Goal: Task Accomplishment & Management: Complete application form

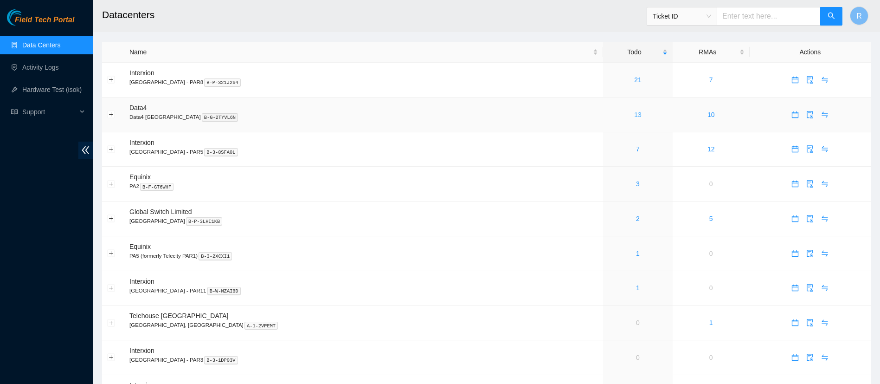
click at [634, 115] on link "13" at bounding box center [637, 114] width 7 height 7
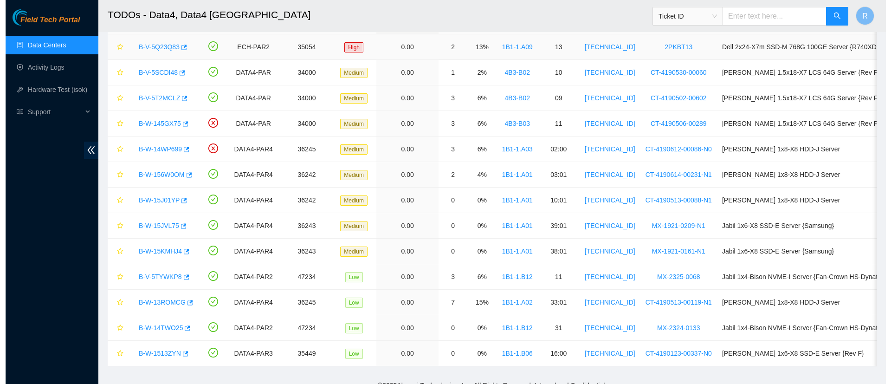
scroll to position [68, 0]
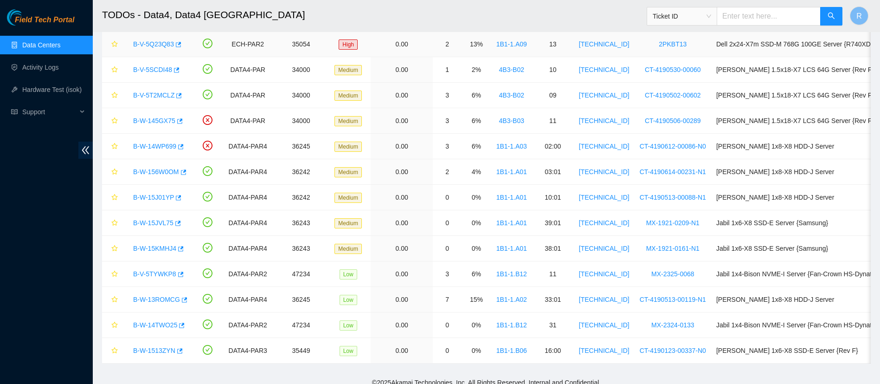
click at [161, 41] on link "B-V-5Q23Q83" at bounding box center [153, 43] width 41 height 7
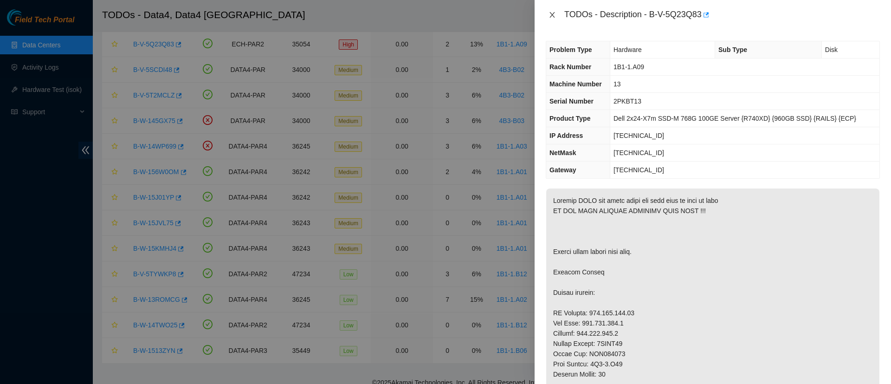
click at [555, 16] on icon "close" at bounding box center [551, 14] width 7 height 7
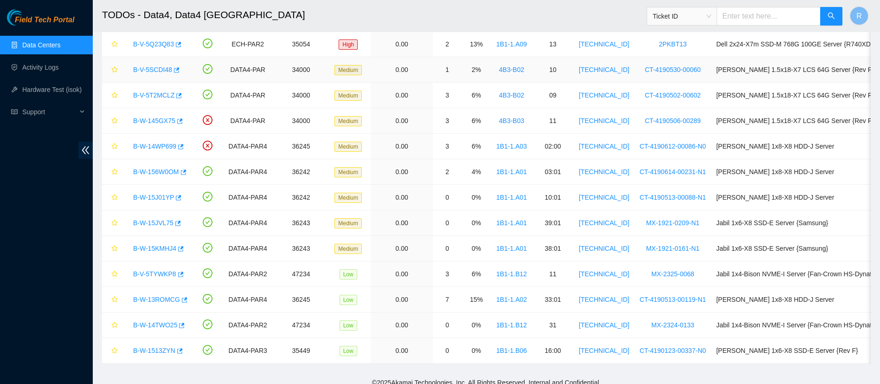
click at [151, 67] on link "B-V-5SCDI48" at bounding box center [152, 69] width 39 height 7
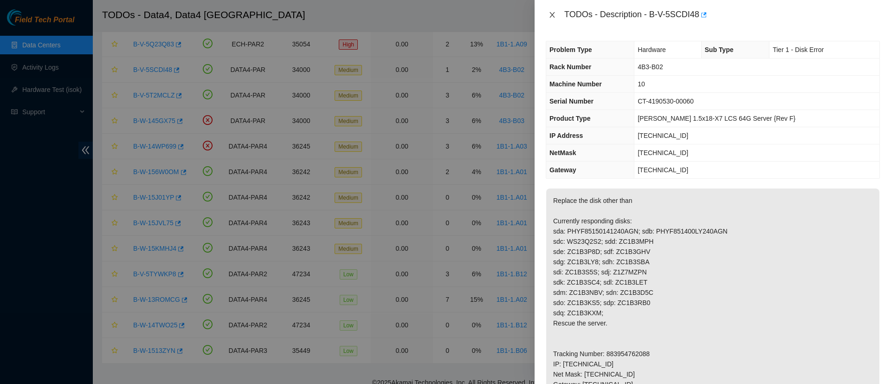
click at [553, 16] on icon "close" at bounding box center [551, 15] width 5 height 6
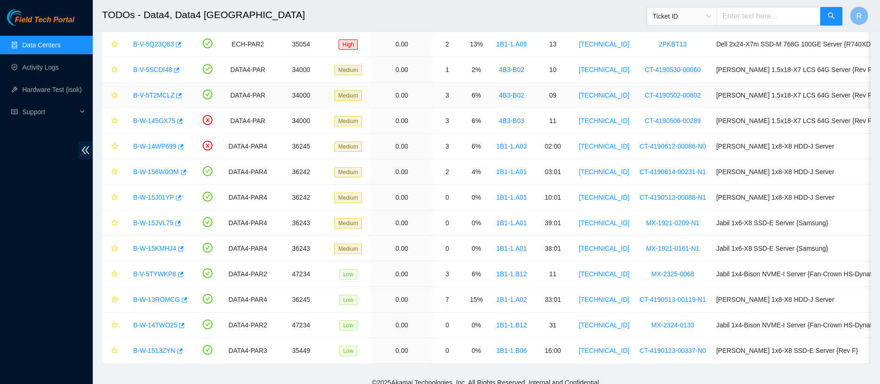
click at [155, 96] on link "B-V-5T2MCLZ" at bounding box center [153, 94] width 41 height 7
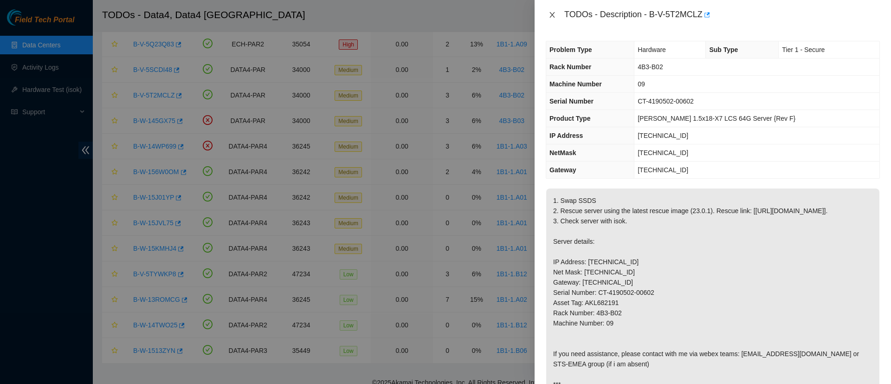
click at [551, 14] on icon "close" at bounding box center [551, 14] width 7 height 7
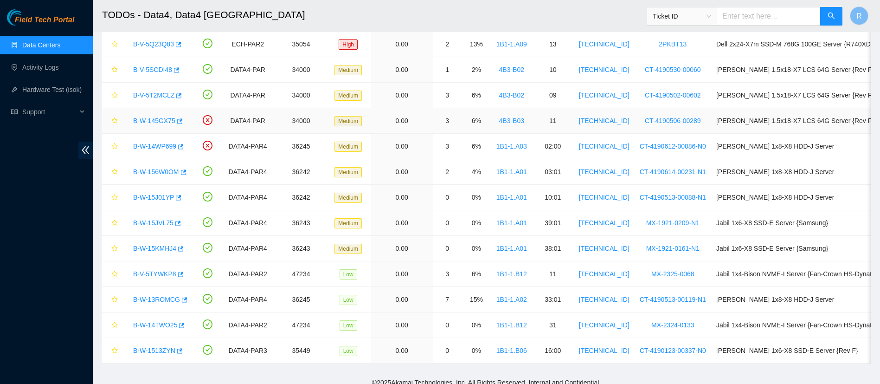
click at [157, 120] on link "B-W-145GX75" at bounding box center [154, 120] width 42 height 7
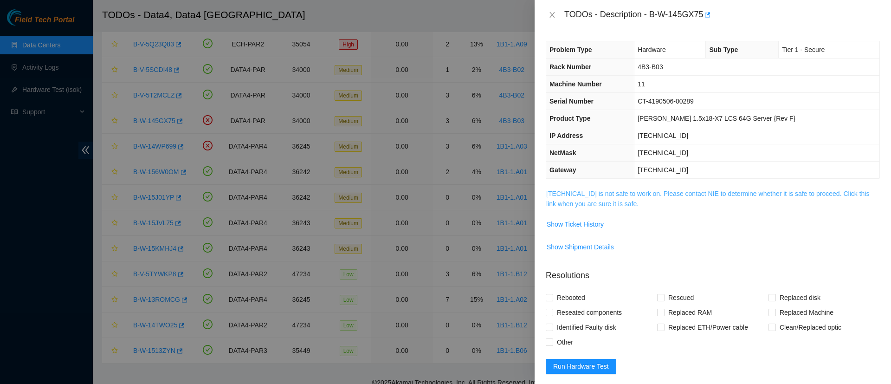
click at [600, 205] on link "2.16.89.99 is not safe to work on. Please contact NIE to determine whether it i…" at bounding box center [707, 199] width 323 height 18
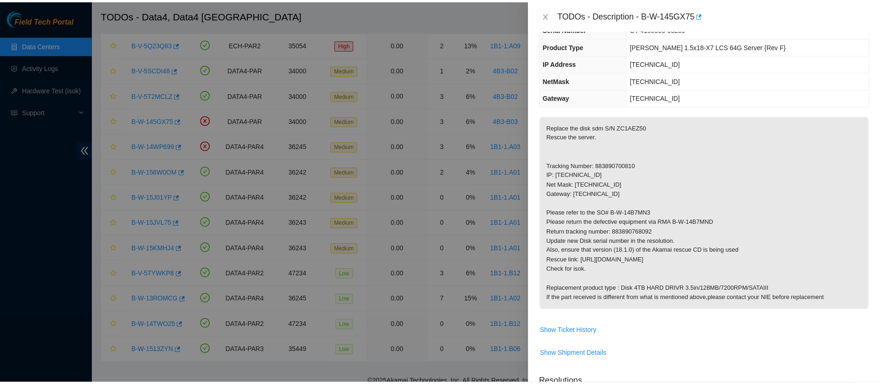
scroll to position [75, 0]
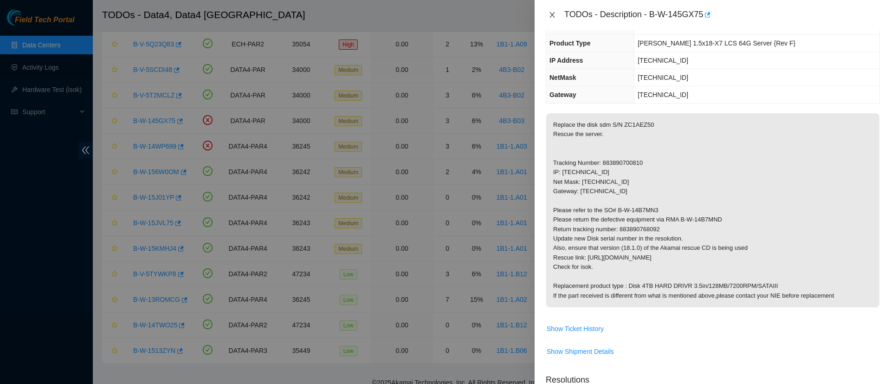
click at [552, 14] on icon "close" at bounding box center [551, 14] width 7 height 7
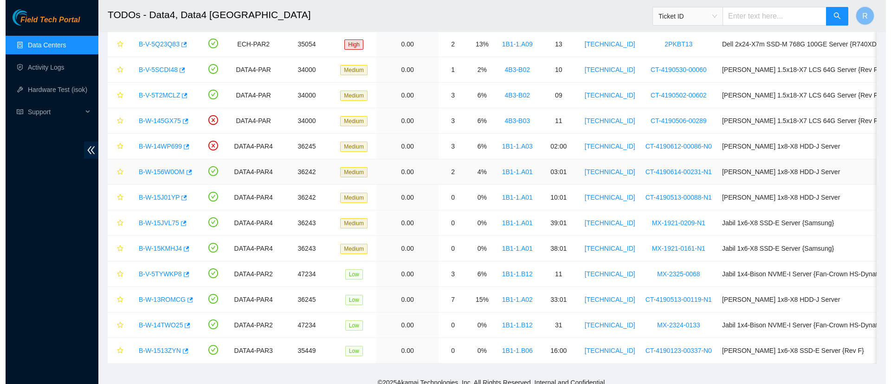
scroll to position [106, 0]
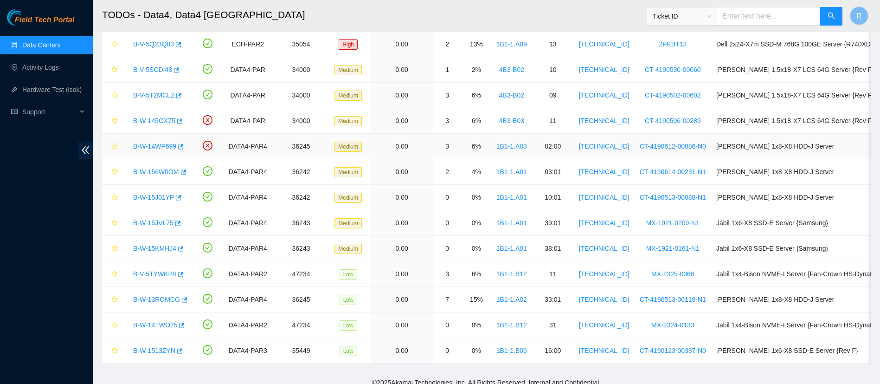
click at [161, 144] on link "B-W-14WP699" at bounding box center [154, 145] width 43 height 7
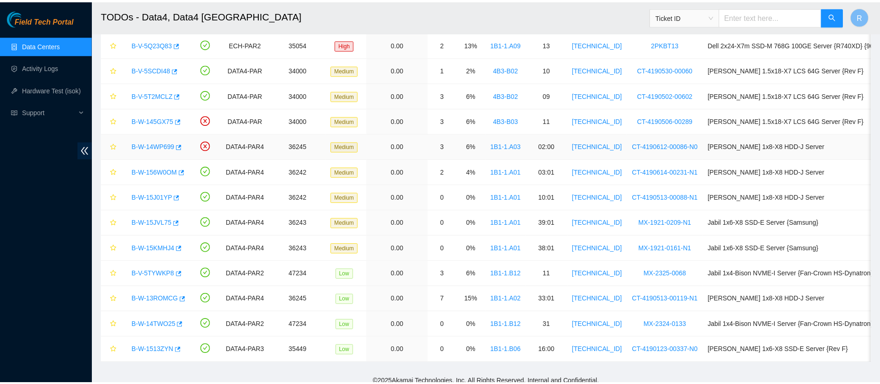
scroll to position [75, 0]
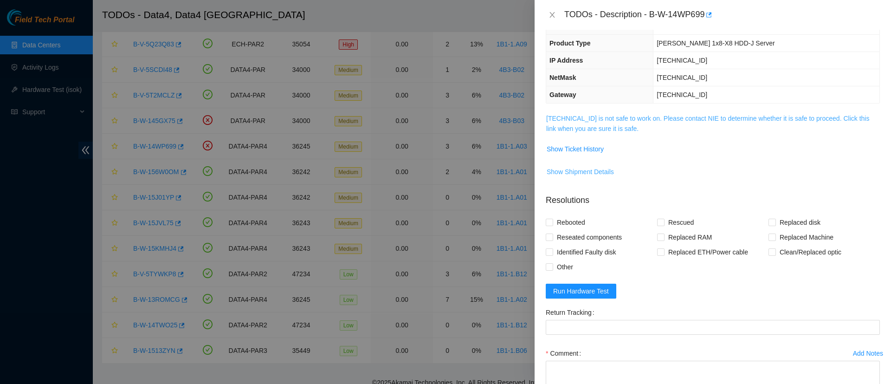
drag, startPoint x: 603, startPoint y: 171, endPoint x: 581, endPoint y: 124, distance: 51.9
click at [581, 124] on tbody "95.100.202.68 is not safe to work on. Please contact NIE to determine whether i…" at bounding box center [713, 150] width 334 height 74
click at [581, 124] on link "95.100.202.68 is not safe to work on. Please contact NIE to determine whether i…" at bounding box center [707, 124] width 323 height 18
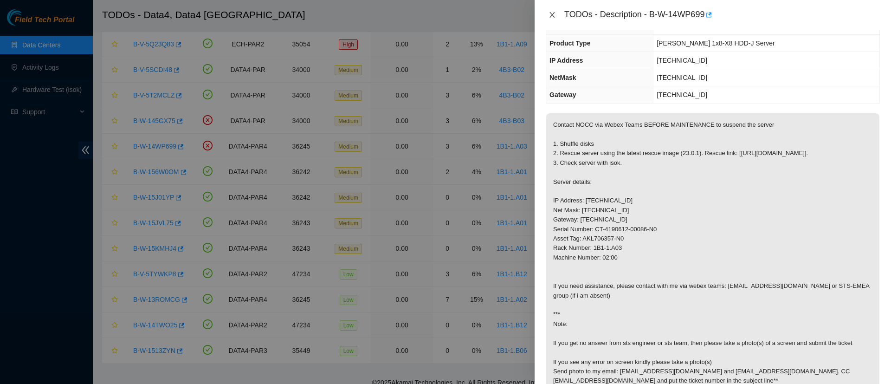
click at [550, 13] on icon "close" at bounding box center [551, 14] width 7 height 7
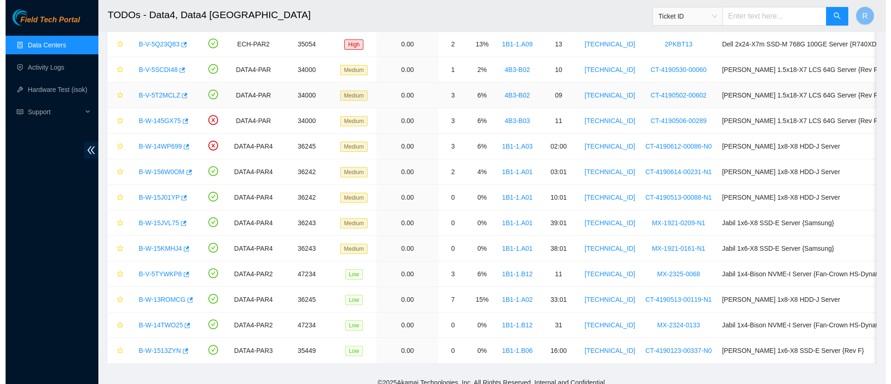
scroll to position [106, 0]
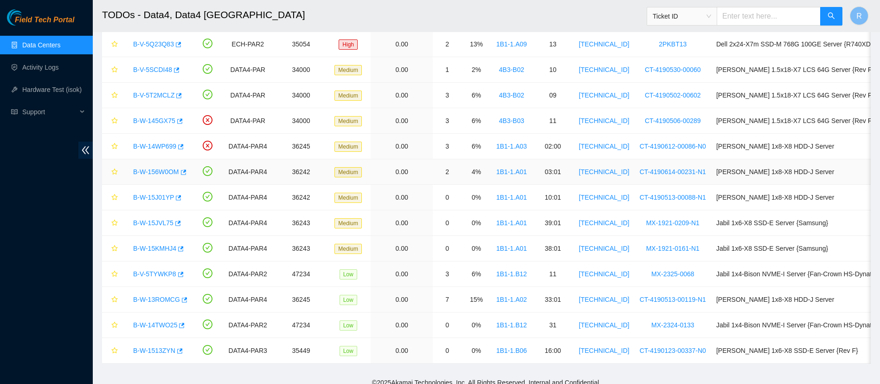
click at [158, 170] on link "B-W-156W0OM" at bounding box center [156, 171] width 46 height 7
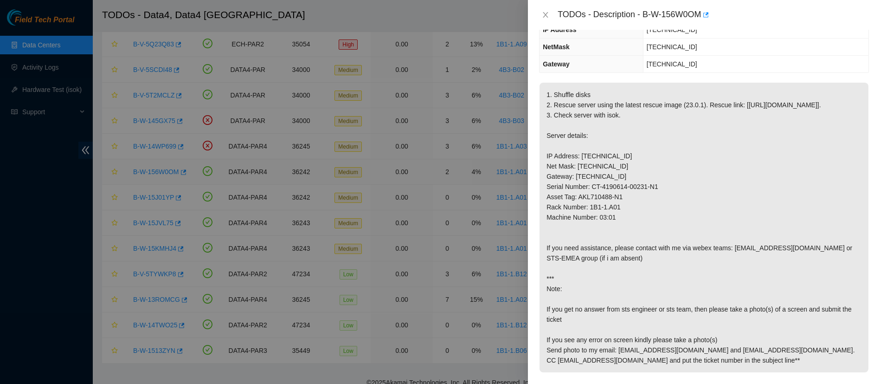
scroll to position [75, 0]
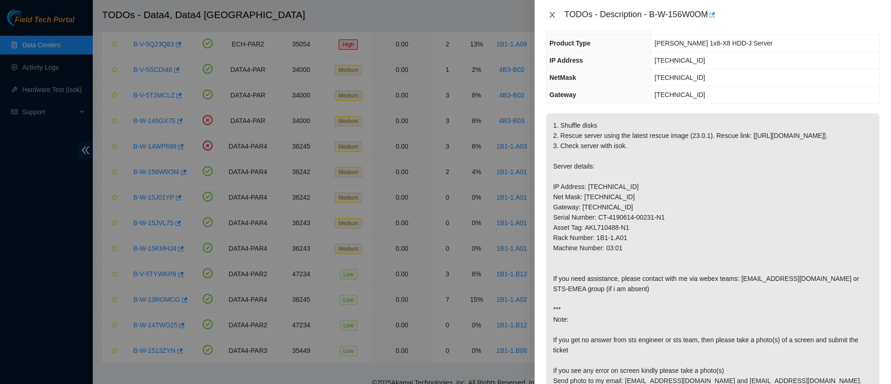
click at [553, 15] on icon "close" at bounding box center [551, 15] width 5 height 6
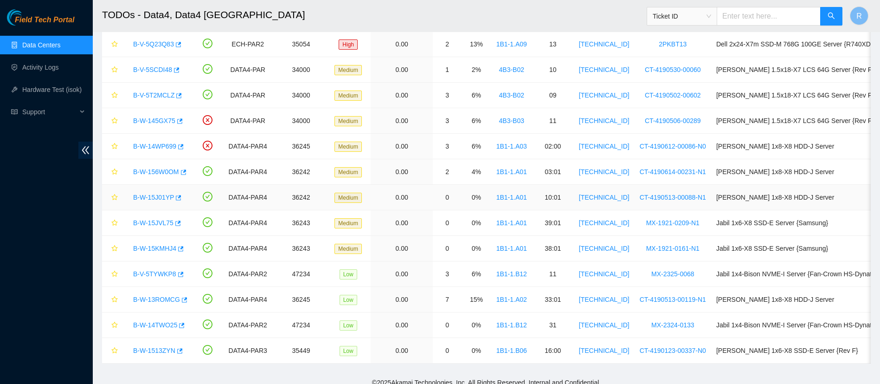
click at [151, 199] on link "B-W-15J01YP" at bounding box center [153, 197] width 41 height 7
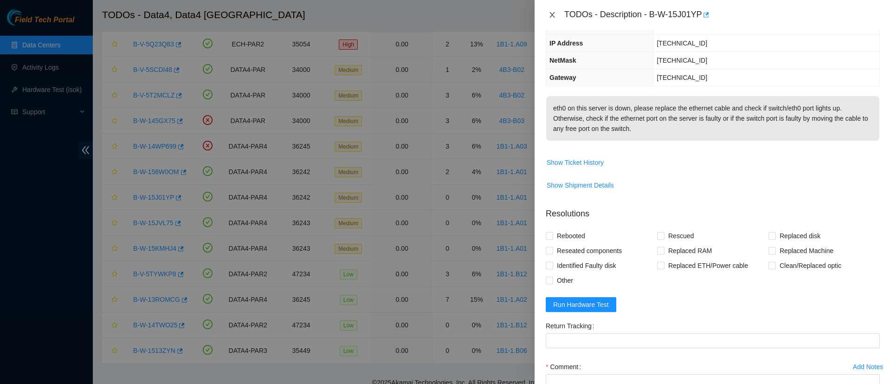
click at [552, 13] on icon "close" at bounding box center [551, 14] width 7 height 7
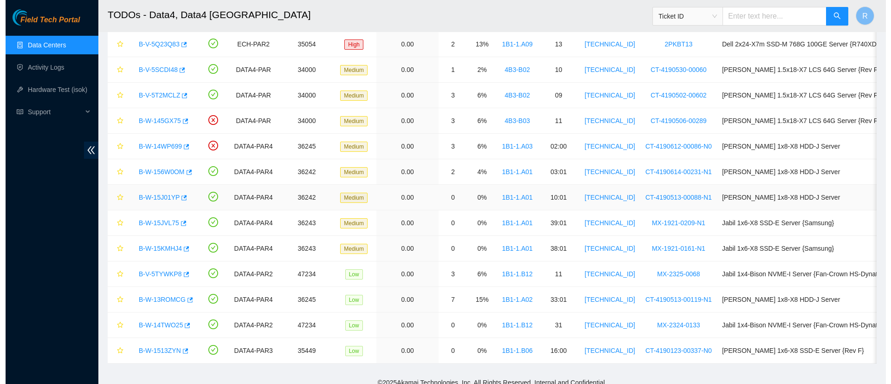
scroll to position [106, 0]
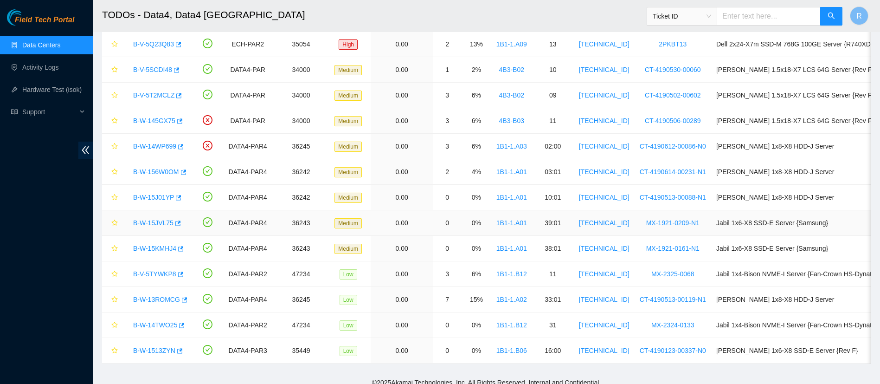
click at [148, 219] on link "B-W-15JVL75" at bounding box center [153, 222] width 40 height 7
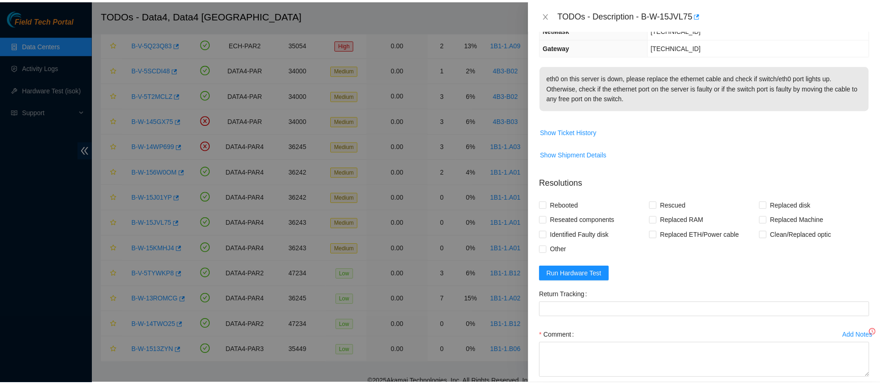
scroll to position [75, 0]
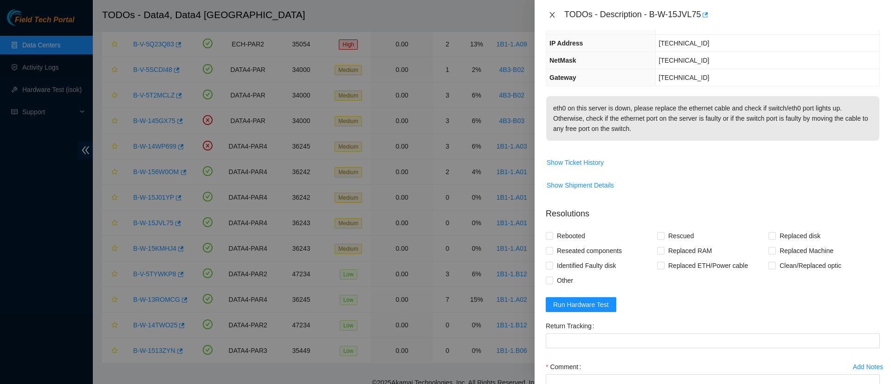
click at [552, 17] on icon "close" at bounding box center [551, 14] width 7 height 7
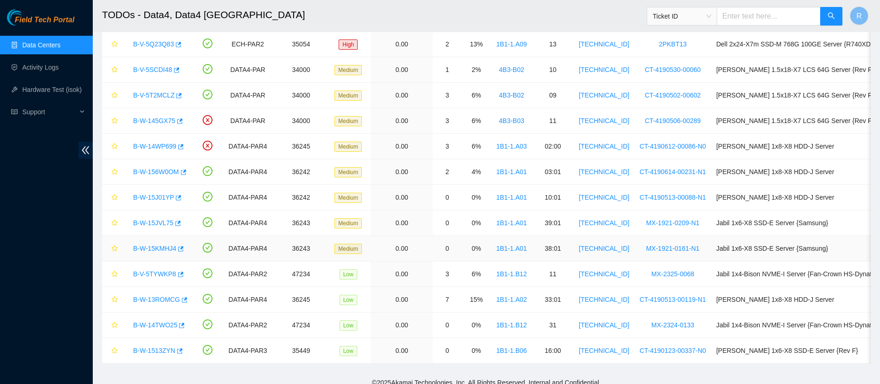
click at [150, 252] on link "B-W-15KMHJ4" at bounding box center [154, 248] width 43 height 7
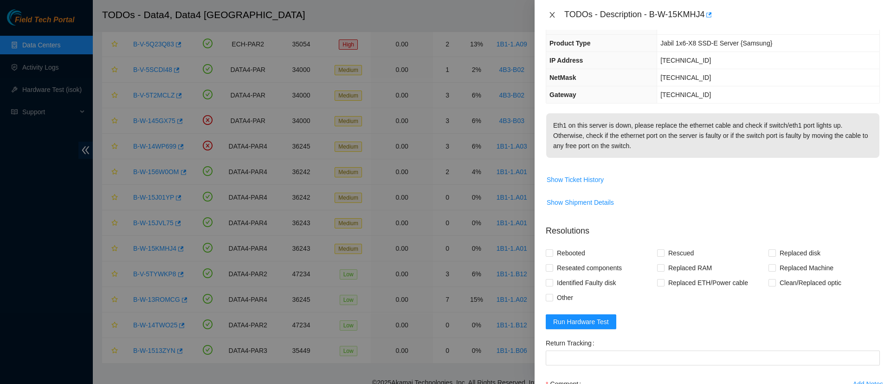
click at [553, 12] on icon "close" at bounding box center [551, 14] width 7 height 7
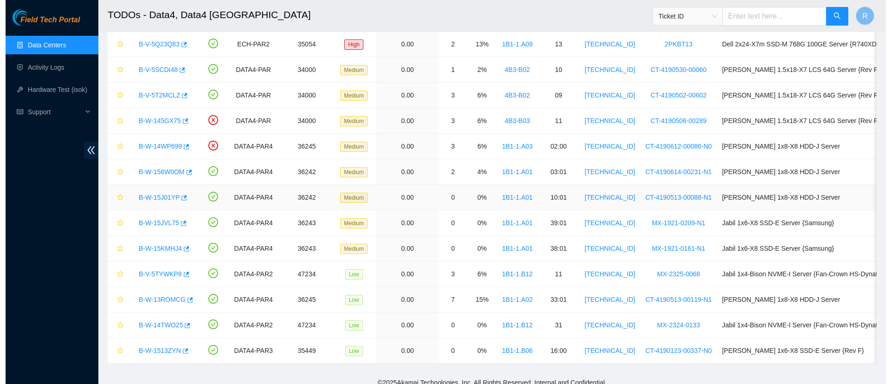
scroll to position [87, 0]
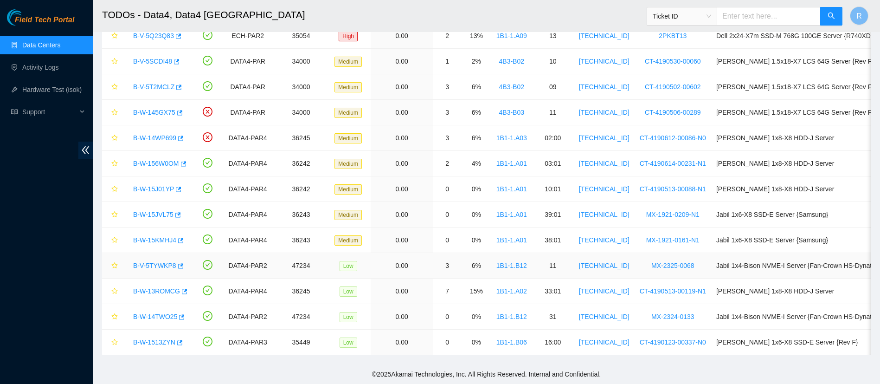
click at [152, 262] on link "B-V-5TYWKP8" at bounding box center [154, 265] width 43 height 7
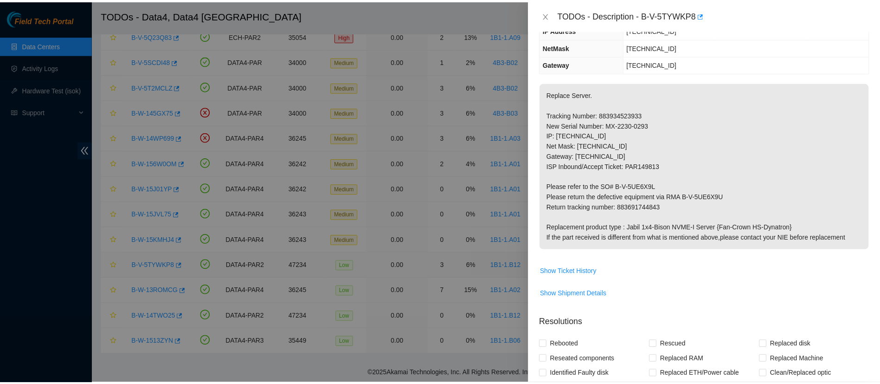
scroll to position [75, 0]
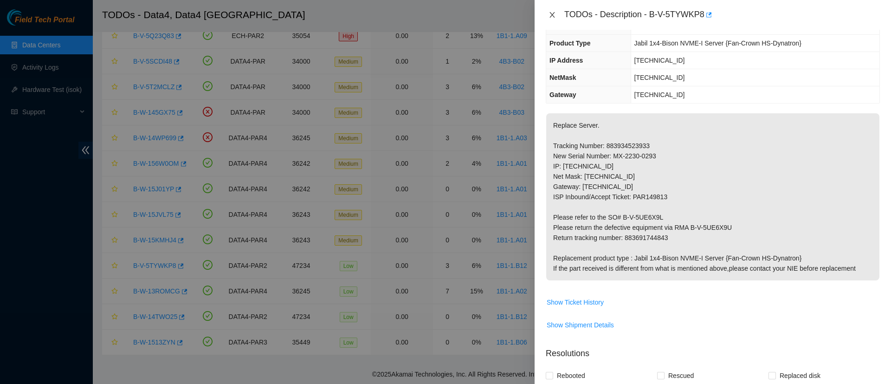
click at [547, 11] on button "Close" at bounding box center [552, 15] width 13 height 9
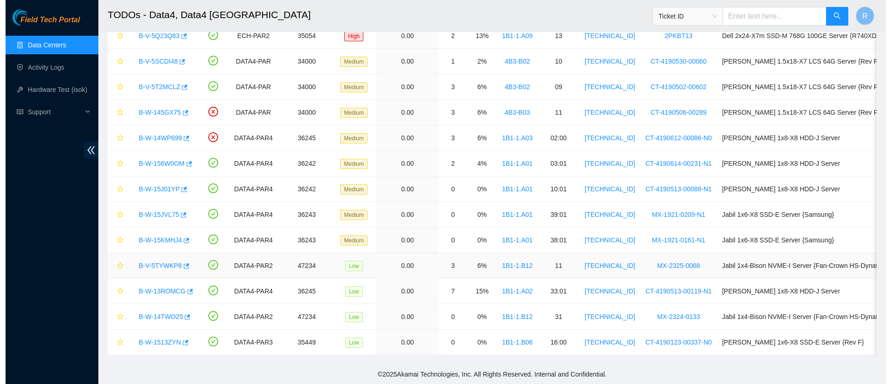
scroll to position [106, 0]
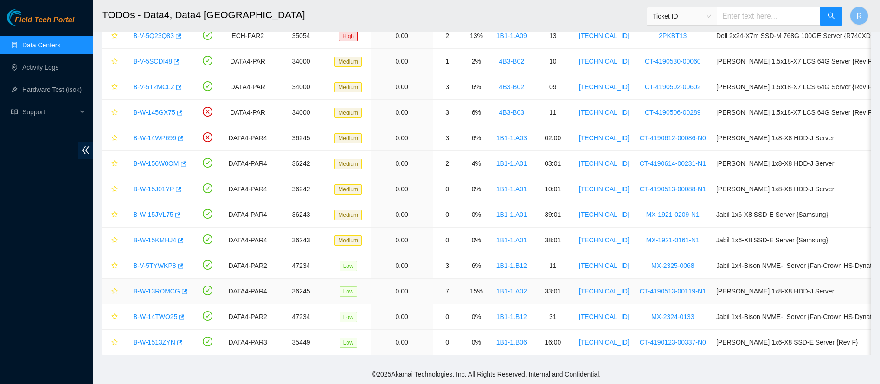
click at [152, 287] on link "B-W-13ROMCG" at bounding box center [156, 290] width 47 height 7
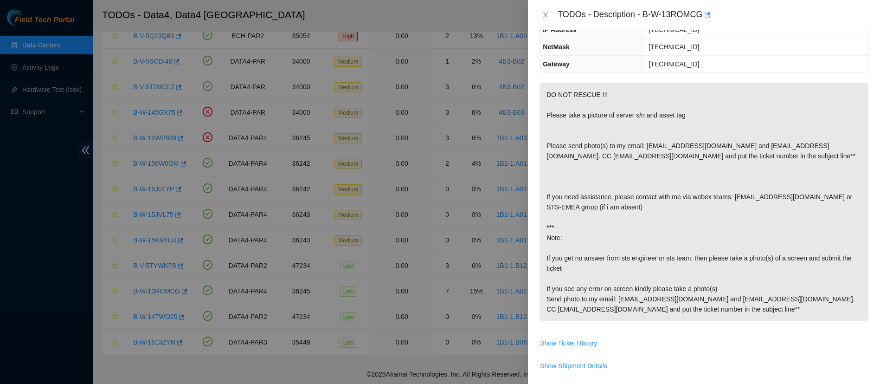
scroll to position [75, 0]
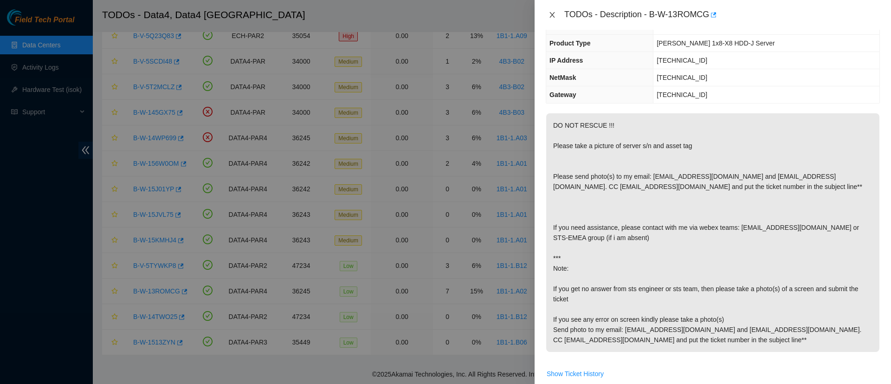
click at [554, 14] on icon "close" at bounding box center [551, 14] width 7 height 7
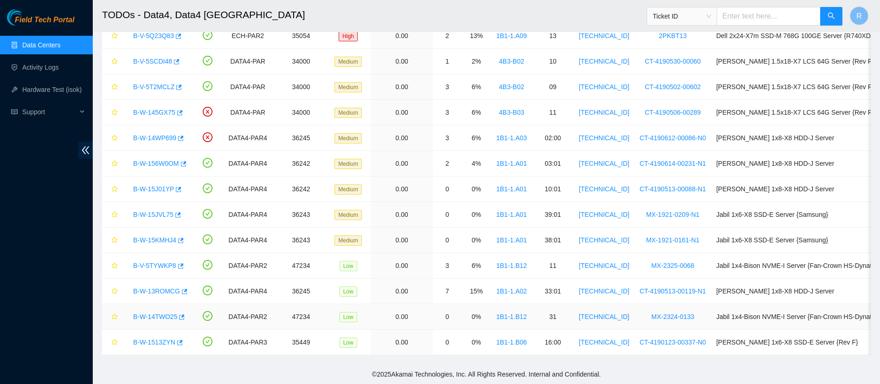
click at [169, 313] on link "B-W-14TWO25" at bounding box center [155, 316] width 44 height 7
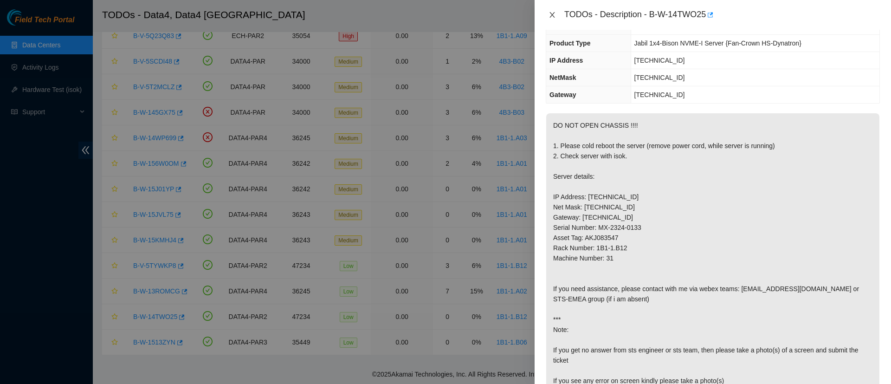
click at [555, 15] on icon "close" at bounding box center [551, 14] width 7 height 7
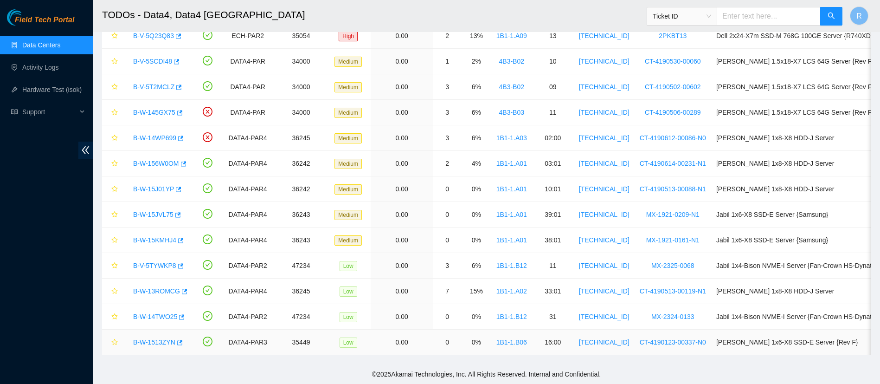
click at [151, 338] on link "B-W-1513ZYN" at bounding box center [154, 341] width 42 height 7
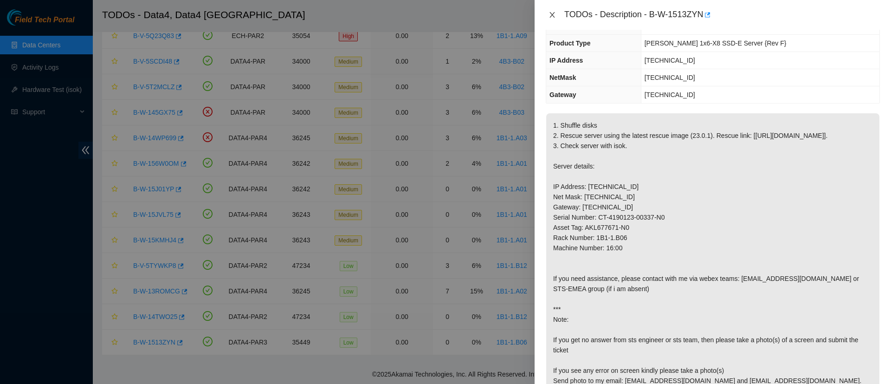
click at [548, 16] on button "Close" at bounding box center [552, 15] width 13 height 9
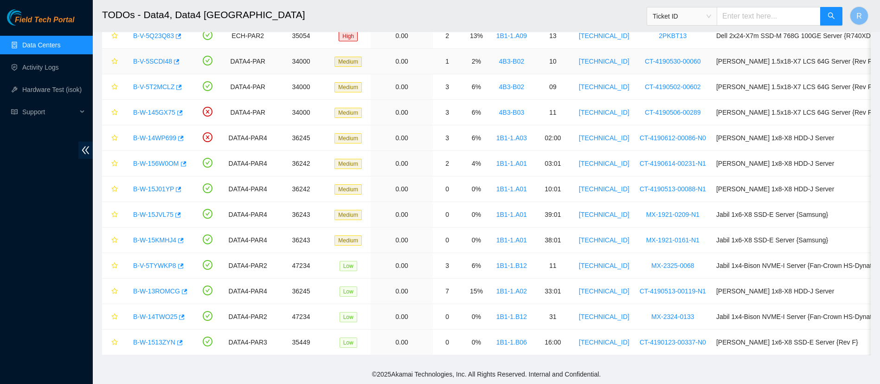
click at [158, 58] on link "B-V-5SCDI48" at bounding box center [152, 61] width 39 height 7
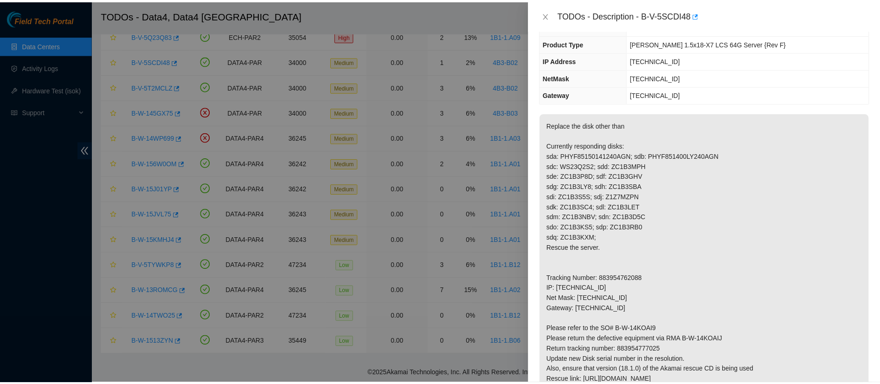
scroll to position [0, 0]
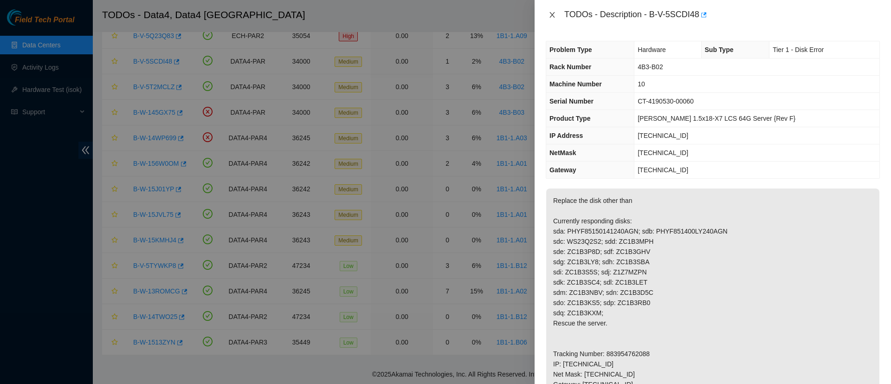
click at [547, 12] on button "Close" at bounding box center [552, 15] width 13 height 9
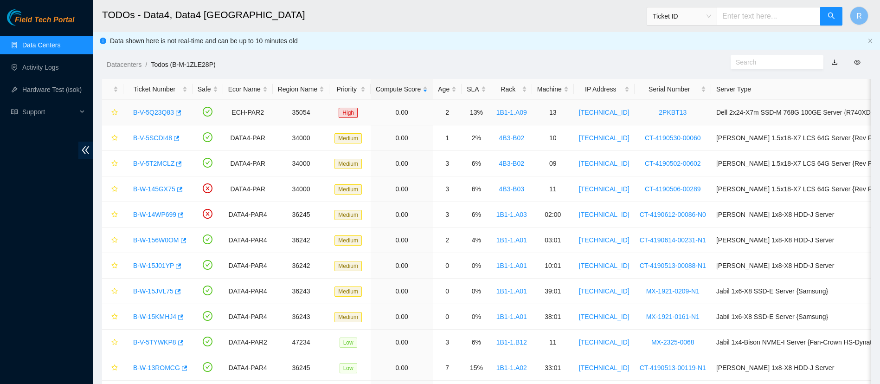
click at [142, 114] on link "B-V-5Q23Q83" at bounding box center [153, 112] width 41 height 7
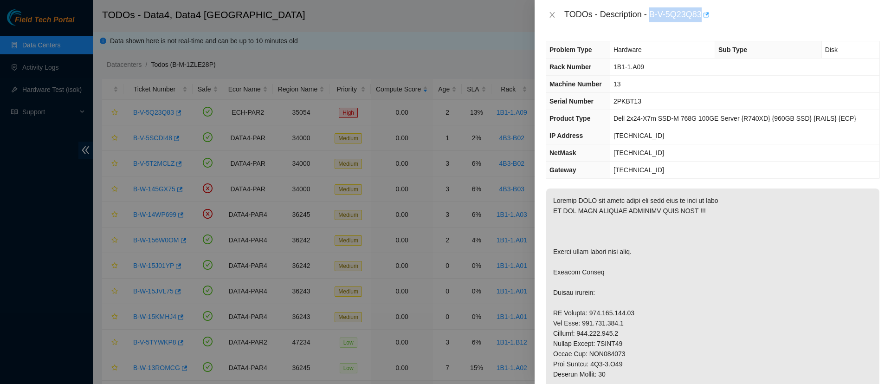
drag, startPoint x: 650, startPoint y: 9, endPoint x: 703, endPoint y: 12, distance: 52.5
click at [703, 12] on div "TODOs - Description - B-V-5Q23Q83" at bounding box center [722, 14] width 316 height 15
copy div "B-V-5Q23Q83"
click at [549, 13] on icon "close" at bounding box center [551, 14] width 7 height 7
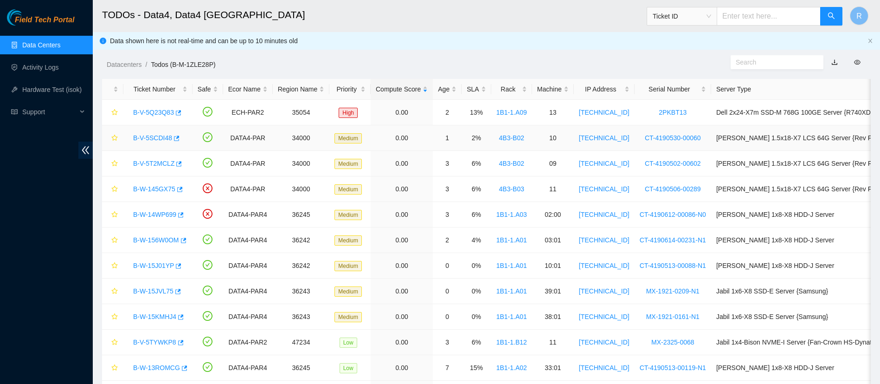
click at [144, 138] on link "B-V-5SCDI48" at bounding box center [152, 137] width 39 height 7
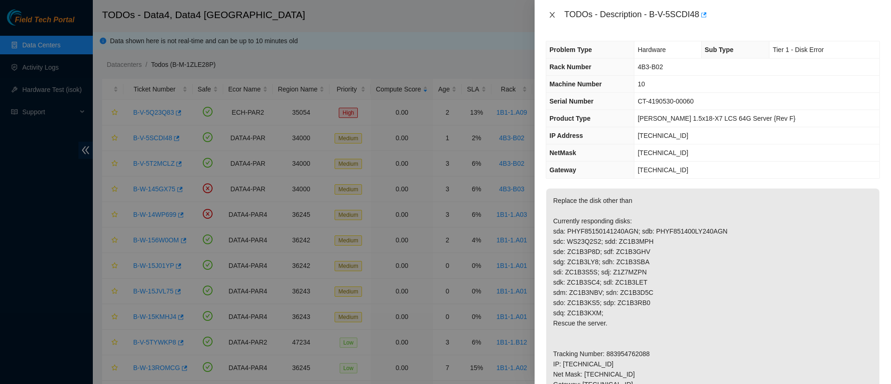
click at [547, 13] on button "Close" at bounding box center [552, 15] width 13 height 9
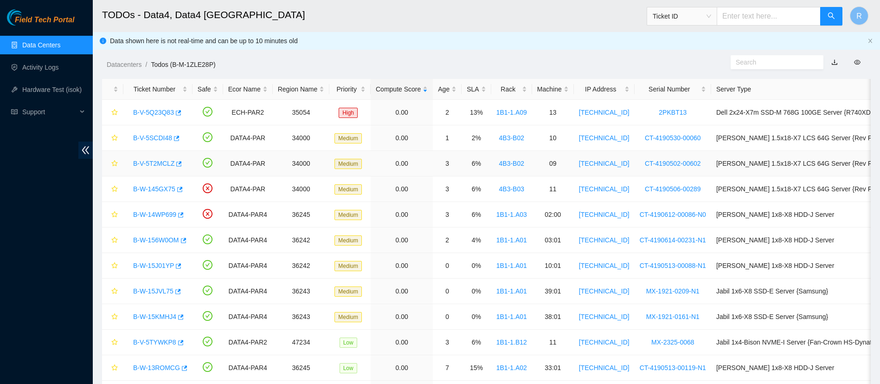
click at [157, 161] on link "B-V-5T2MCLZ" at bounding box center [153, 163] width 41 height 7
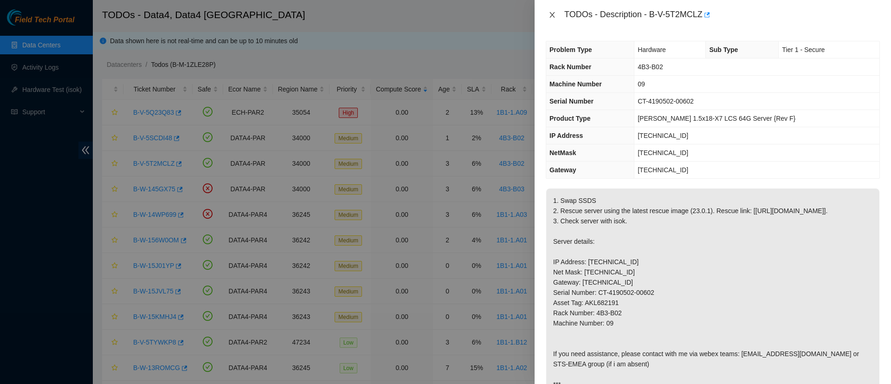
click at [555, 15] on icon "close" at bounding box center [551, 14] width 7 height 7
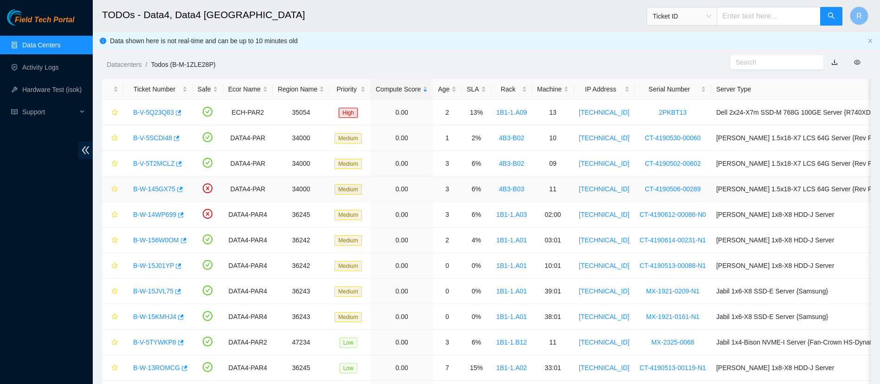
click at [159, 191] on link "B-W-145GX75" at bounding box center [154, 188] width 42 height 7
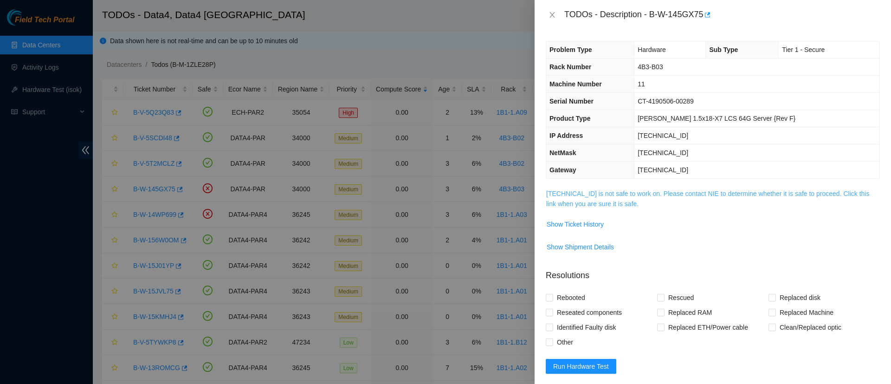
click at [582, 197] on link "2.16.89.99 is not safe to work on. Please contact NIE to determine whether it i…" at bounding box center [707, 199] width 323 height 18
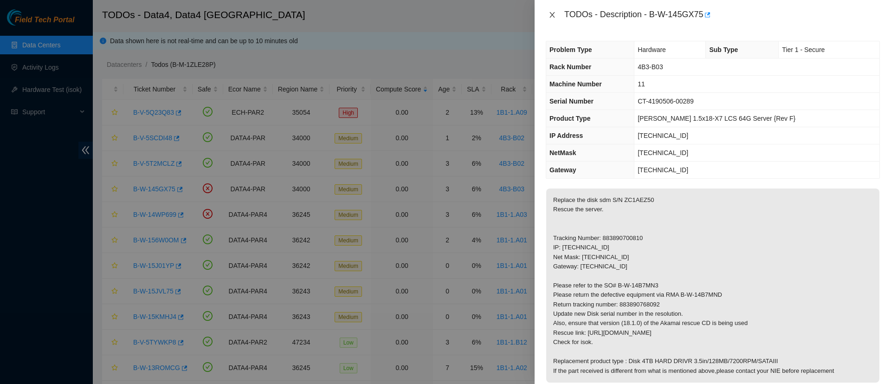
click at [551, 18] on icon "close" at bounding box center [551, 14] width 7 height 7
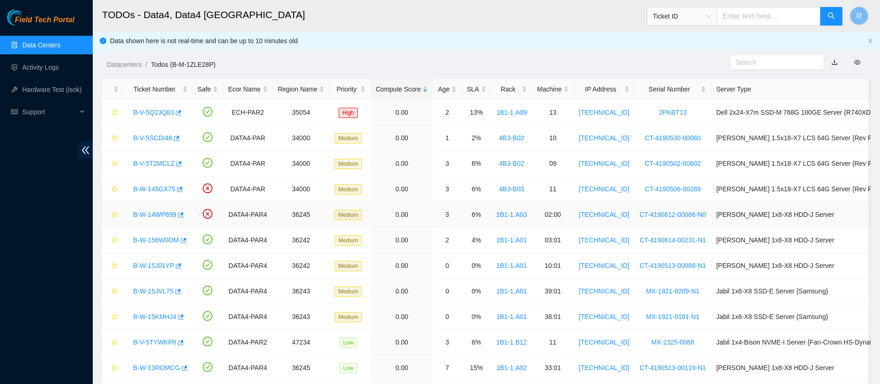
click at [145, 216] on link "B-W-14WP699" at bounding box center [154, 214] width 43 height 7
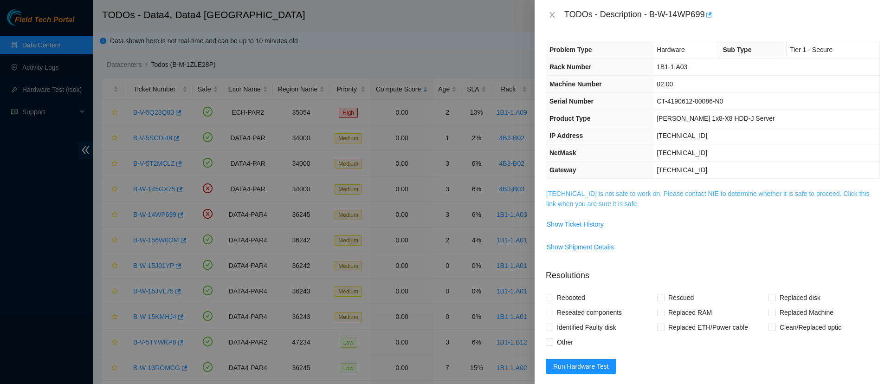
click at [564, 195] on link "95.100.202.68 is not safe to work on. Please contact NIE to determine whether i…" at bounding box center [707, 199] width 323 height 18
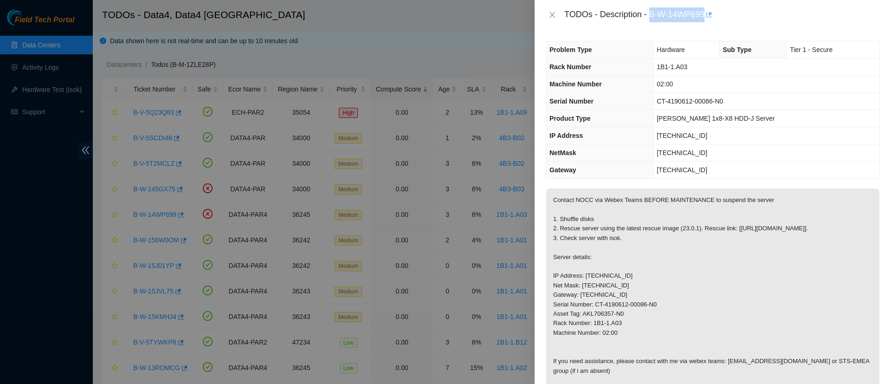
drag, startPoint x: 650, startPoint y: 10, endPoint x: 706, endPoint y: 12, distance: 56.2
click at [706, 12] on div "TODOs - Description - B-W-14WP699" at bounding box center [722, 14] width 316 height 15
copy div "B-W-14WP699"
click at [549, 16] on icon "close" at bounding box center [551, 14] width 7 height 7
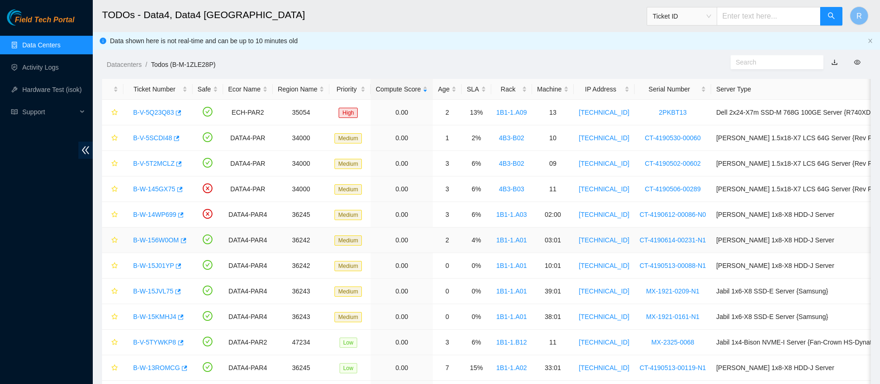
click at [158, 240] on link "B-W-156W0OM" at bounding box center [156, 239] width 46 height 7
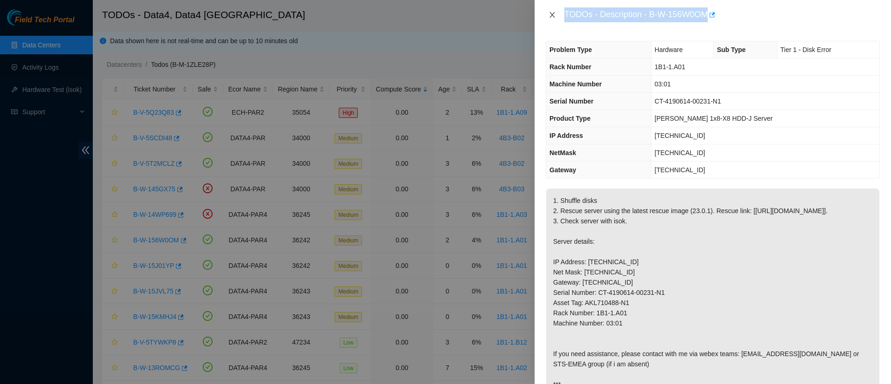
click at [551, 13] on icon "close" at bounding box center [551, 14] width 7 height 7
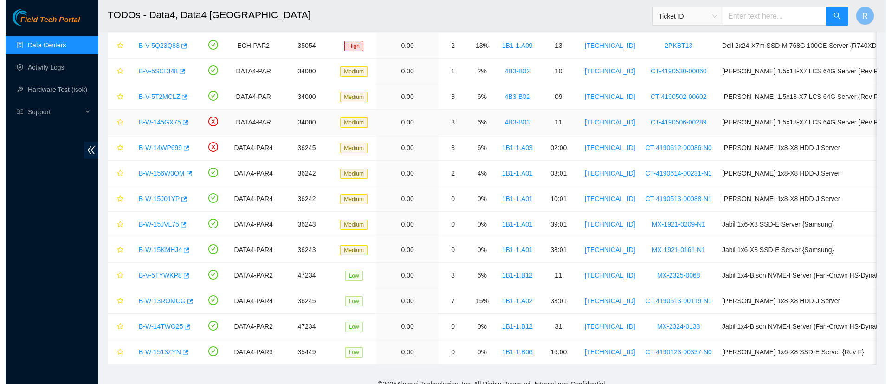
scroll to position [87, 0]
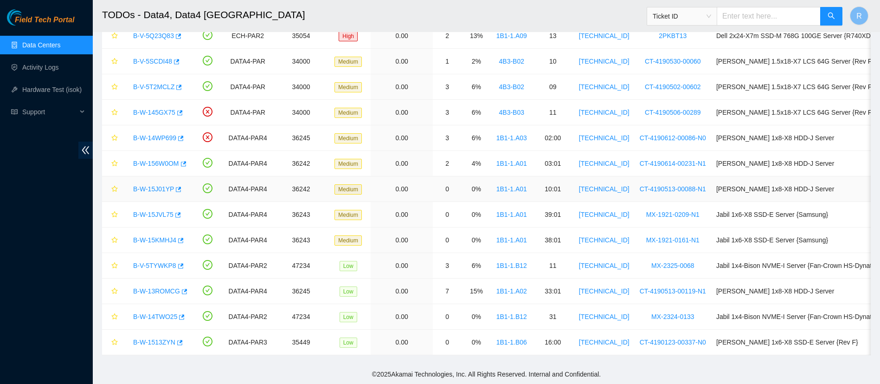
click at [154, 185] on link "B-W-15J01YP" at bounding box center [153, 188] width 41 height 7
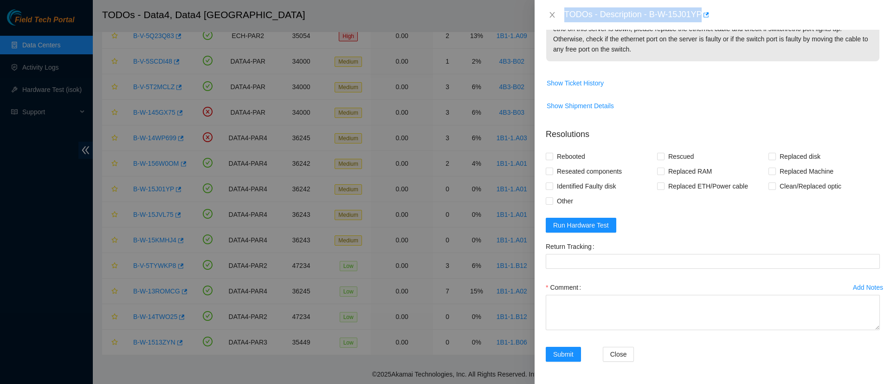
scroll to position [0, 0]
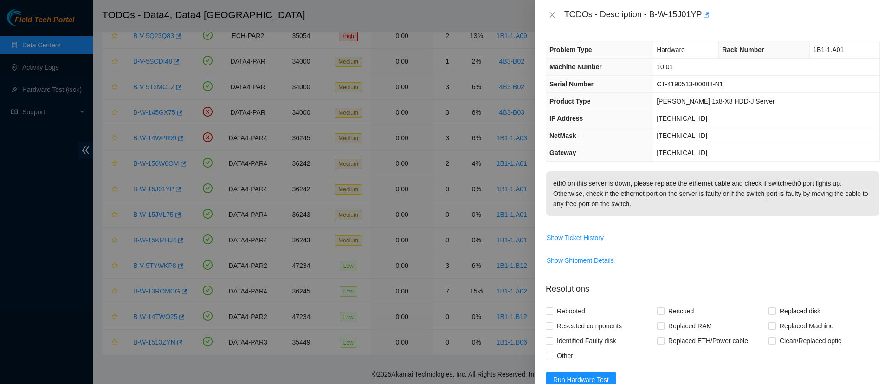
click at [790, 142] on td "255.255.255.0" at bounding box center [766, 135] width 226 height 17
click at [551, 17] on icon "close" at bounding box center [551, 14] width 7 height 7
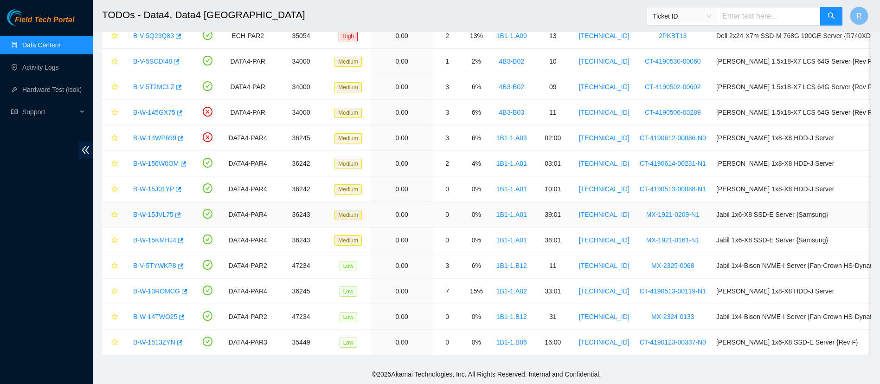
click at [157, 211] on link "B-W-15JVL75" at bounding box center [153, 214] width 40 height 7
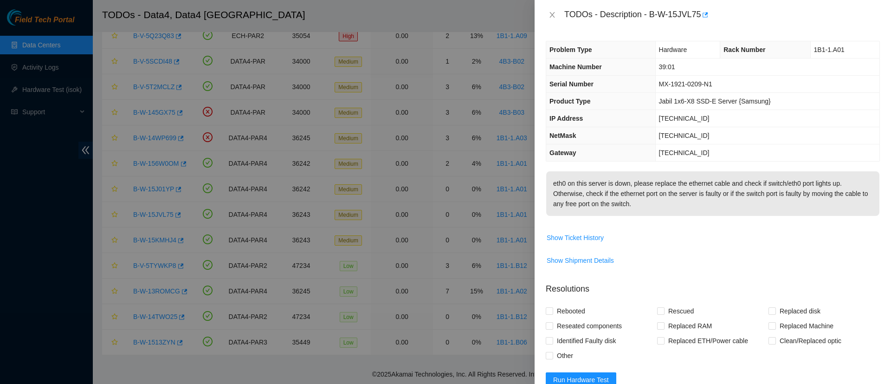
scroll to position [165, 0]
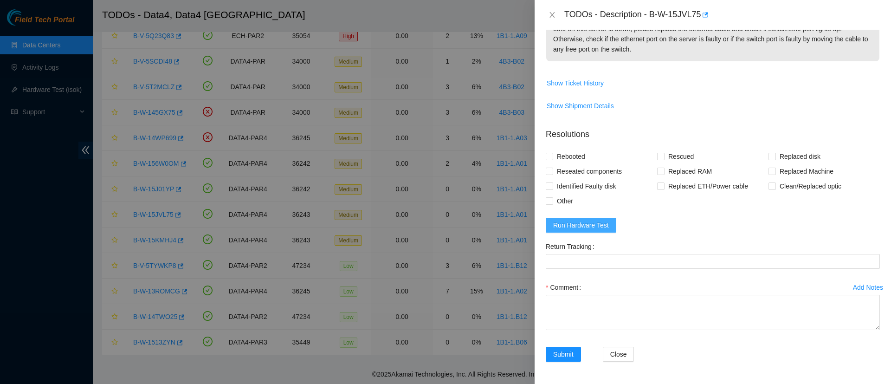
click at [587, 220] on span "Run Hardware Test" at bounding box center [581, 225] width 56 height 10
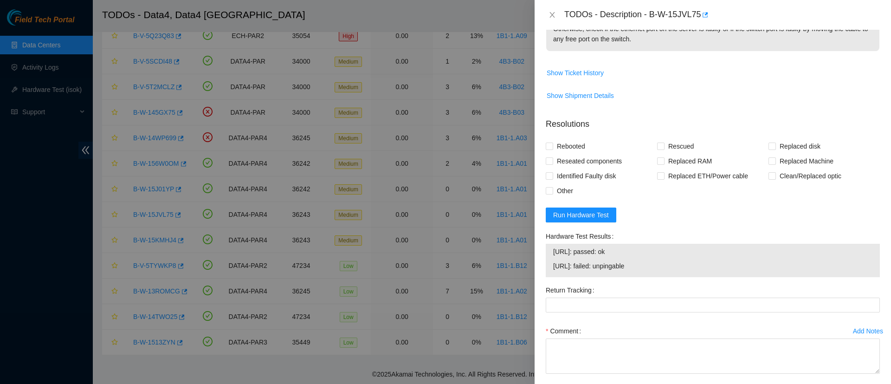
scroll to position [0, 0]
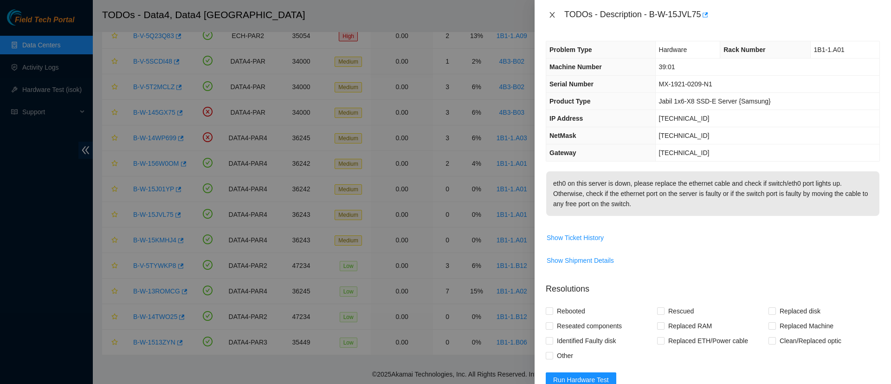
click at [549, 11] on icon "close" at bounding box center [551, 14] width 7 height 7
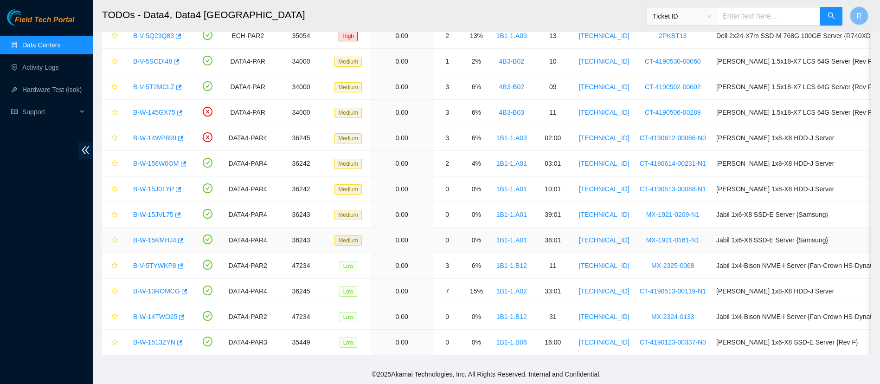
click at [156, 236] on link "B-W-15KMHJ4" at bounding box center [154, 239] width 43 height 7
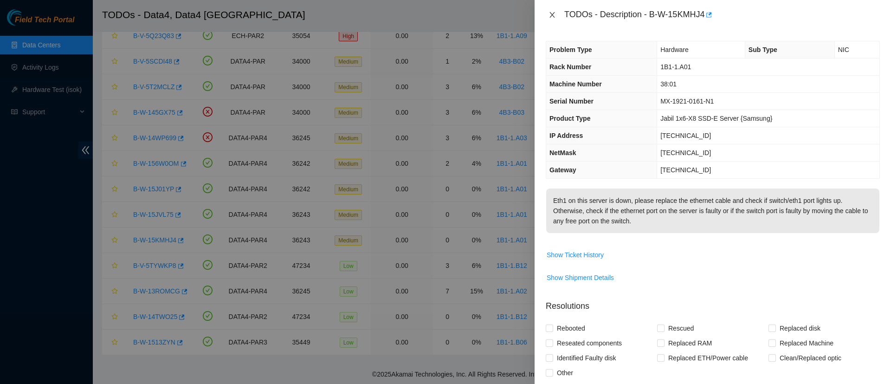
click at [549, 13] on icon "close" at bounding box center [551, 14] width 7 height 7
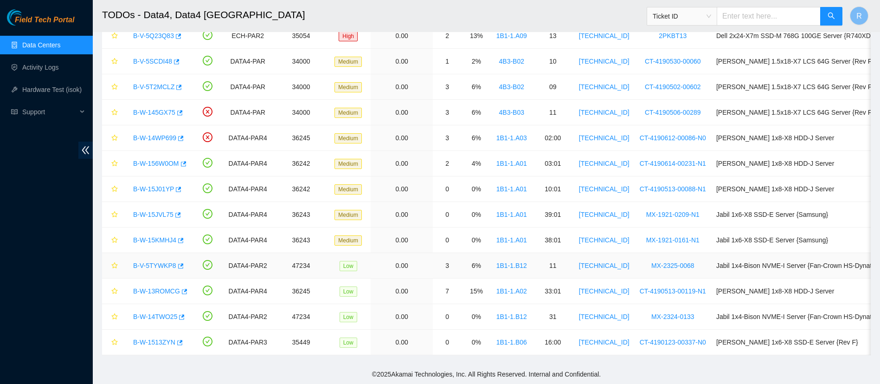
click at [149, 262] on link "B-V-5TYWKP8" at bounding box center [154, 265] width 43 height 7
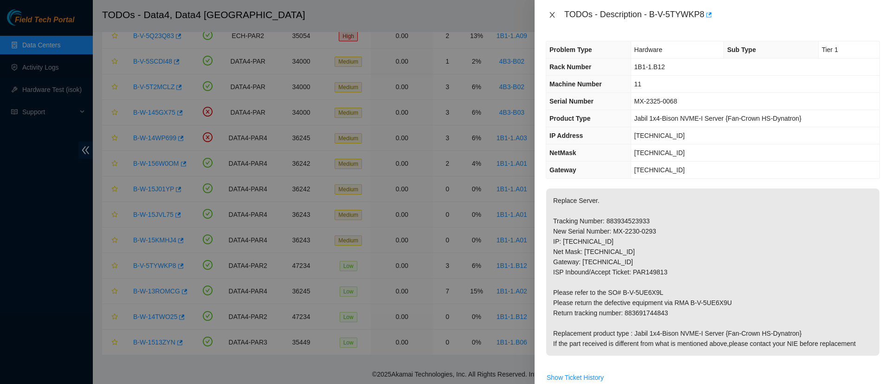
click at [552, 17] on icon "close" at bounding box center [551, 14] width 7 height 7
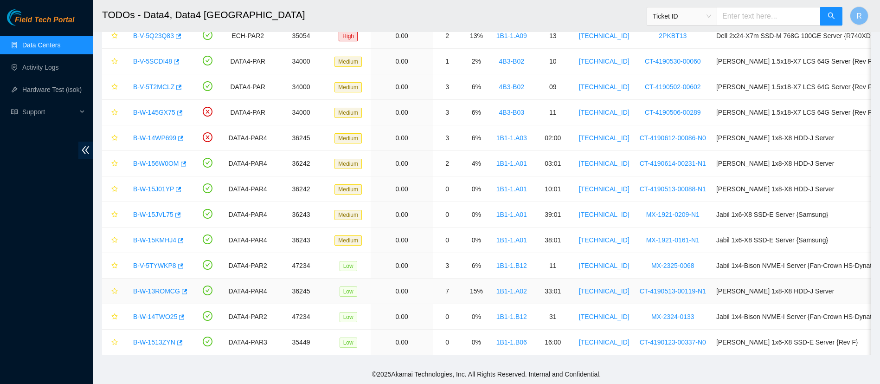
click at [145, 287] on link "B-W-13ROMCG" at bounding box center [156, 290] width 47 height 7
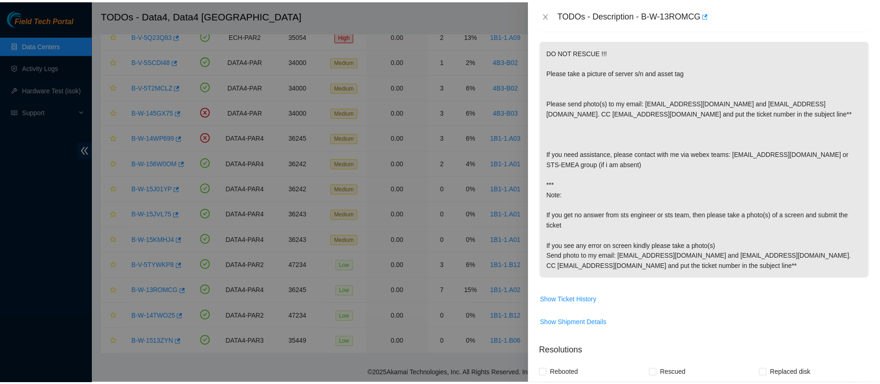
scroll to position [149, 0]
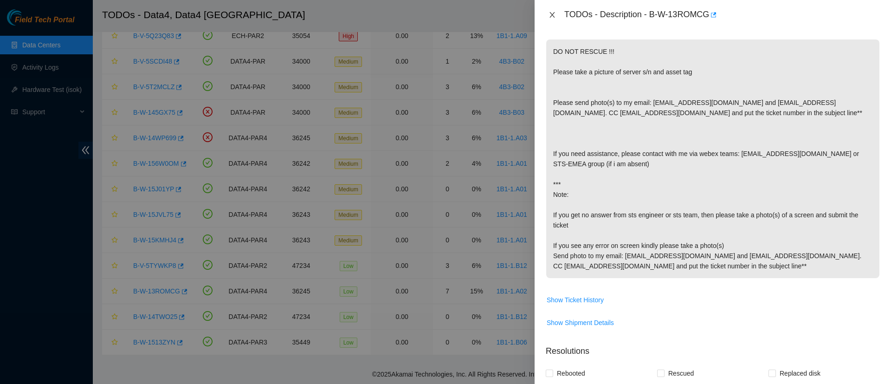
click at [554, 17] on icon "close" at bounding box center [551, 15] width 5 height 6
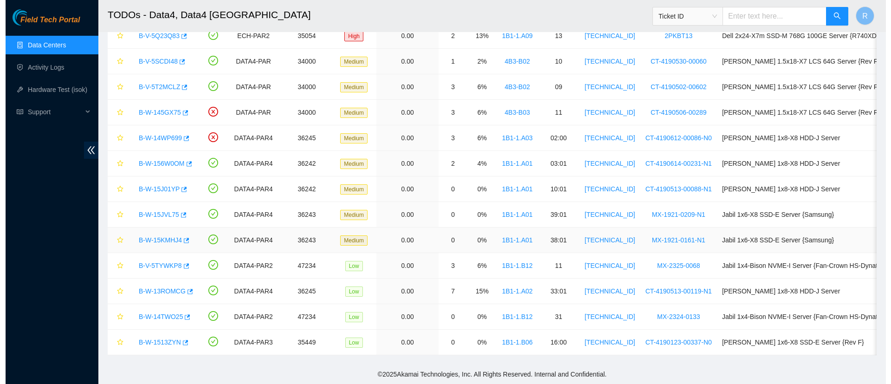
scroll to position [173, 0]
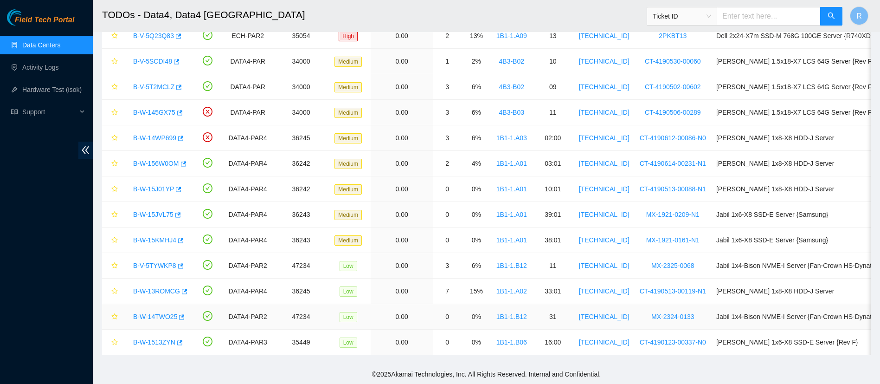
click at [143, 313] on link "B-W-14TWO25" at bounding box center [155, 316] width 44 height 7
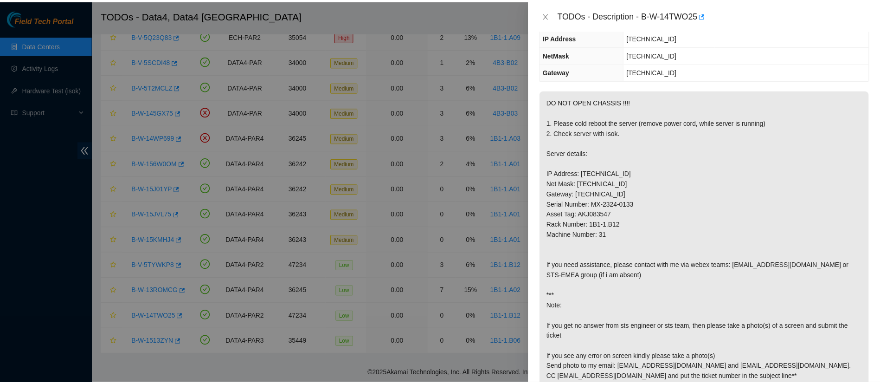
scroll to position [0, 0]
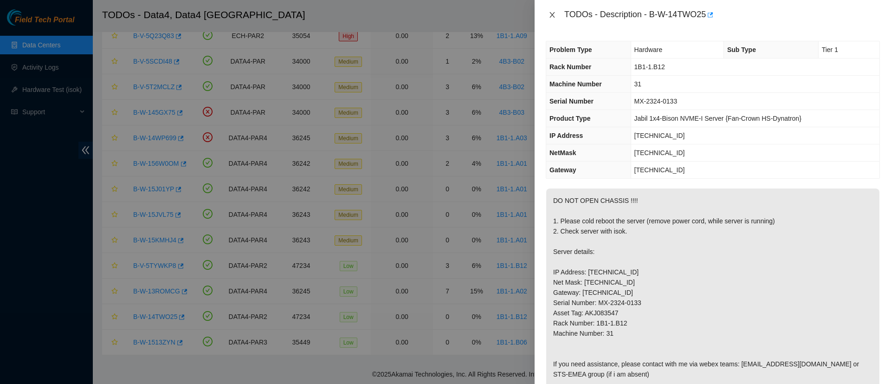
click at [552, 17] on icon "close" at bounding box center [551, 14] width 7 height 7
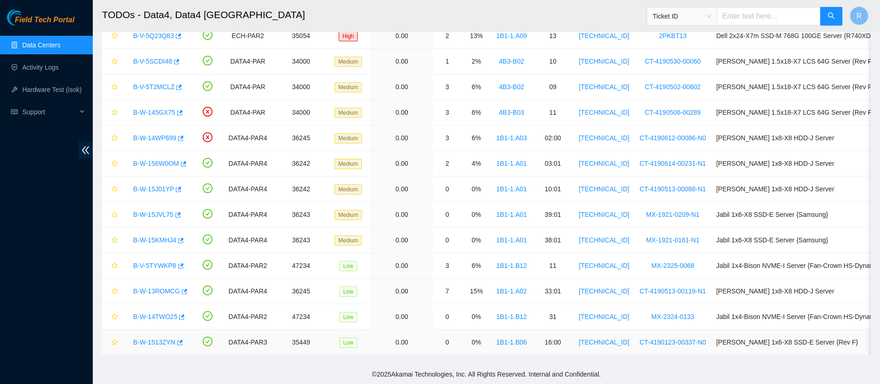
click at [154, 338] on link "B-W-1513ZYN" at bounding box center [154, 341] width 42 height 7
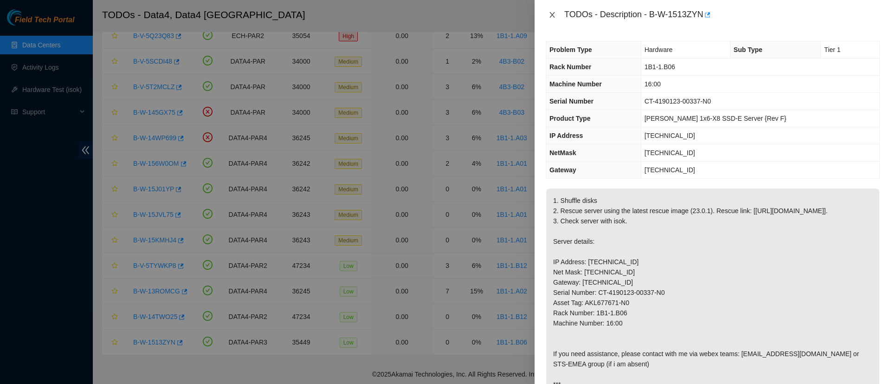
click at [553, 13] on icon "close" at bounding box center [551, 14] width 7 height 7
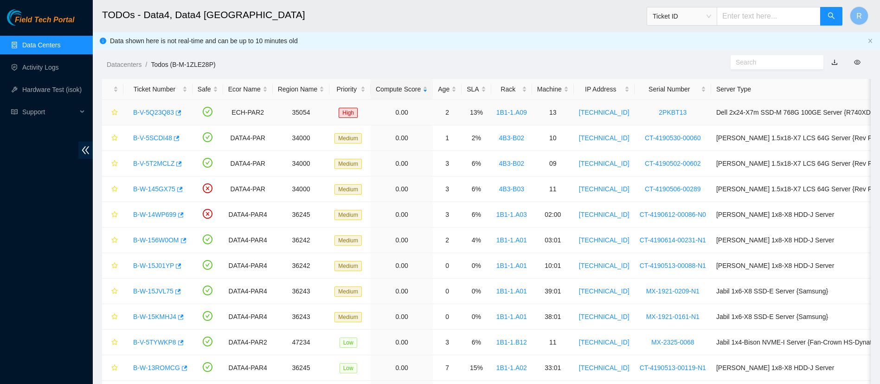
click at [155, 110] on link "B-V-5Q23Q83" at bounding box center [153, 112] width 41 height 7
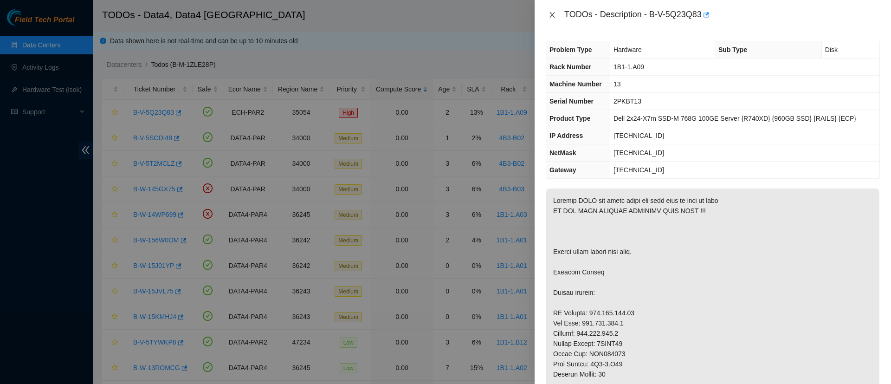
click at [551, 13] on icon "close" at bounding box center [551, 15] width 5 height 6
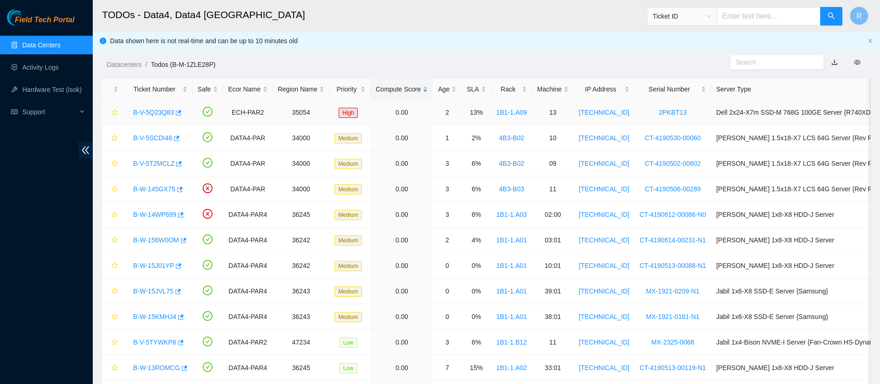
click at [149, 113] on link "B-V-5Q23Q83" at bounding box center [153, 112] width 41 height 7
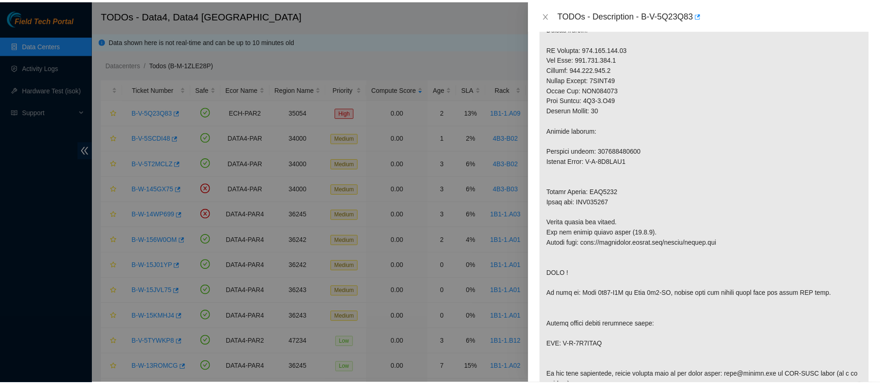
scroll to position [264, 0]
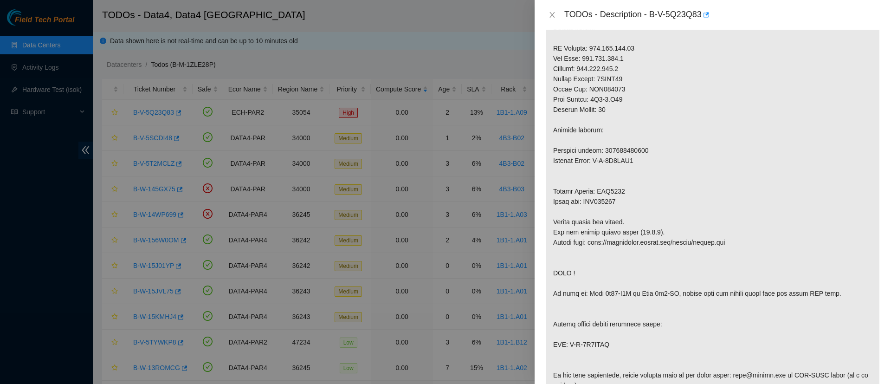
click at [625, 181] on p at bounding box center [712, 206] width 333 height 565
copy p "417328424430"
click at [551, 15] on icon "close" at bounding box center [551, 14] width 7 height 7
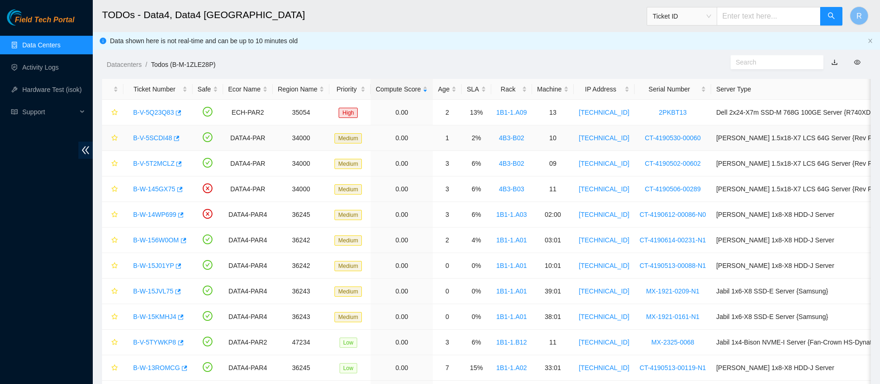
scroll to position [87, 0]
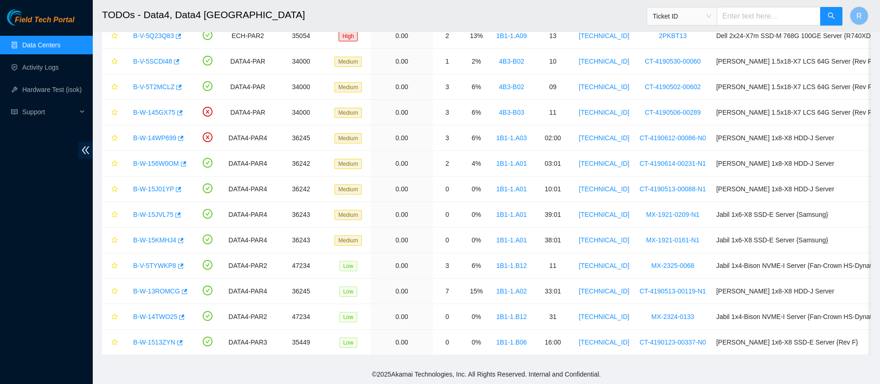
click at [32, 41] on link "Data Centers" at bounding box center [41, 44] width 38 height 7
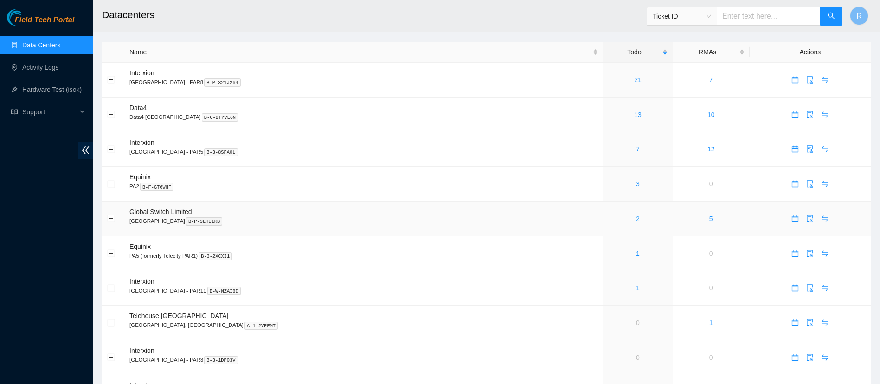
click at [636, 219] on link "2" at bounding box center [638, 218] width 4 height 7
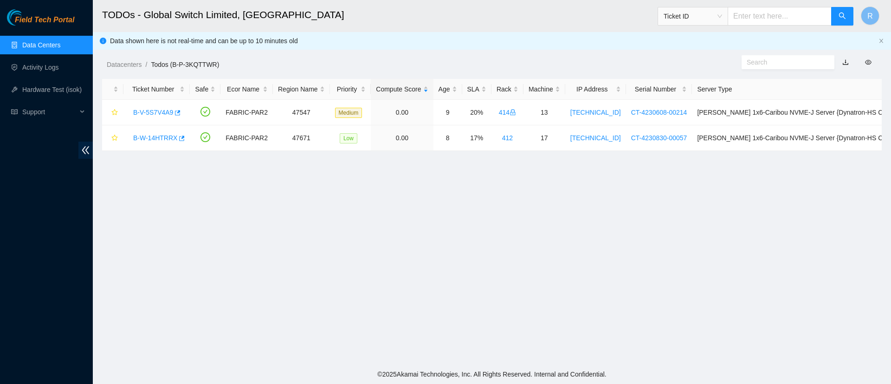
click at [37, 49] on link "Data Centers" at bounding box center [41, 44] width 38 height 7
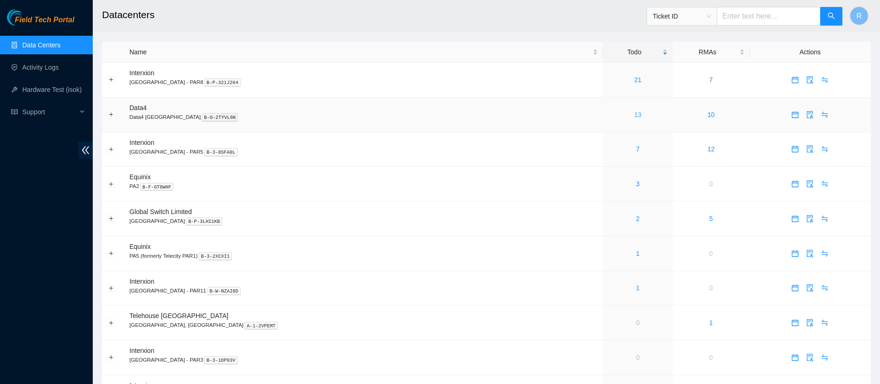
click at [634, 112] on link "13" at bounding box center [637, 114] width 7 height 7
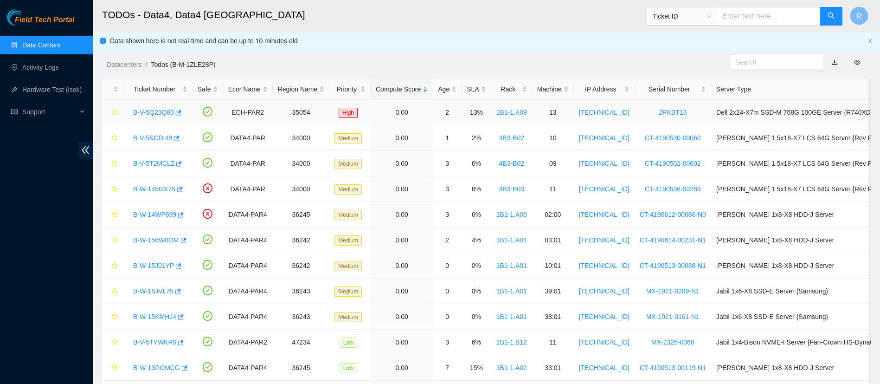
click at [150, 111] on link "B-V-5Q23Q83" at bounding box center [153, 112] width 41 height 7
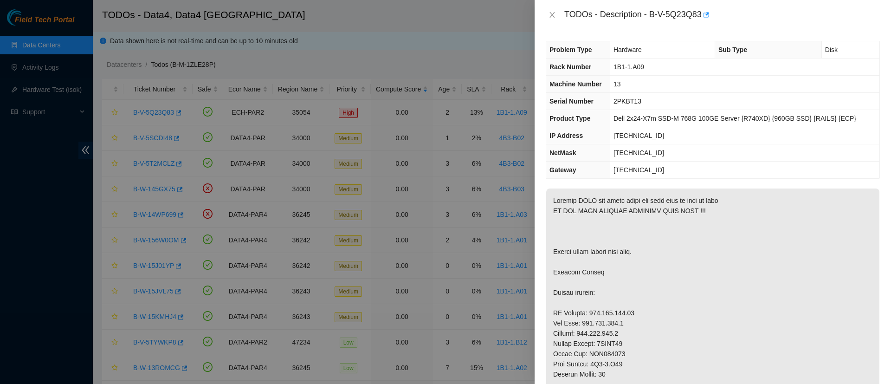
click at [549, 19] on div "TODOs - Description - B-V-5Q23Q83" at bounding box center [713, 14] width 334 height 15
click at [550, 19] on button "Close" at bounding box center [552, 15] width 13 height 9
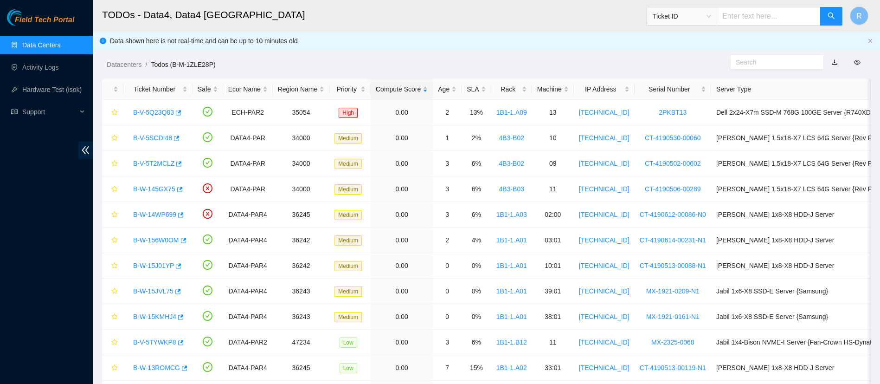
click at [880, 19] on div "TODOs - Description - undefined Problem Type N/A Rack Number N/A Machine Number…" at bounding box center [880, 192] width 0 height 384
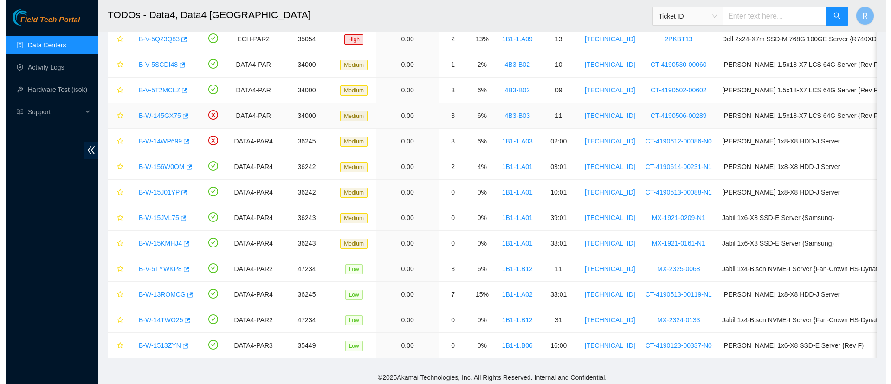
scroll to position [87, 0]
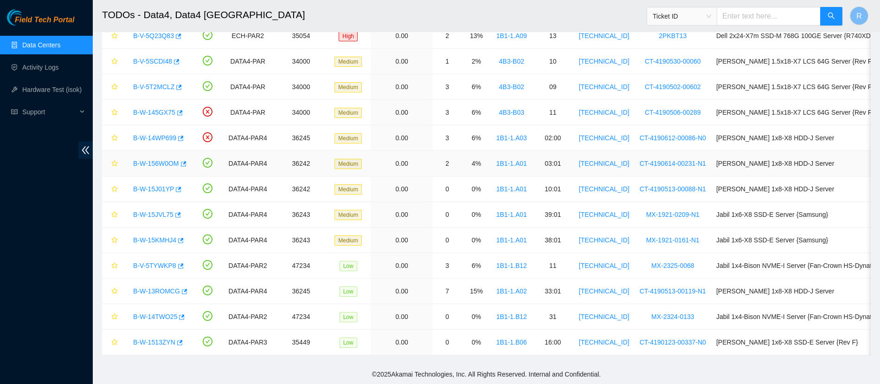
click at [152, 160] on link "B-W-156W0OM" at bounding box center [156, 163] width 46 height 7
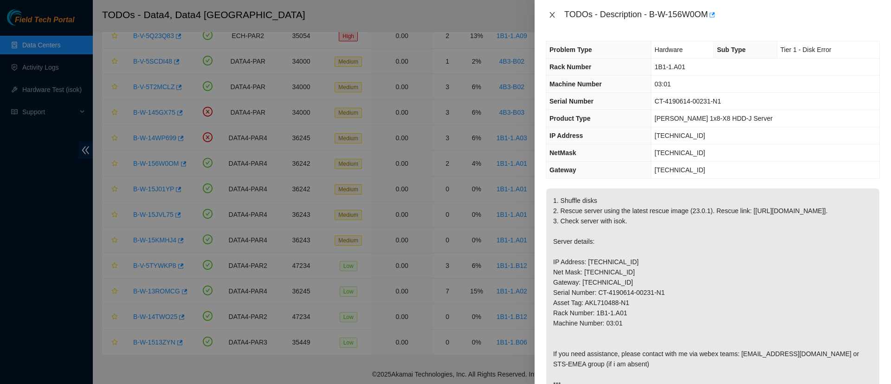
click at [554, 14] on icon "close" at bounding box center [551, 14] width 7 height 7
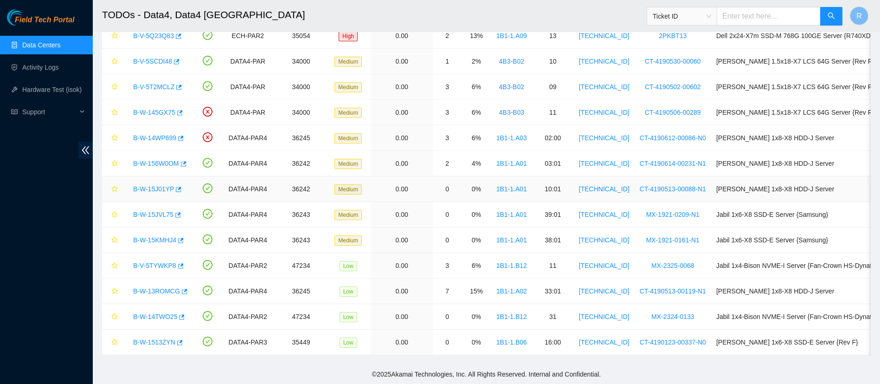
click at [154, 185] on link "B-W-15J01YP" at bounding box center [153, 188] width 41 height 7
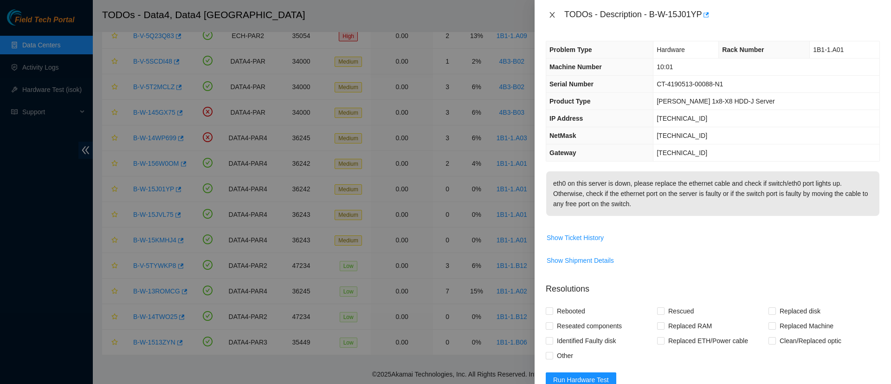
click at [551, 17] on icon "close" at bounding box center [551, 14] width 7 height 7
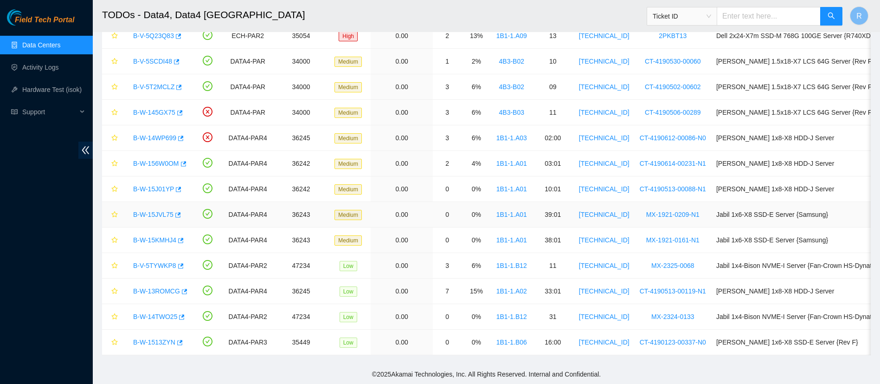
click at [155, 211] on link "B-W-15JVL75" at bounding box center [153, 214] width 40 height 7
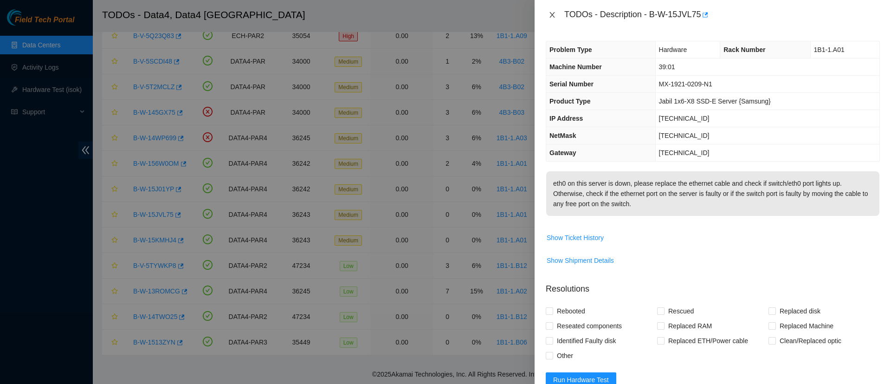
click at [552, 15] on icon "close" at bounding box center [551, 14] width 7 height 7
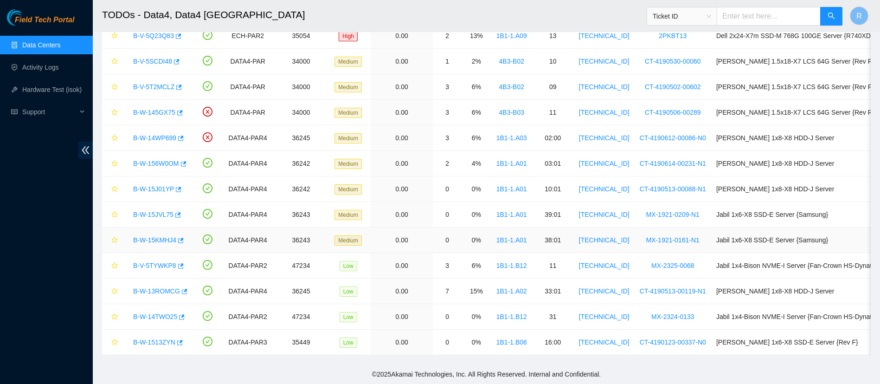
click at [155, 236] on link "B-W-15KMHJ4" at bounding box center [154, 239] width 43 height 7
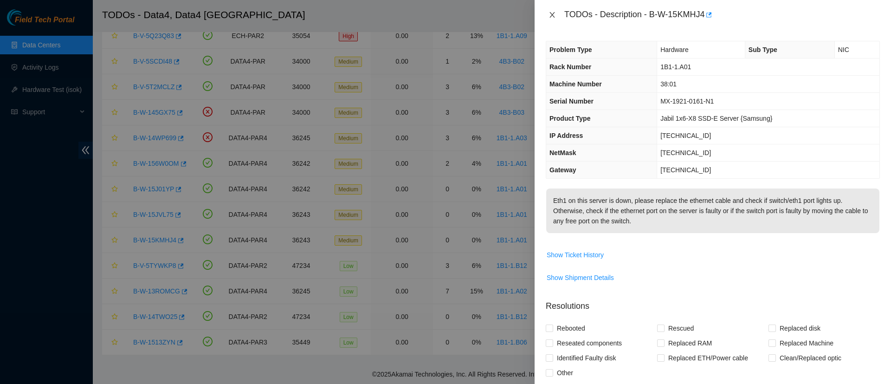
click at [554, 12] on icon "close" at bounding box center [551, 15] width 5 height 6
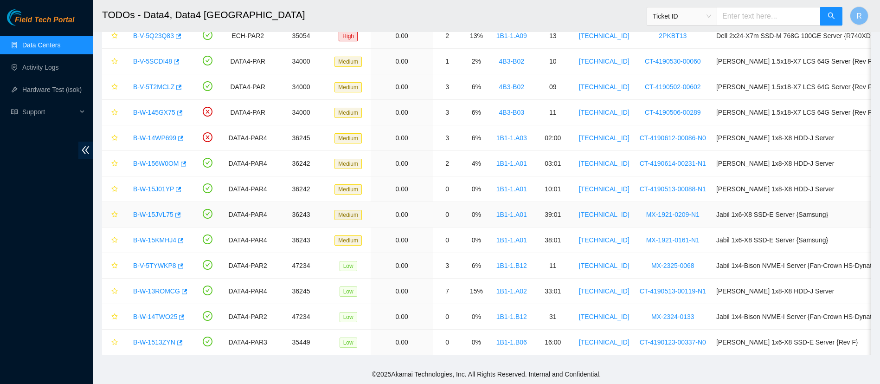
click at [149, 211] on link "B-W-15JVL75" at bounding box center [153, 214] width 40 height 7
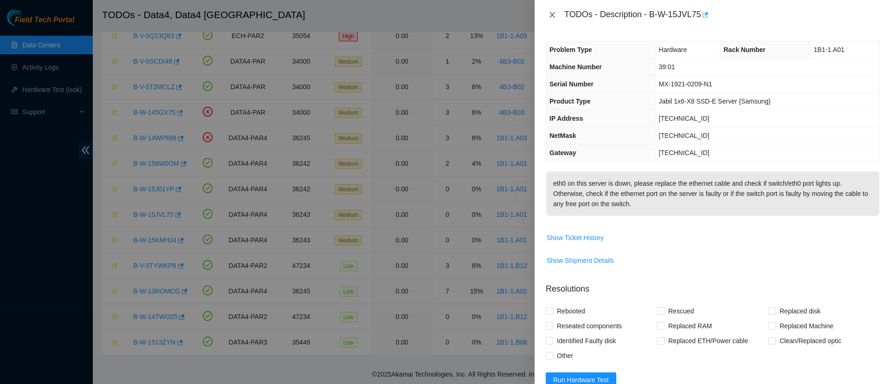
click at [551, 12] on icon "close" at bounding box center [551, 14] width 7 height 7
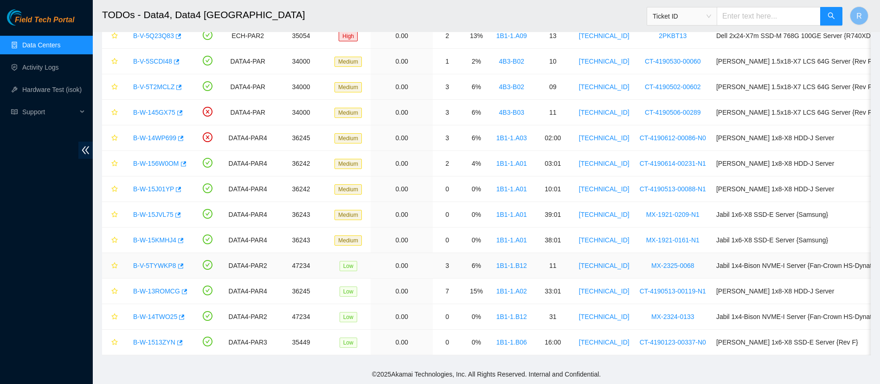
click at [150, 262] on link "B-V-5TYWKP8" at bounding box center [154, 265] width 43 height 7
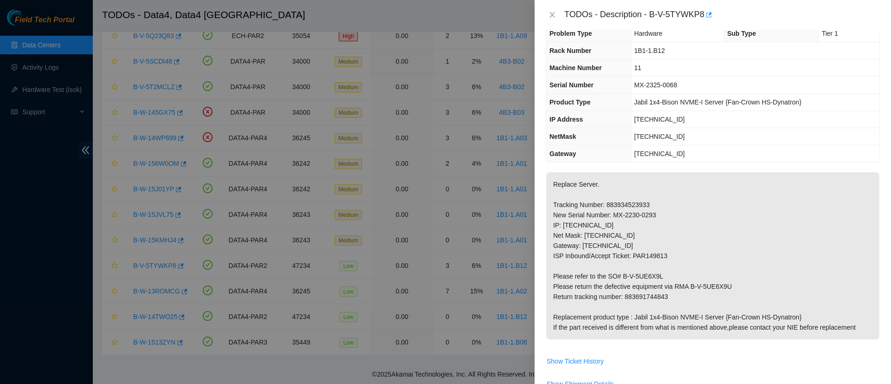
scroll to position [17, 0]
click at [569, 101] on span "Product Type" at bounding box center [569, 101] width 41 height 7
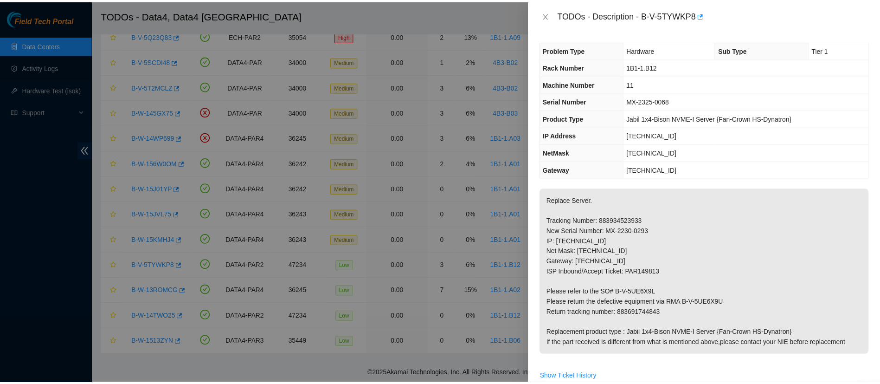
scroll to position [0, 0]
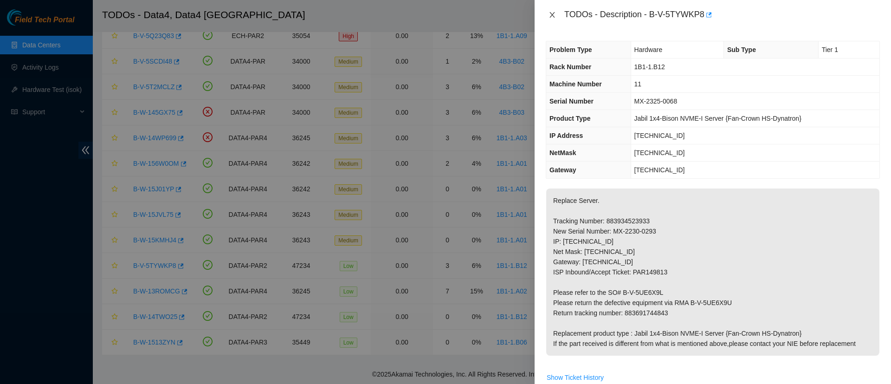
click at [559, 11] on div "TODOs - Description - B-V-5TYWKP8" at bounding box center [713, 14] width 334 height 15
click at [553, 15] on icon "close" at bounding box center [551, 14] width 7 height 7
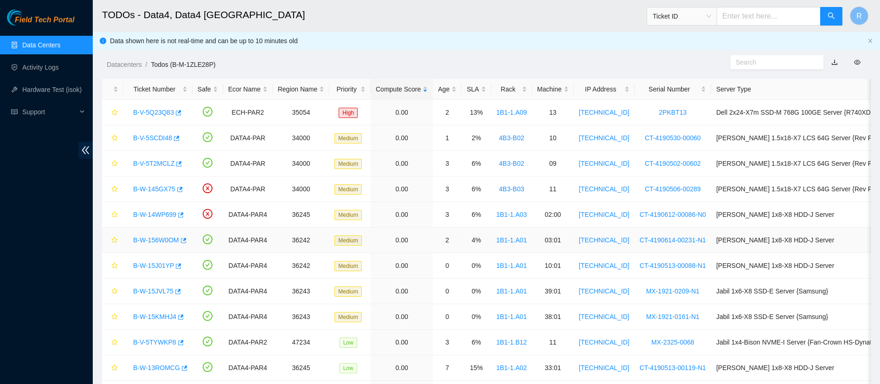
click at [161, 241] on link "B-W-156W0OM" at bounding box center [156, 239] width 46 height 7
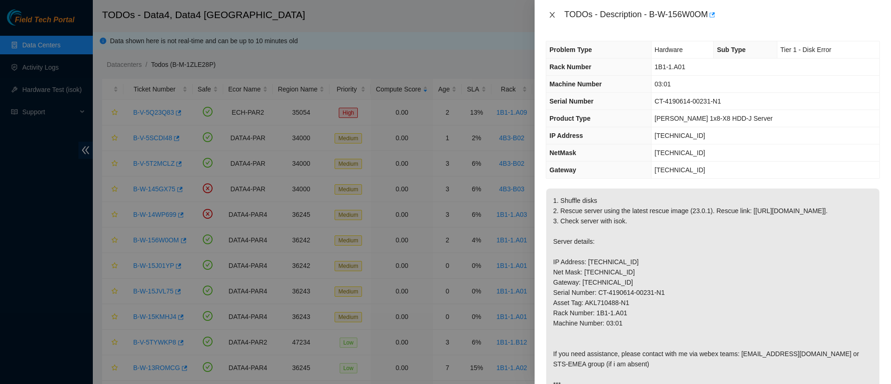
click at [551, 18] on icon "close" at bounding box center [551, 14] width 7 height 7
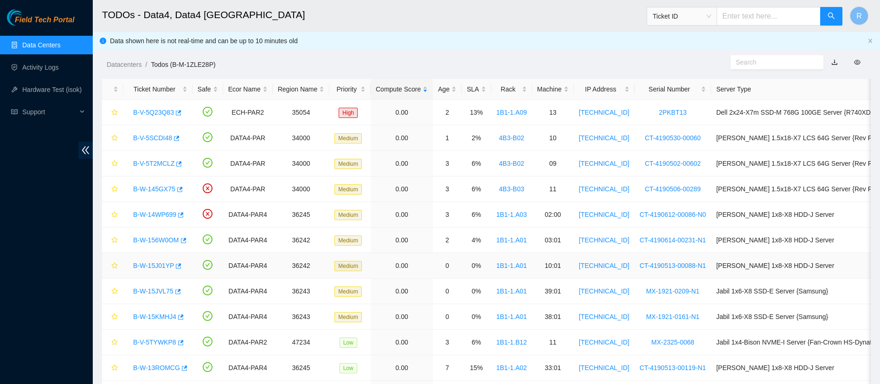
click at [148, 264] on link "B-W-15J01YP" at bounding box center [153, 265] width 41 height 7
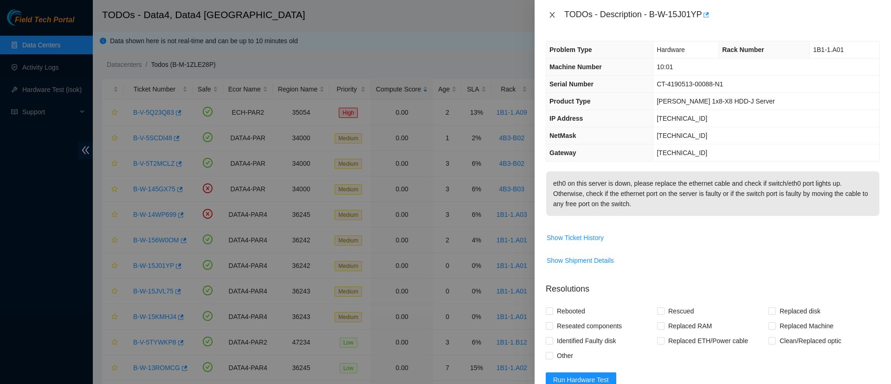
click at [552, 15] on icon "close" at bounding box center [551, 14] width 7 height 7
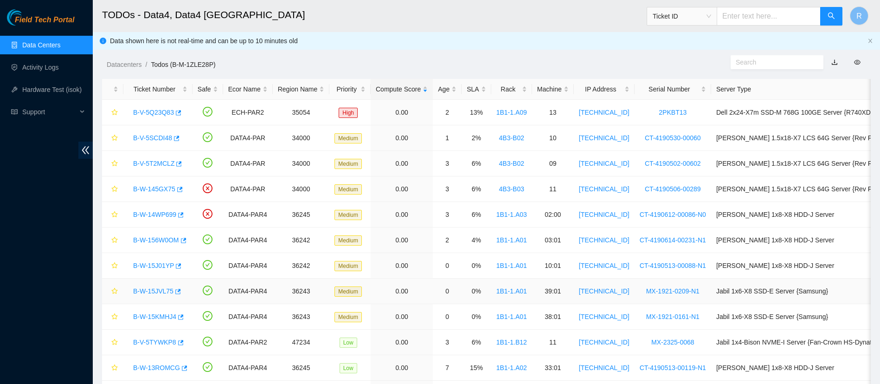
click at [158, 288] on link "B-W-15JVL75" at bounding box center [153, 290] width 40 height 7
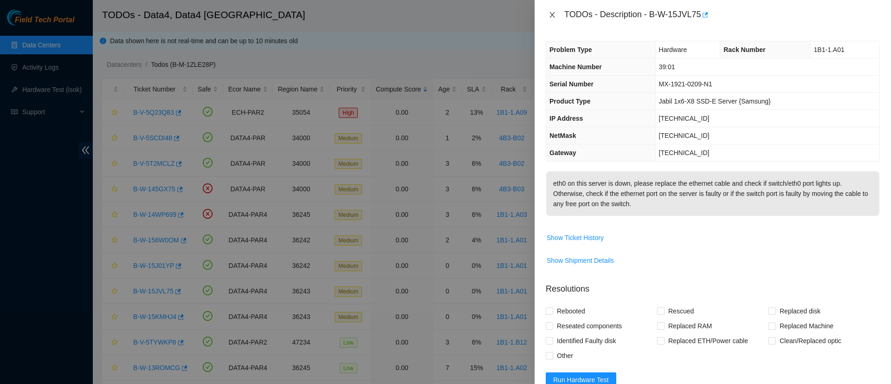
click at [551, 16] on icon "close" at bounding box center [551, 15] width 5 height 6
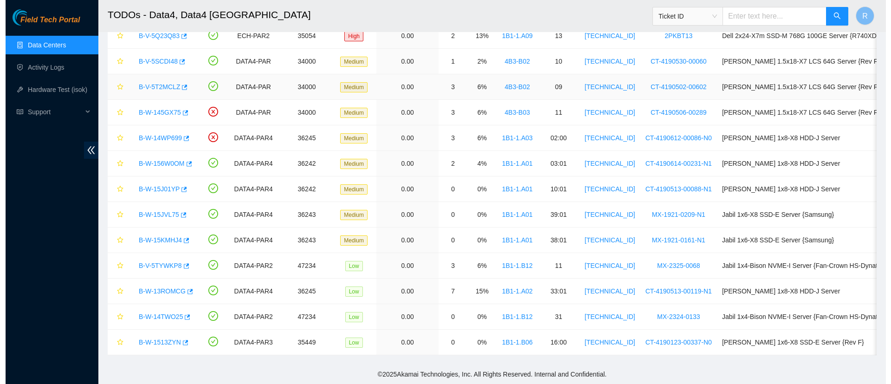
scroll to position [87, 0]
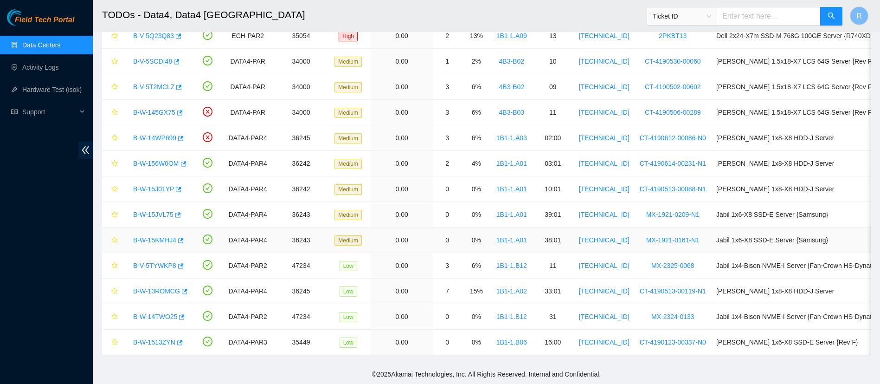
click at [152, 236] on link "B-W-15KMHJ4" at bounding box center [154, 239] width 43 height 7
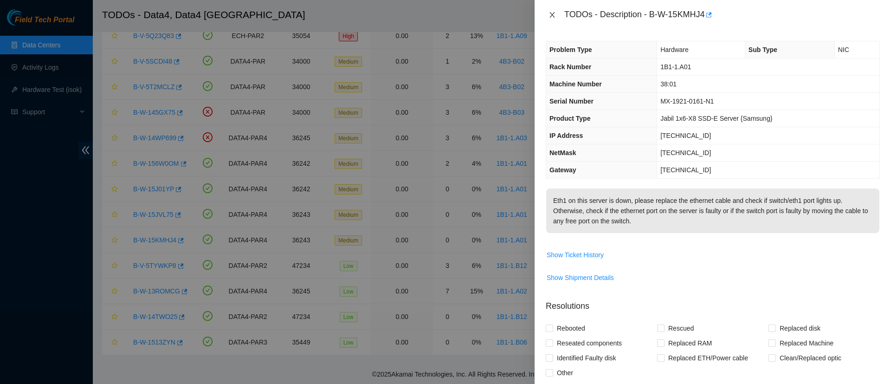
click at [550, 13] on icon "close" at bounding box center [551, 14] width 7 height 7
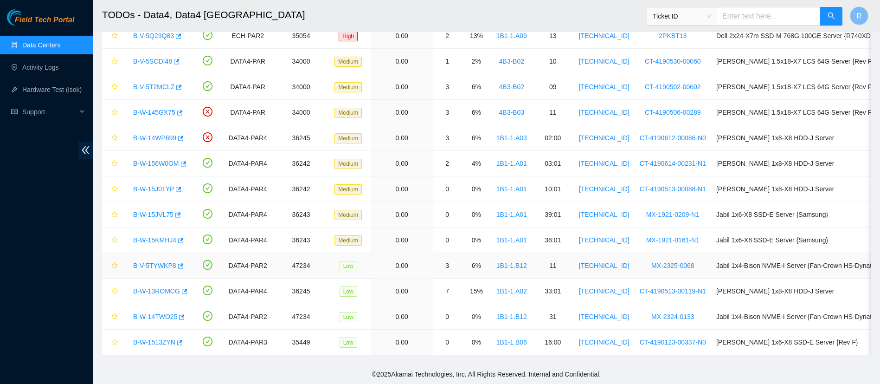
click at [158, 262] on link "B-V-5TYWKP8" at bounding box center [154, 265] width 43 height 7
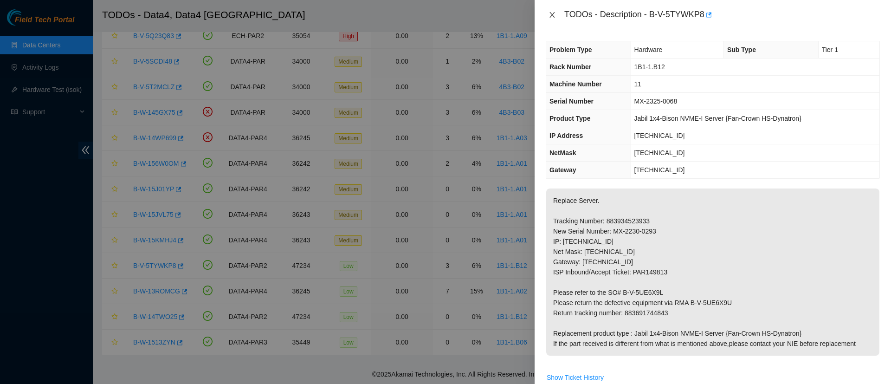
click at [553, 15] on icon "close" at bounding box center [551, 15] width 5 height 6
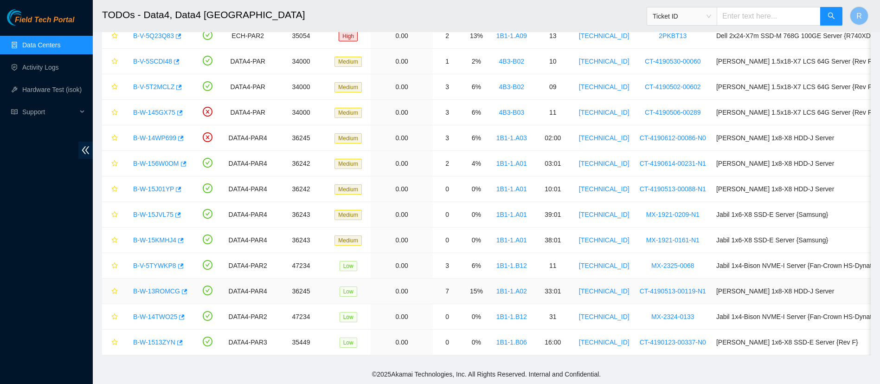
click at [152, 287] on link "B-W-13ROMCG" at bounding box center [156, 290] width 47 height 7
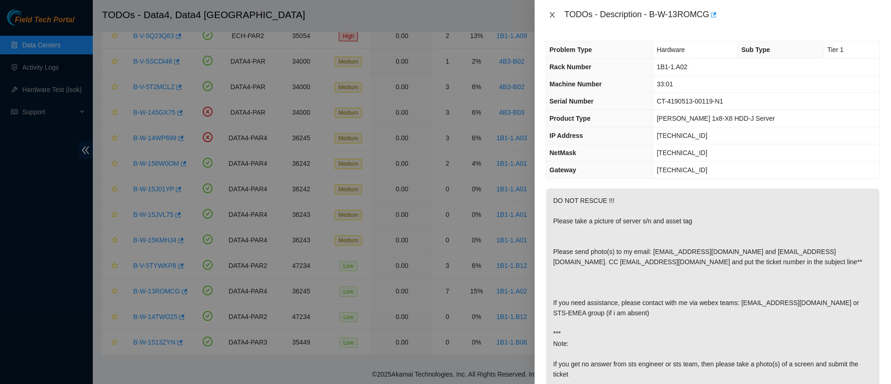
click at [554, 13] on icon "close" at bounding box center [551, 14] width 7 height 7
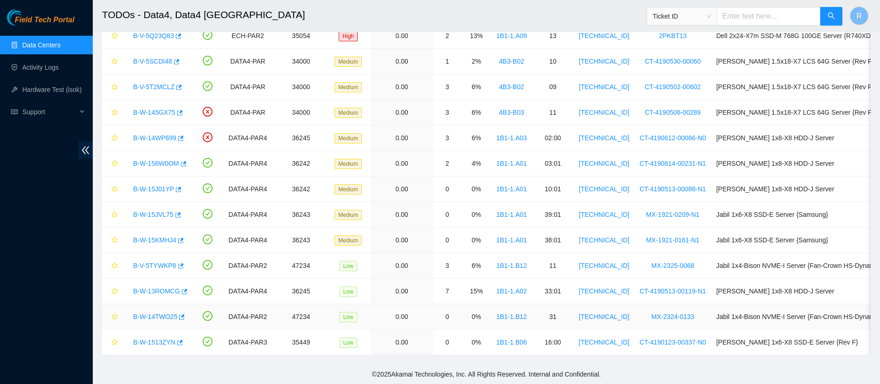
click at [155, 313] on link "B-W-14TWO25" at bounding box center [155, 316] width 44 height 7
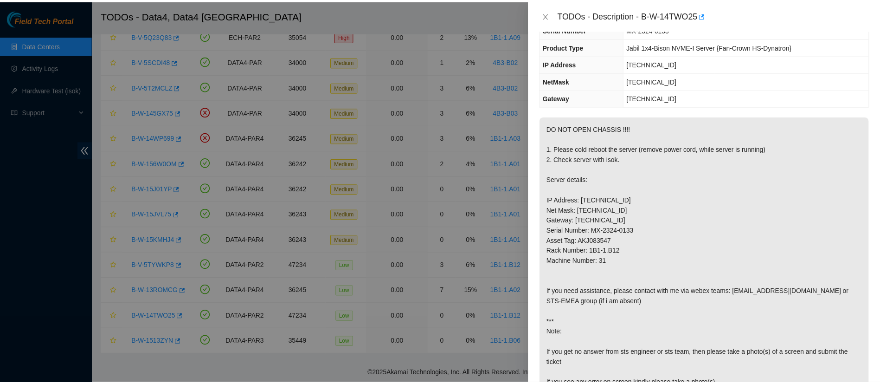
scroll to position [72, 0]
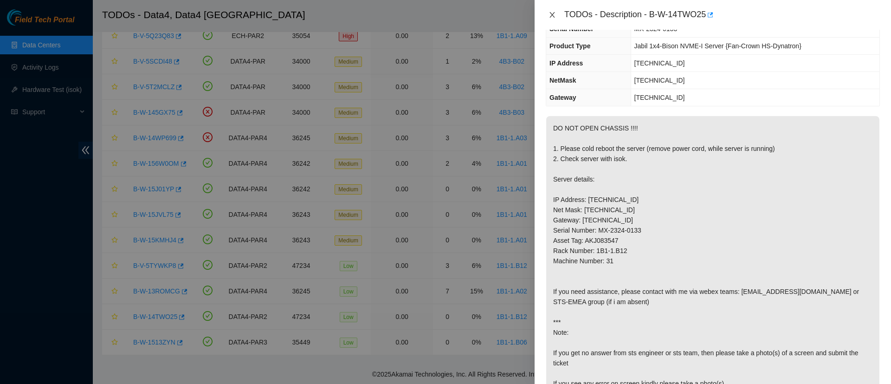
click at [552, 13] on icon "close" at bounding box center [551, 14] width 7 height 7
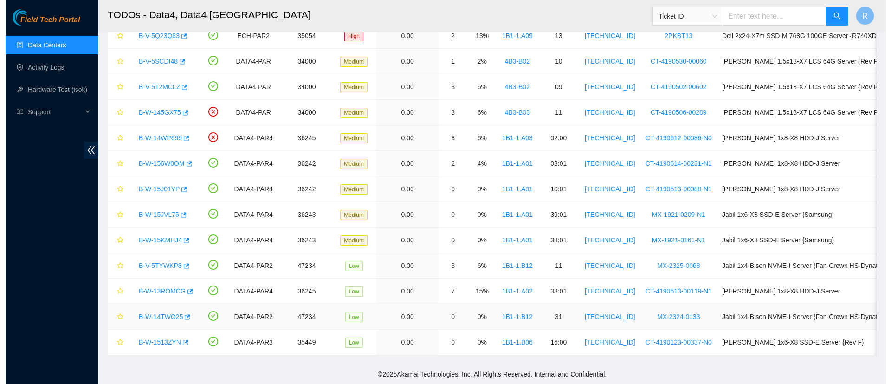
scroll to position [103, 0]
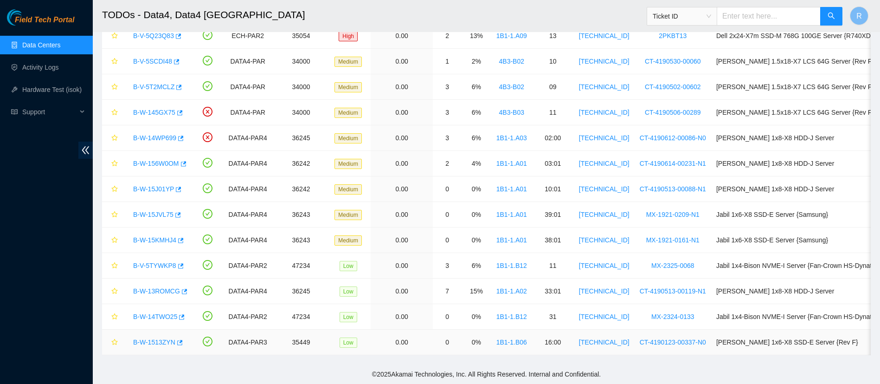
click at [147, 338] on link "B-W-1513ZYN" at bounding box center [154, 341] width 42 height 7
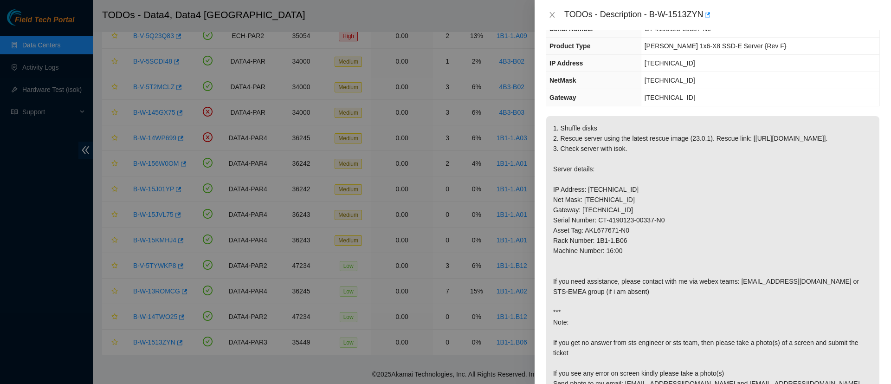
scroll to position [0, 0]
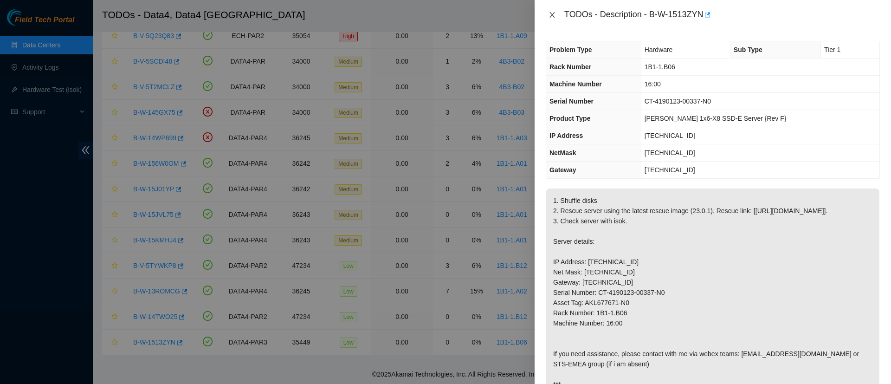
click at [552, 12] on icon "close" at bounding box center [551, 14] width 7 height 7
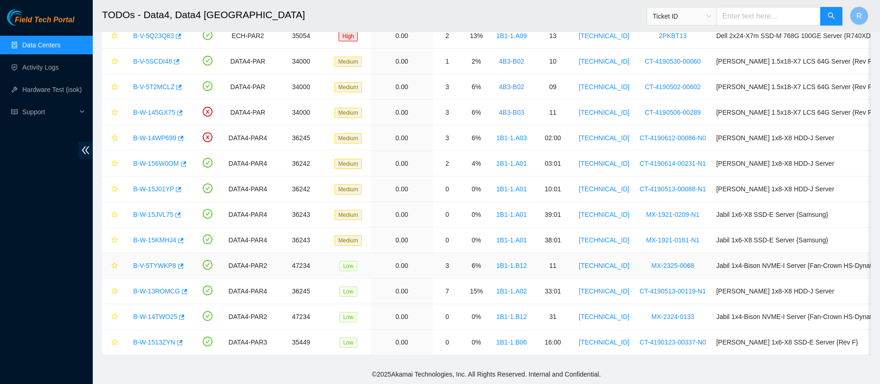
click at [156, 262] on link "B-V-5TYWKP8" at bounding box center [154, 265] width 43 height 7
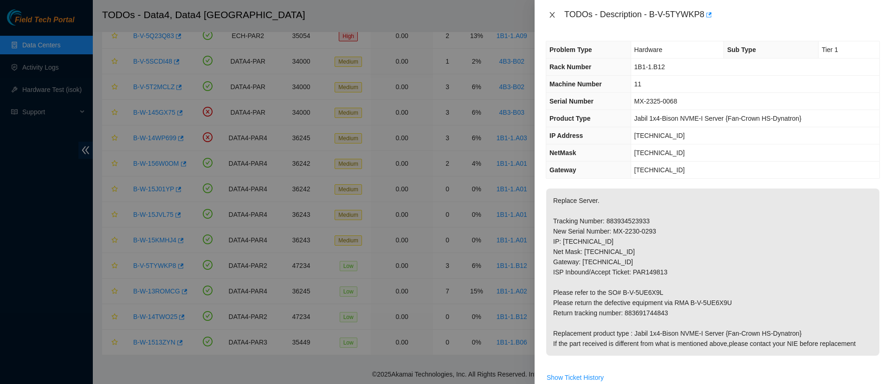
click at [549, 11] on icon "close" at bounding box center [551, 14] width 7 height 7
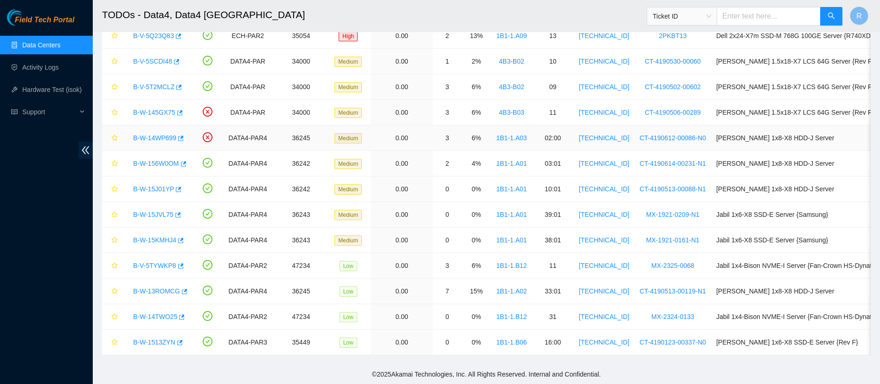
click at [158, 134] on link "B-W-14WP699" at bounding box center [154, 137] width 43 height 7
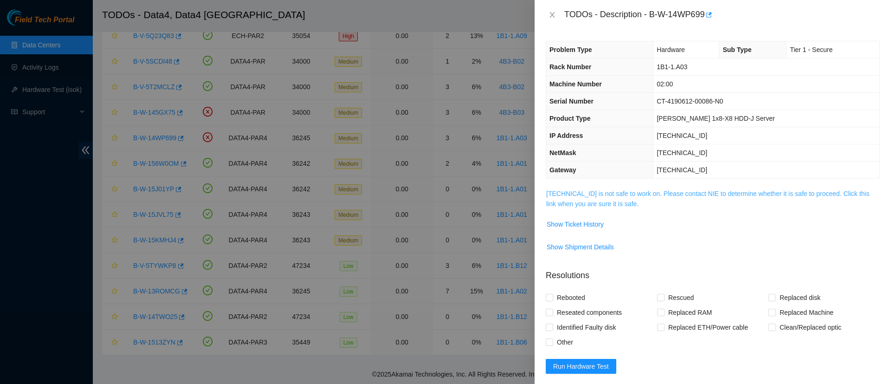
click at [611, 205] on link "95.100.202.68 is not safe to work on. Please contact NIE to determine whether i…" at bounding box center [707, 199] width 323 height 18
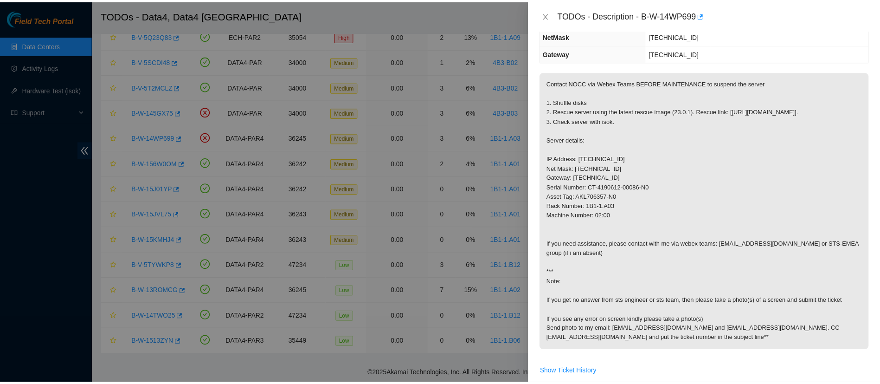
scroll to position [125, 0]
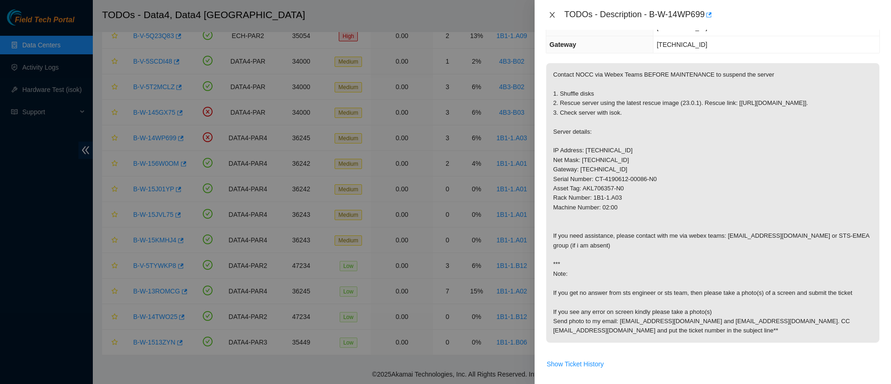
click at [552, 19] on button "Close" at bounding box center [552, 15] width 13 height 9
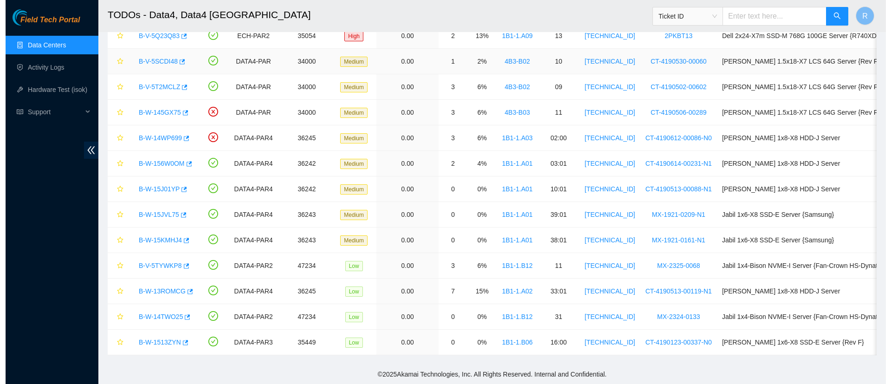
scroll to position [0, 0]
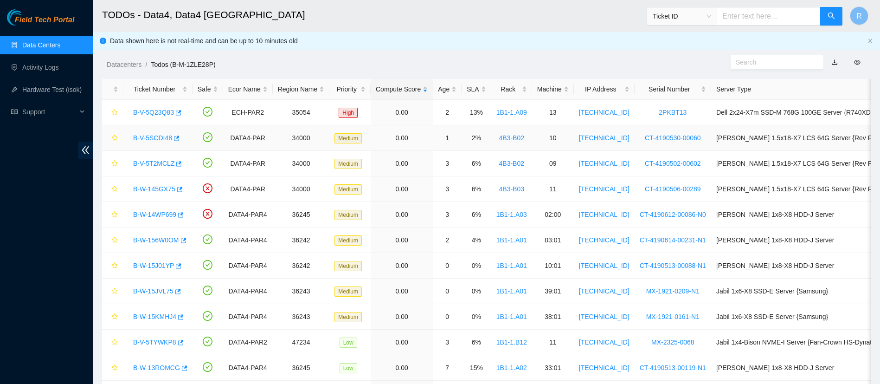
click at [148, 139] on link "B-V-5SCDI48" at bounding box center [152, 137] width 39 height 7
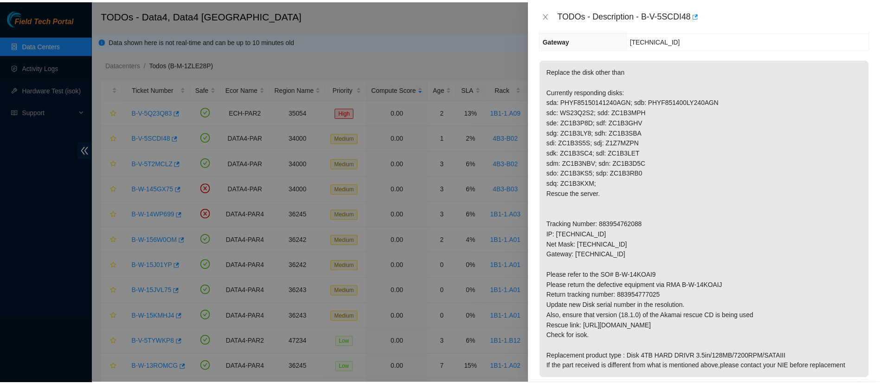
scroll to position [139, 0]
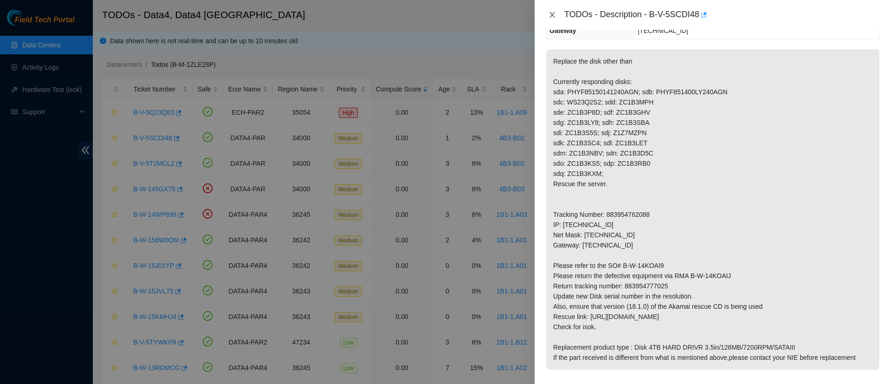
click at [555, 13] on icon "close" at bounding box center [551, 14] width 7 height 7
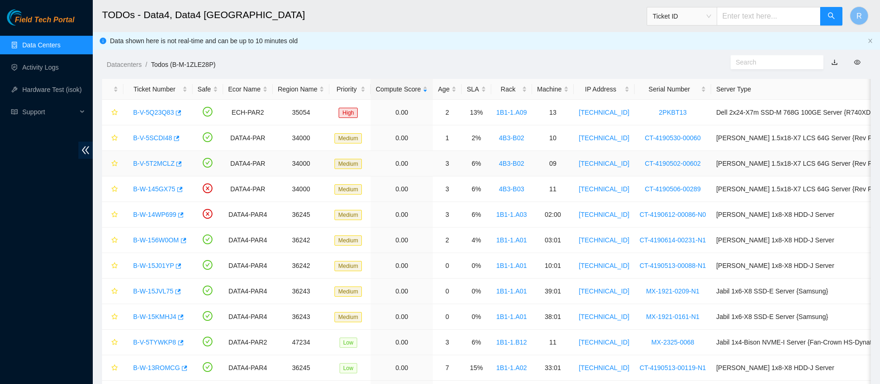
click at [147, 162] on link "B-V-5T2MCLZ" at bounding box center [153, 163] width 41 height 7
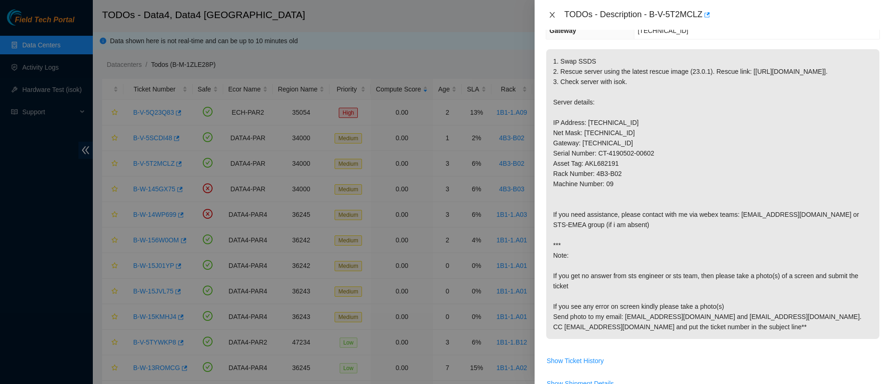
click at [552, 18] on icon "close" at bounding box center [551, 14] width 7 height 7
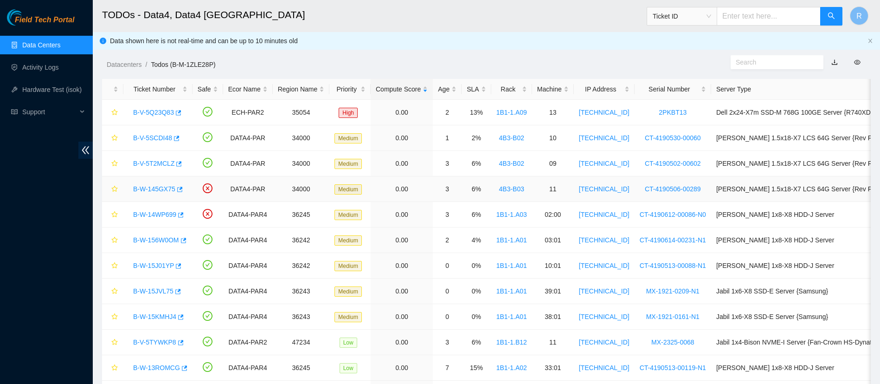
click at [158, 188] on link "B-W-145GX75" at bounding box center [154, 188] width 42 height 7
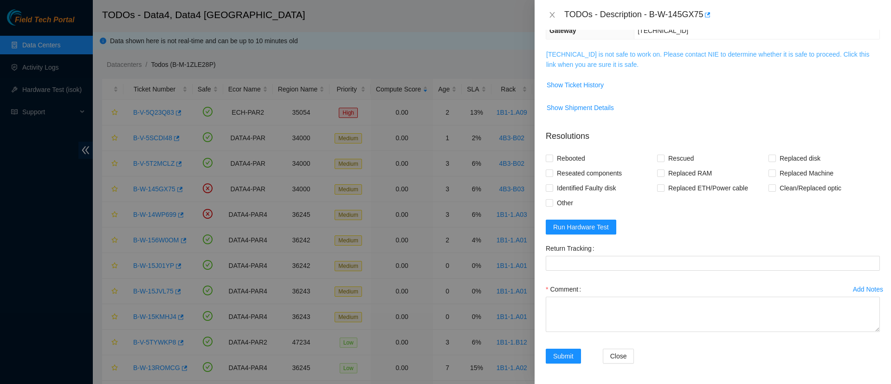
click at [576, 63] on link "2.16.89.99 is not safe to work on. Please contact NIE to determine whether it i…" at bounding box center [707, 60] width 323 height 18
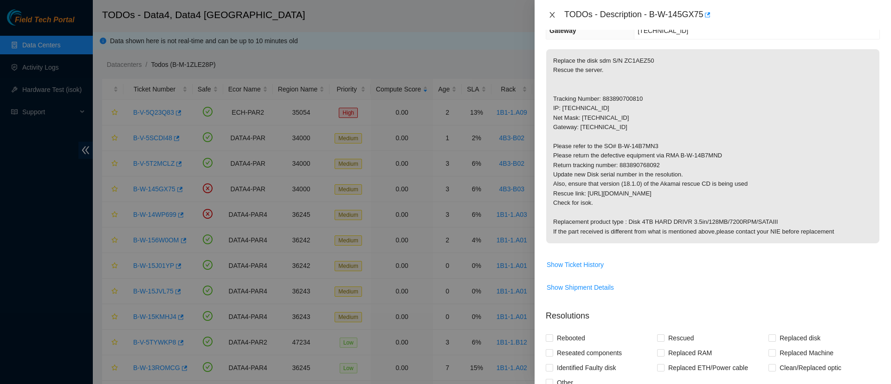
click at [550, 13] on icon "close" at bounding box center [551, 14] width 7 height 7
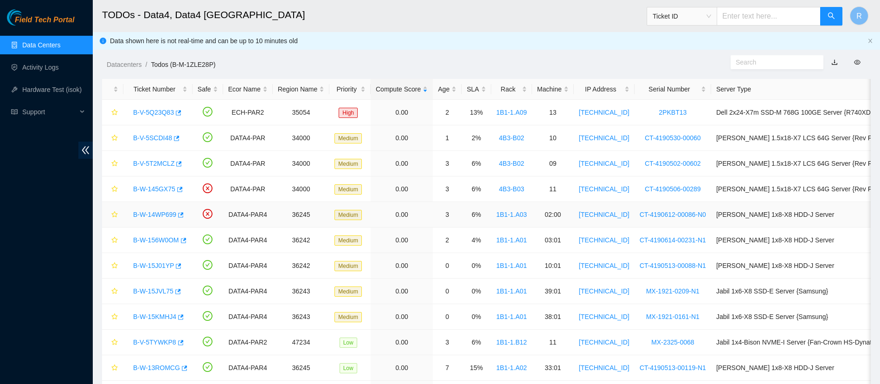
click at [171, 216] on link "B-W-14WP699" at bounding box center [154, 214] width 43 height 7
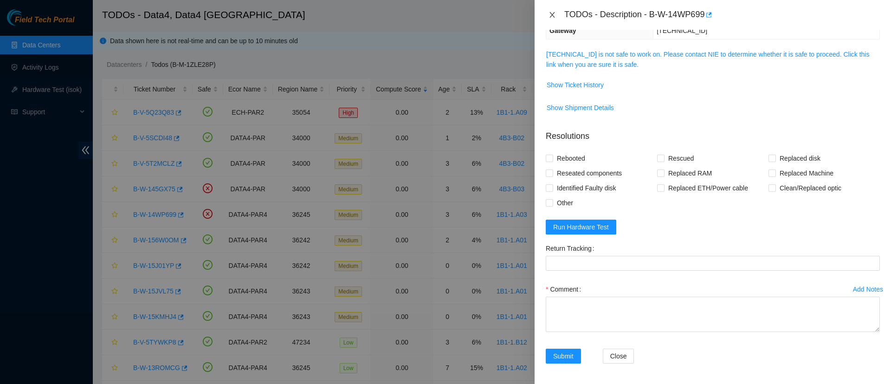
click at [551, 12] on icon "close" at bounding box center [551, 14] width 7 height 7
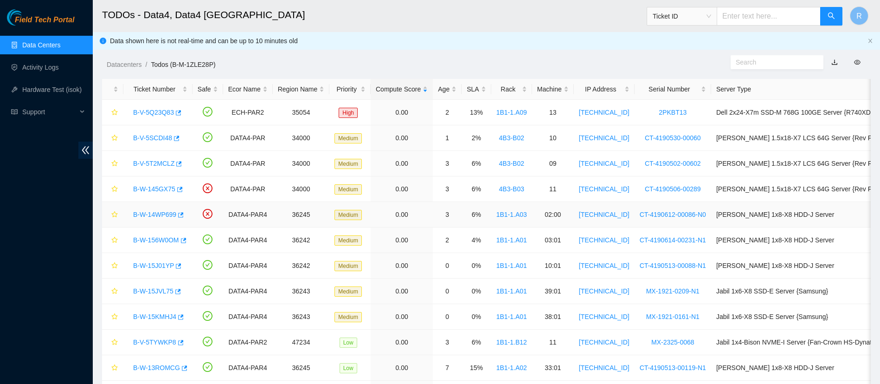
click at [169, 211] on link "B-W-14WP699" at bounding box center [154, 214] width 43 height 7
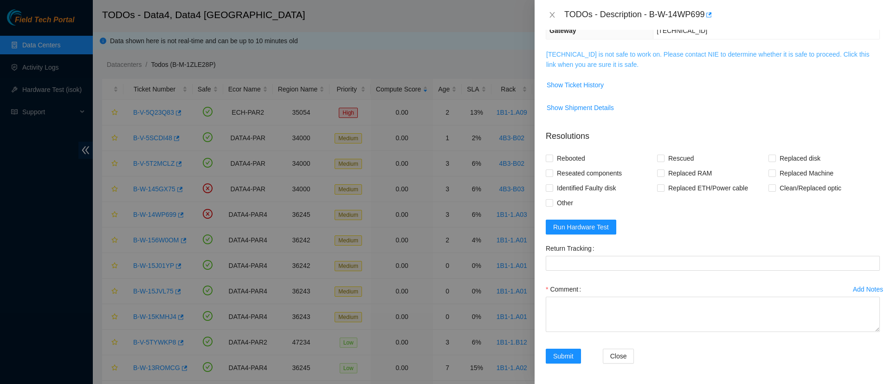
click at [565, 58] on link "95.100.202.68 is not safe to work on. Please contact NIE to determine whether i…" at bounding box center [707, 60] width 323 height 18
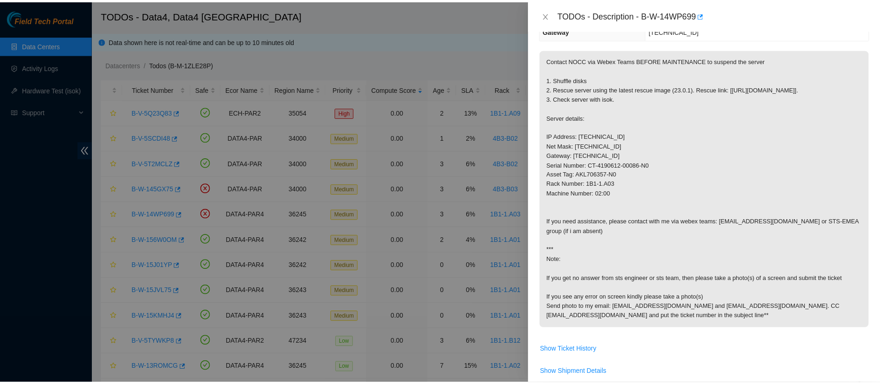
scroll to position [0, 0]
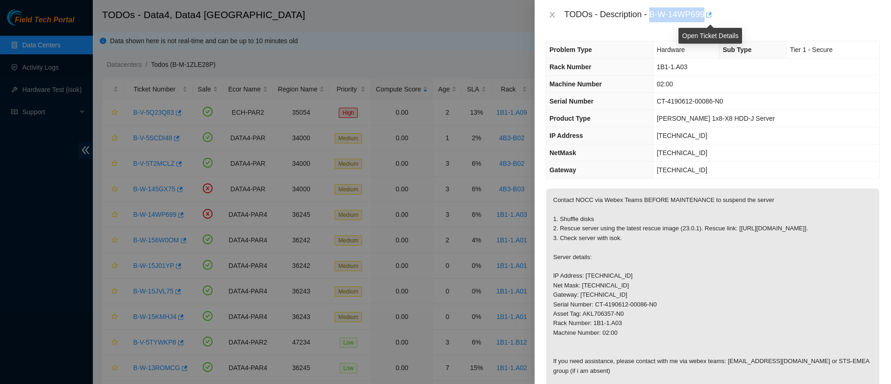
drag, startPoint x: 652, startPoint y: 15, endPoint x: 707, endPoint y: 19, distance: 54.4
click at [707, 19] on div "TODOs - Description - B-W-14WP699" at bounding box center [722, 14] width 316 height 15
copy div "B-W-14WP699"
click at [554, 11] on icon "close" at bounding box center [551, 14] width 7 height 7
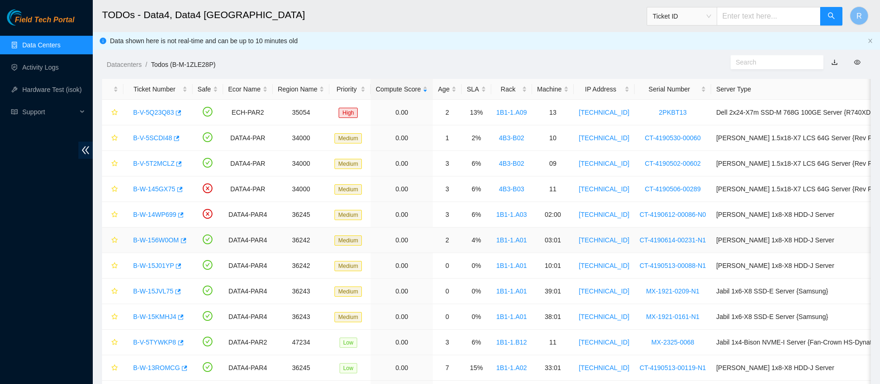
click at [159, 239] on link "B-W-156W0OM" at bounding box center [156, 239] width 46 height 7
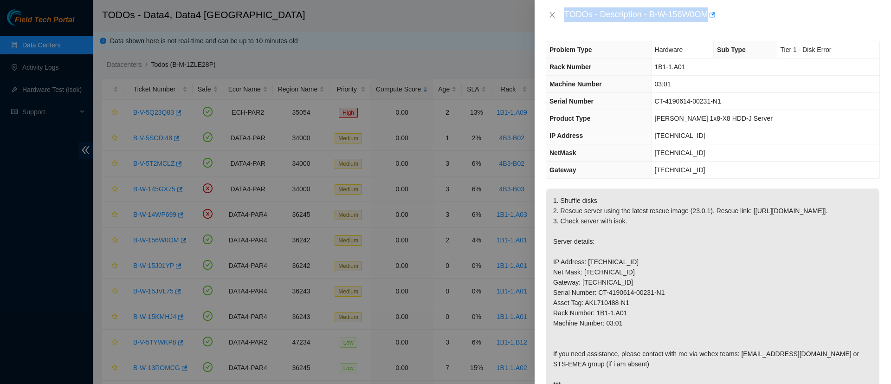
click at [664, 17] on div "TODOs - Description - B-W-156W0OM" at bounding box center [722, 14] width 316 height 15
drag, startPoint x: 651, startPoint y: 13, endPoint x: 710, endPoint y: 14, distance: 58.9
click at [710, 14] on div "TODOs - Description - B-W-156W0OM" at bounding box center [722, 14] width 316 height 15
copy div "B-W-156W0OM"
click at [554, 12] on icon "close" at bounding box center [551, 14] width 7 height 7
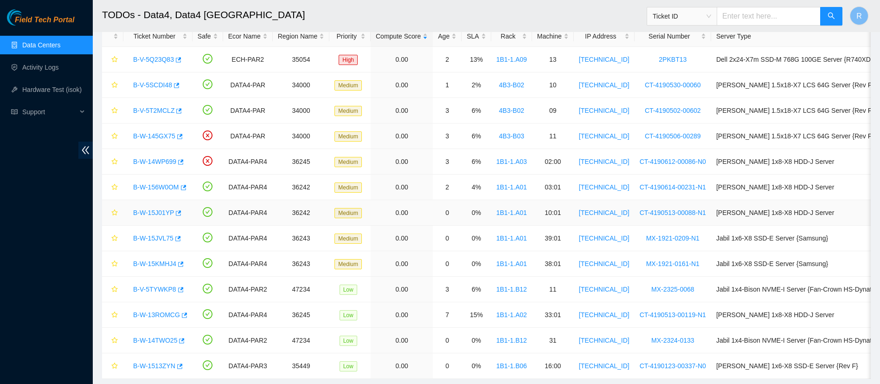
scroll to position [63, 0]
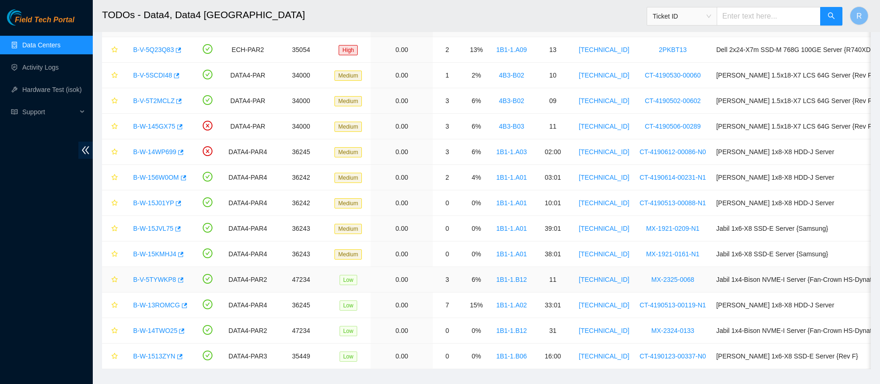
click at [506, 267] on td "1B1-1.B12" at bounding box center [511, 280] width 41 height 26
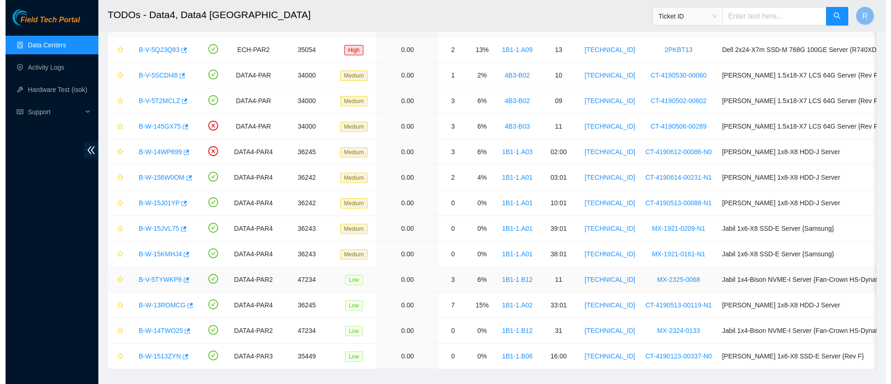
scroll to position [87, 0]
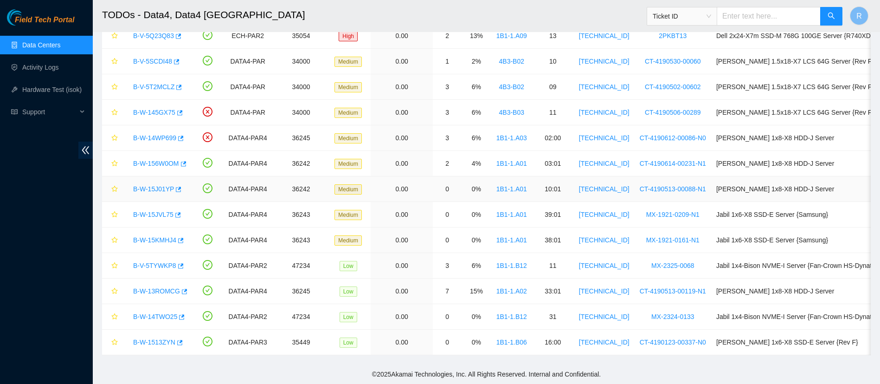
click at [152, 185] on link "B-W-15J01YP" at bounding box center [153, 188] width 41 height 7
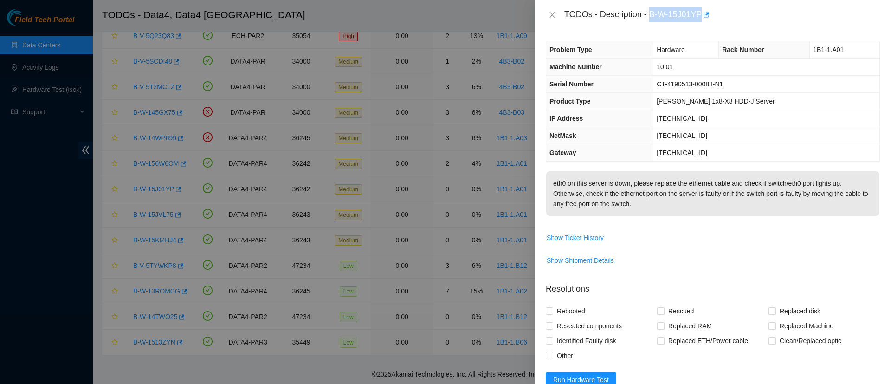
drag, startPoint x: 650, startPoint y: 13, endPoint x: 700, endPoint y: 10, distance: 49.8
click at [700, 10] on div "TODOs - Description - B-W-15J01YP" at bounding box center [722, 14] width 316 height 15
copy div "B-W-15J01YP"
click at [552, 15] on icon "close" at bounding box center [551, 14] width 7 height 7
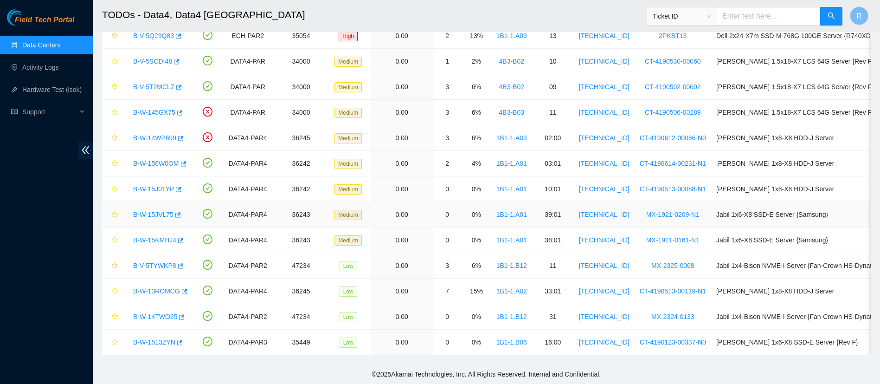
click at [154, 211] on link "B-W-15JVL75" at bounding box center [153, 214] width 40 height 7
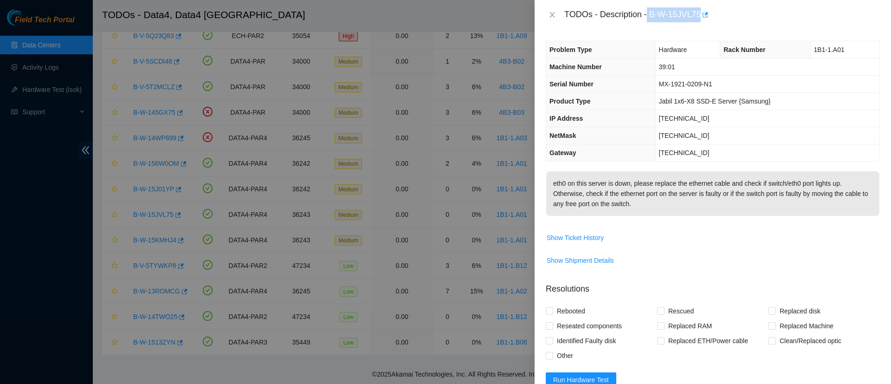
drag, startPoint x: 649, startPoint y: 16, endPoint x: 700, endPoint y: 13, distance: 51.6
click at [700, 13] on div "TODOs - Description - B-W-15JVL75" at bounding box center [722, 14] width 316 height 15
copy div "B-W-15JVL75"
click at [551, 12] on icon "close" at bounding box center [551, 14] width 7 height 7
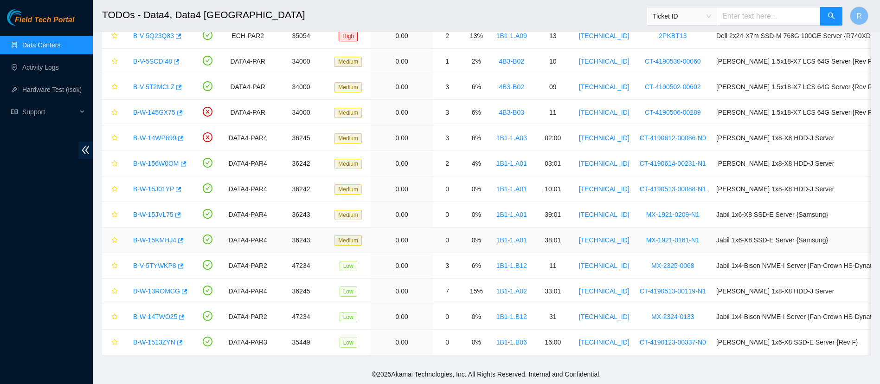
click at [165, 236] on link "B-W-15KMHJ4" at bounding box center [154, 239] width 43 height 7
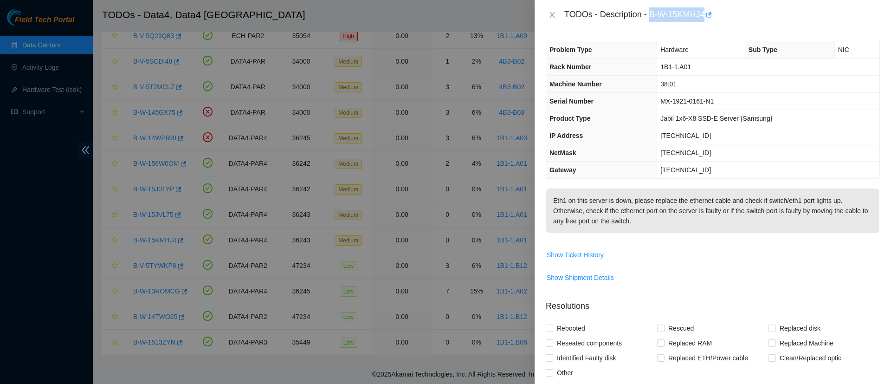
drag, startPoint x: 650, startPoint y: 14, endPoint x: 705, endPoint y: 15, distance: 55.7
click at [705, 15] on div "TODOs - Description - B-W-15KMHJ4" at bounding box center [722, 14] width 316 height 15
copy div "B-W-15KMHJ4"
click at [550, 14] on icon "close" at bounding box center [551, 14] width 7 height 7
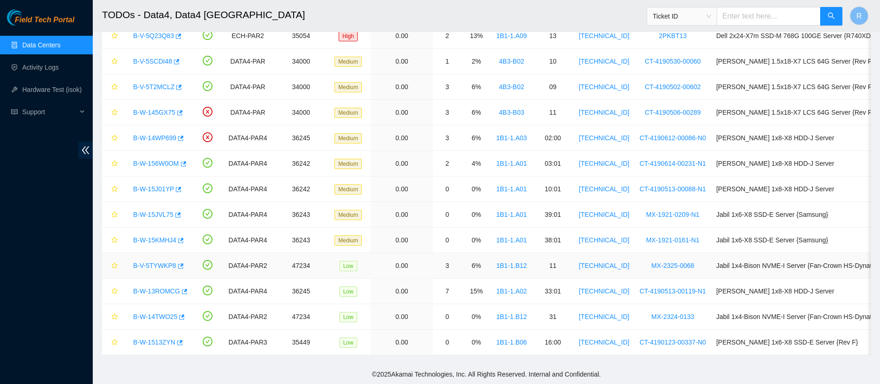
click at [160, 262] on link "B-V-5TYWKP8" at bounding box center [154, 265] width 43 height 7
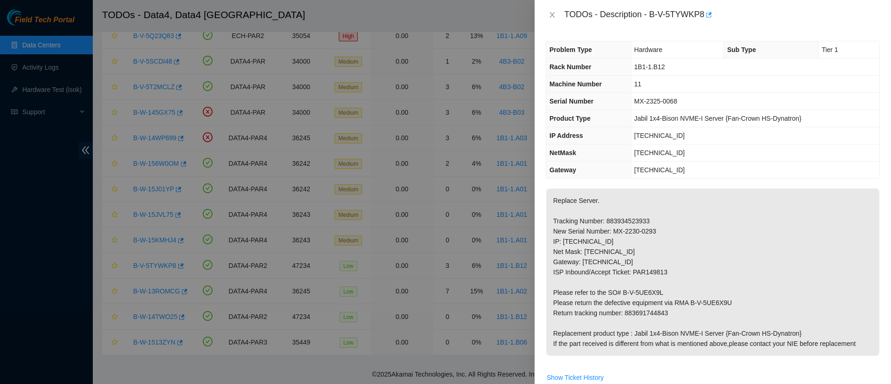
click at [651, 15] on div "TODOs - Description - B-V-5TYWKP8" at bounding box center [722, 14] width 316 height 15
drag, startPoint x: 651, startPoint y: 15, endPoint x: 702, endPoint y: 11, distance: 50.3
click at [702, 11] on div "TODOs - Description - B-V-5TYWKP8" at bounding box center [722, 14] width 316 height 15
drag, startPoint x: 703, startPoint y: 15, endPoint x: 650, endPoint y: 14, distance: 53.4
click at [650, 14] on div "TODOs - Description - B-V-5TYWKP8" at bounding box center [722, 14] width 316 height 15
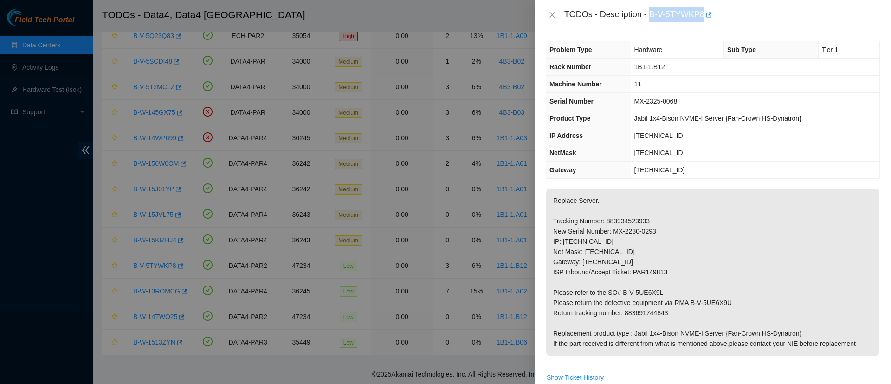
copy div "B-V-5TYWKP8"
click at [549, 12] on icon "close" at bounding box center [551, 14] width 7 height 7
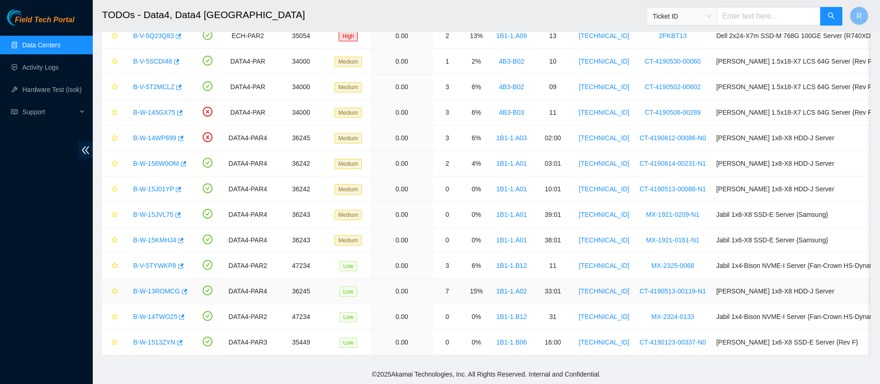
click at [157, 287] on link "B-W-13ROMCG" at bounding box center [156, 290] width 47 height 7
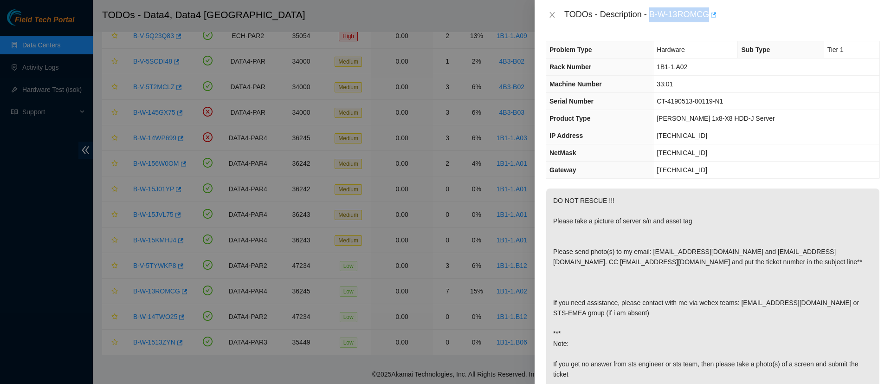
drag, startPoint x: 651, startPoint y: 16, endPoint x: 709, endPoint y: 15, distance: 58.0
click at [709, 15] on div "TODOs - Description - B-W-13ROMCG" at bounding box center [722, 14] width 316 height 15
copy div "B-W-13ROMCG"
click at [552, 15] on icon "close" at bounding box center [551, 15] width 5 height 6
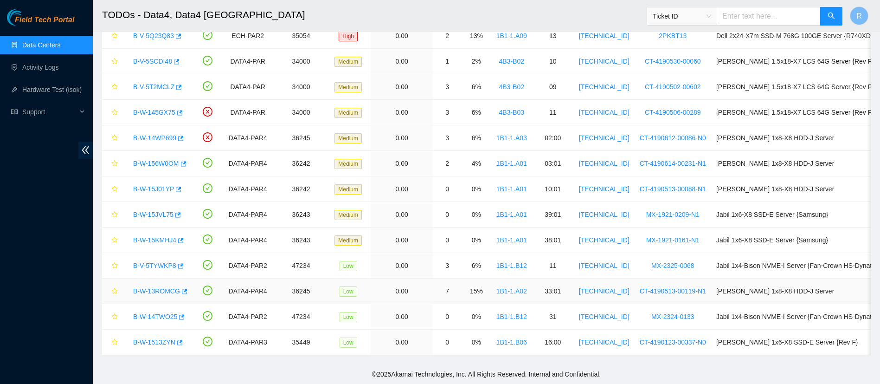
click at [163, 287] on link "B-W-13ROMCG" at bounding box center [156, 290] width 47 height 7
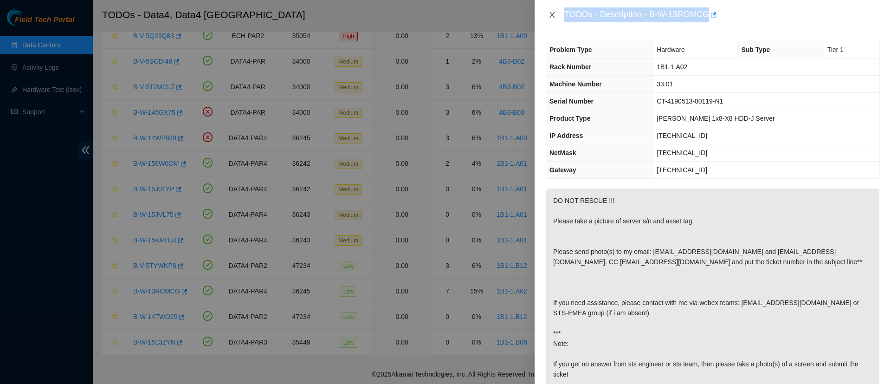
click at [555, 17] on icon "close" at bounding box center [551, 15] width 5 height 6
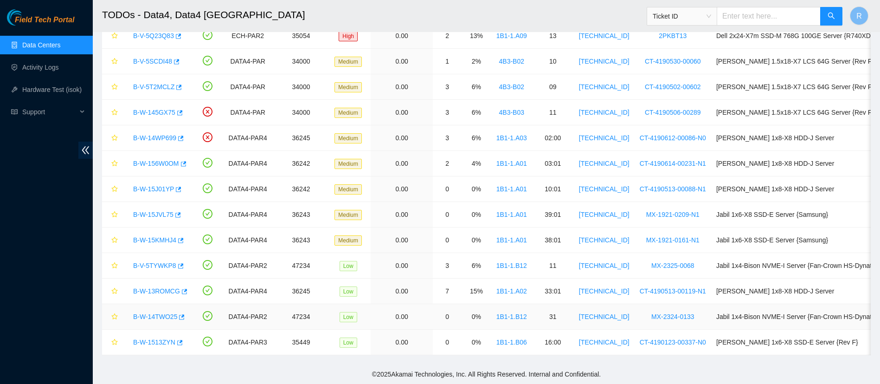
click at [163, 313] on link "B-W-14TWO25" at bounding box center [155, 316] width 44 height 7
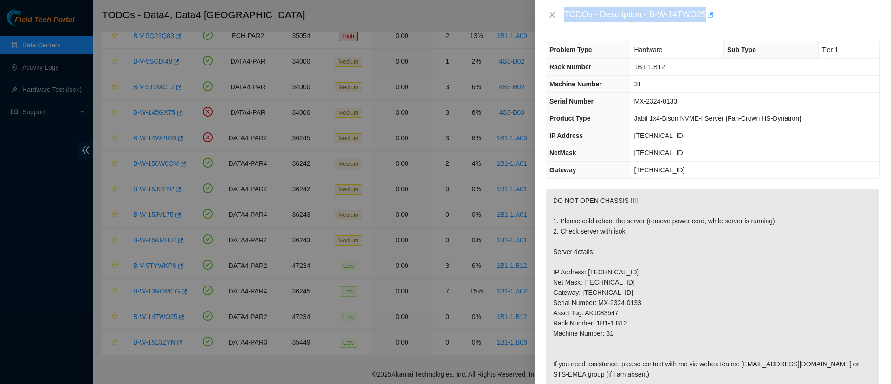
click at [649, 13] on div "TODOs - Description - B-W-14TWO25" at bounding box center [722, 14] width 316 height 15
click at [658, 12] on div "TODOs - Description - B-W-14TWO25" at bounding box center [722, 14] width 316 height 15
drag, startPoint x: 650, startPoint y: 13, endPoint x: 707, endPoint y: 8, distance: 57.2
click at [707, 8] on div "TODOs - Description - B-W-14TWO25" at bounding box center [722, 14] width 316 height 15
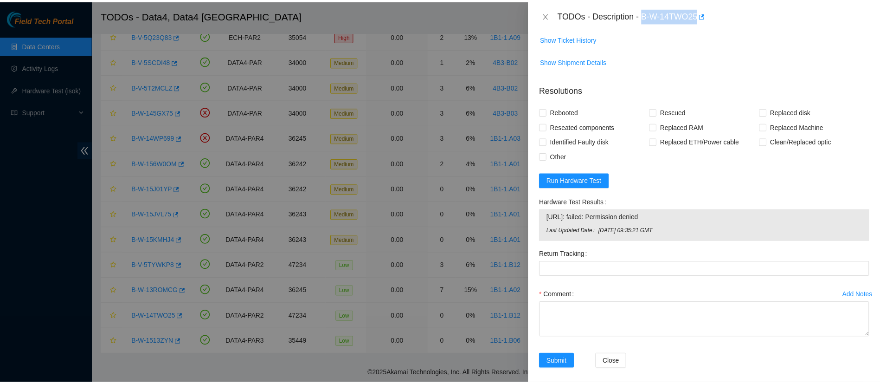
scroll to position [541, 0]
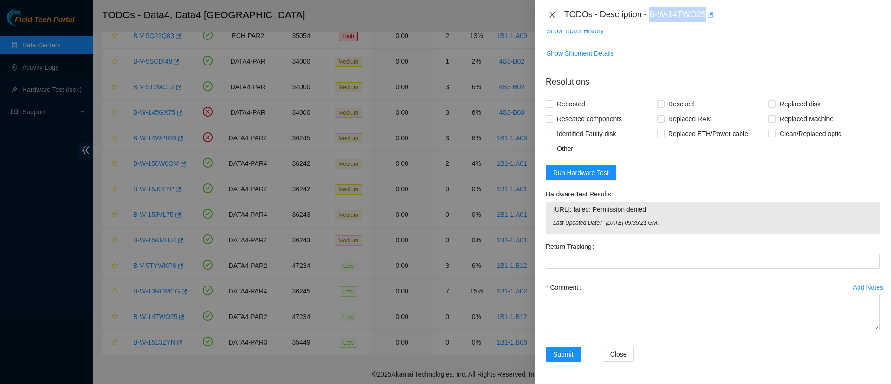
click at [550, 15] on icon "close" at bounding box center [551, 14] width 7 height 7
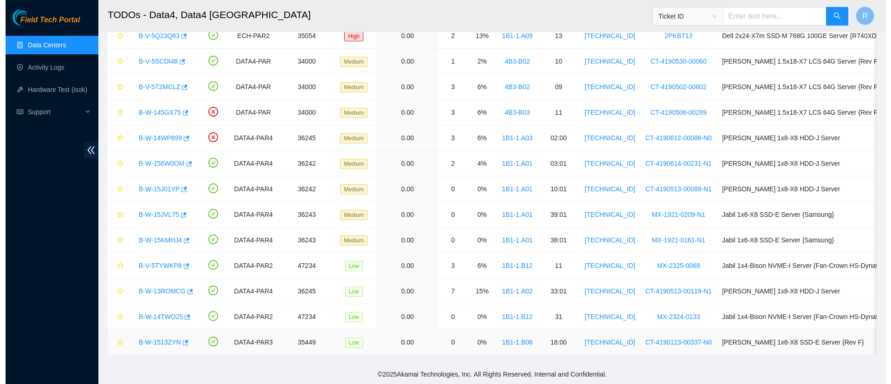
scroll to position [217, 0]
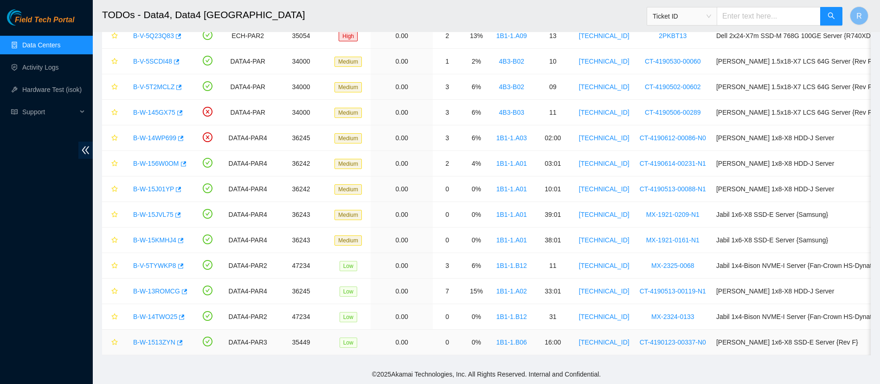
click at [146, 338] on link "B-W-1513ZYN" at bounding box center [154, 341] width 42 height 7
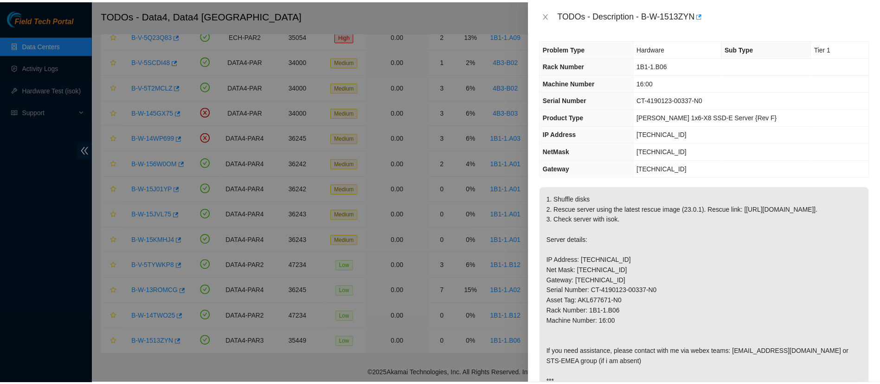
scroll to position [0, 0]
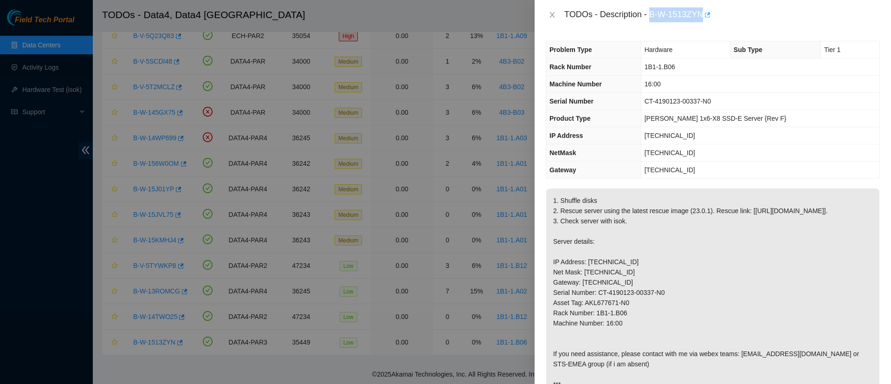
drag, startPoint x: 651, startPoint y: 15, endPoint x: 706, endPoint y: 12, distance: 55.3
click at [706, 12] on div "TODOs - Description - B-W-1513ZYN" at bounding box center [722, 14] width 316 height 15
click at [552, 16] on icon "close" at bounding box center [551, 14] width 7 height 7
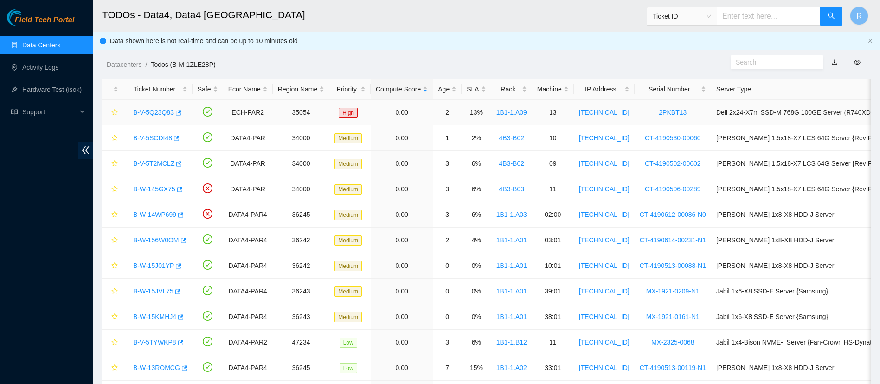
click at [160, 110] on link "B-V-5Q23Q83" at bounding box center [153, 112] width 41 height 7
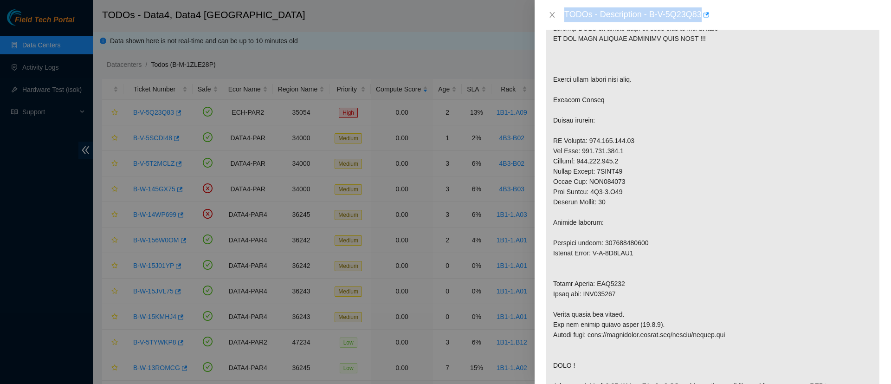
scroll to position [173, 0]
click at [632, 271] on p at bounding box center [712, 298] width 333 height 565
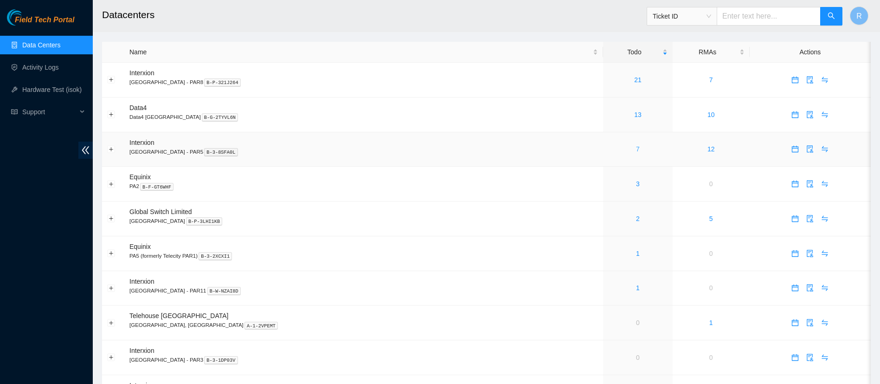
click at [636, 152] on link "7" at bounding box center [638, 148] width 4 height 7
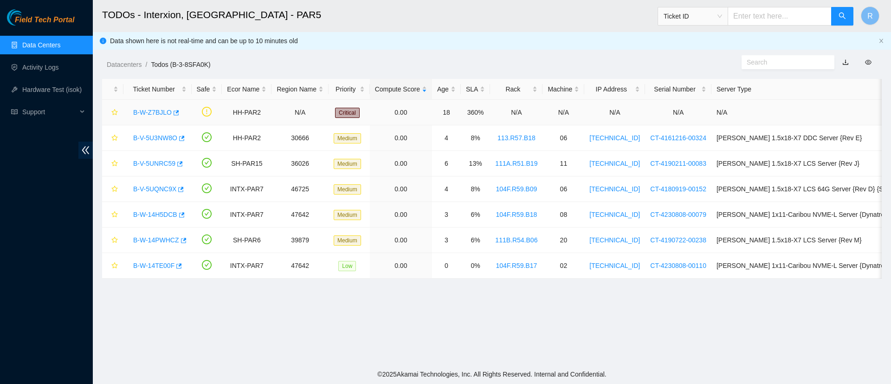
click at [156, 114] on link "B-W-Z7BJLO" at bounding box center [152, 112] width 39 height 7
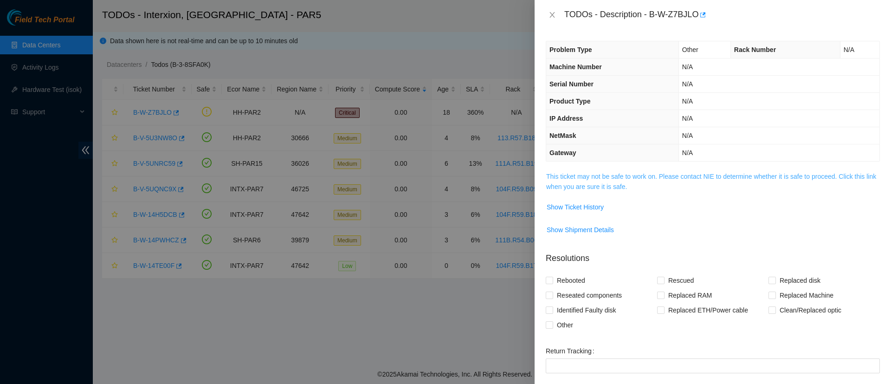
click at [562, 182] on link "This ticket may not be safe to work on. Please contact NIE to determine whether…" at bounding box center [711, 182] width 330 height 18
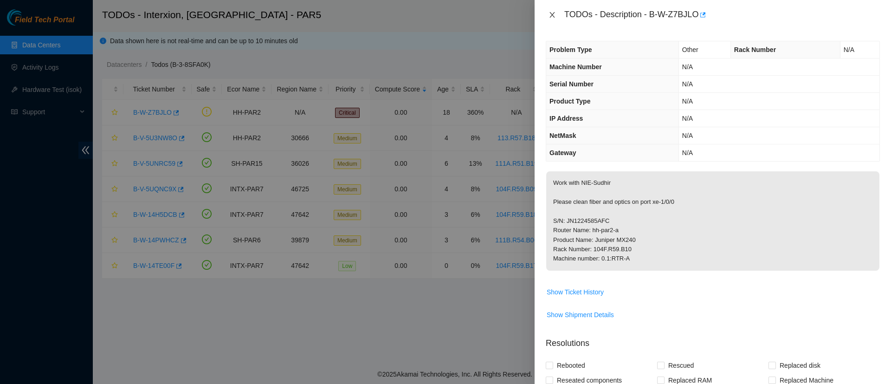
click at [554, 16] on icon "close" at bounding box center [551, 14] width 7 height 7
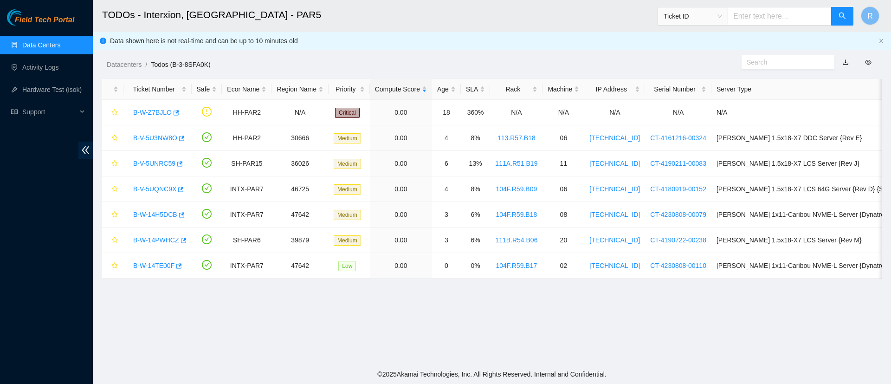
click at [52, 49] on link "Data Centers" at bounding box center [41, 44] width 38 height 7
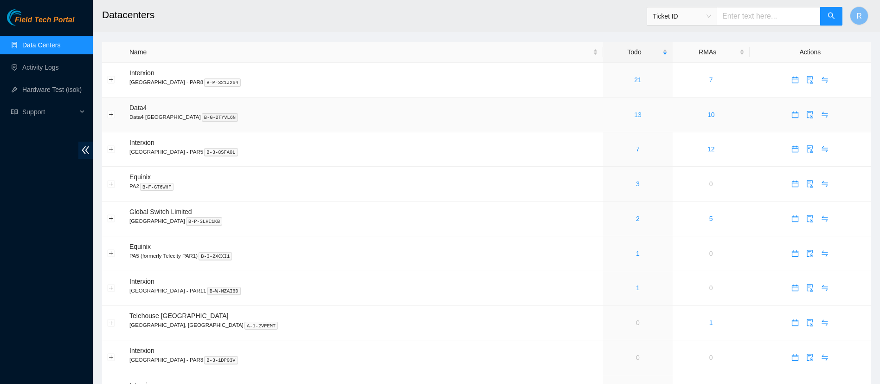
click at [634, 112] on link "13" at bounding box center [637, 114] width 7 height 7
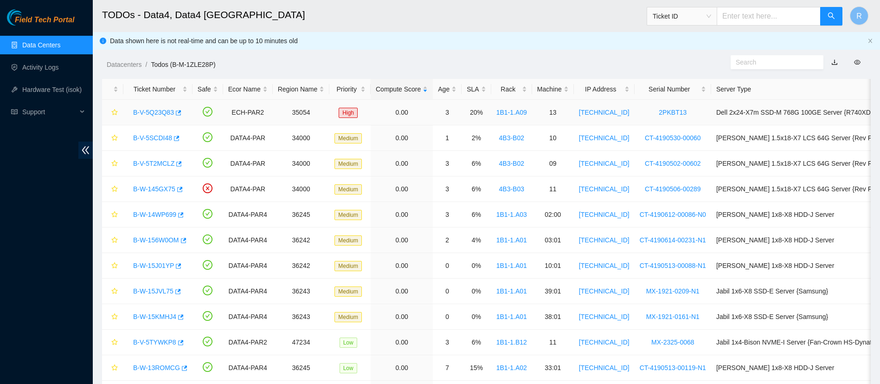
click at [157, 114] on link "B-V-5Q23Q83" at bounding box center [153, 112] width 41 height 7
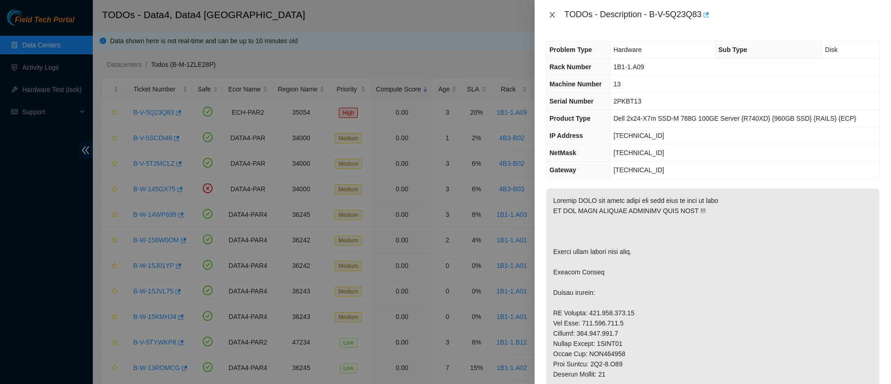
click at [554, 19] on button "Close" at bounding box center [552, 15] width 13 height 9
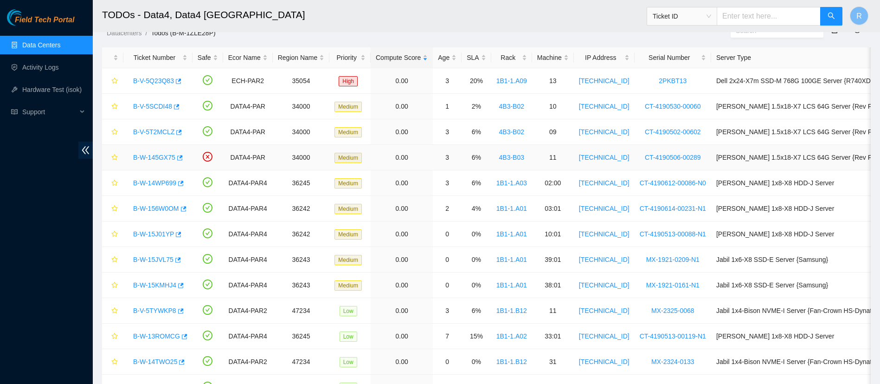
scroll to position [33, 0]
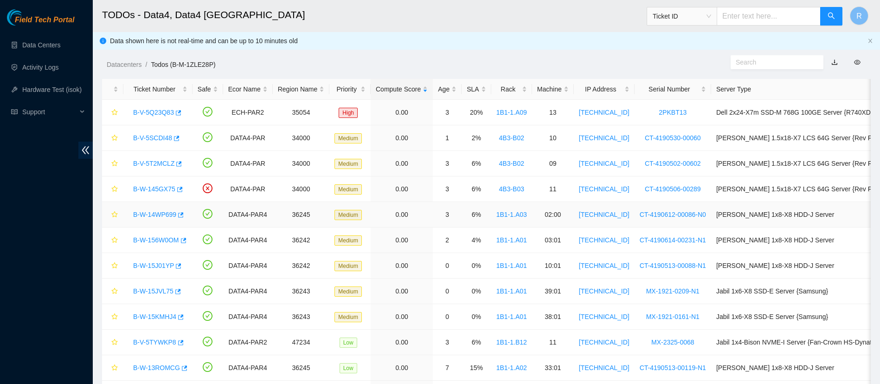
click at [159, 215] on link "B-W-14WP699" at bounding box center [154, 214] width 43 height 7
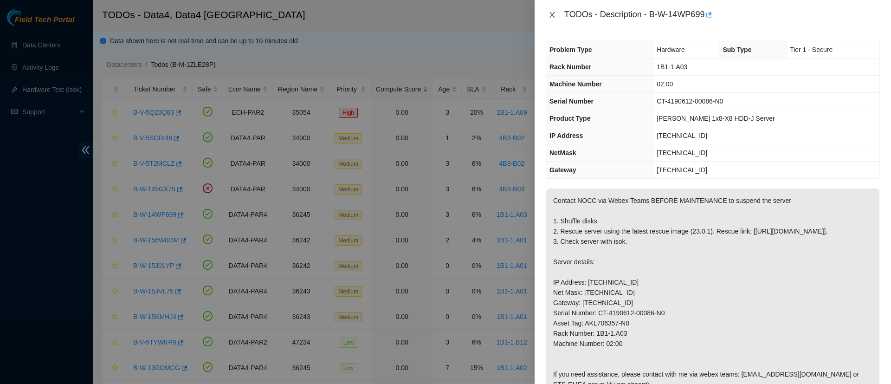
click at [550, 17] on icon "close" at bounding box center [551, 15] width 5 height 6
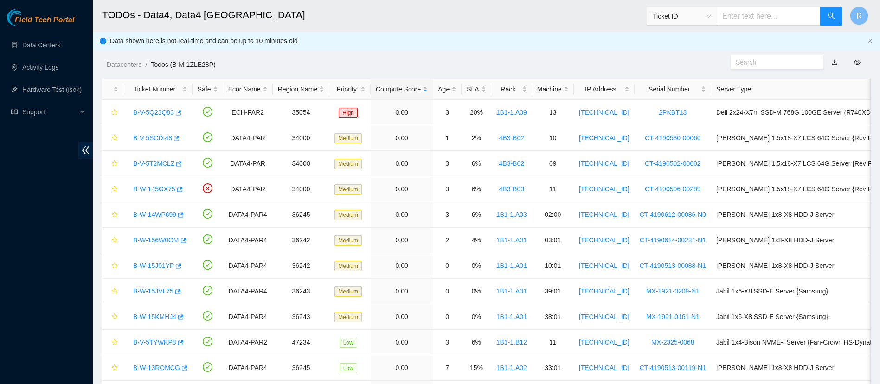
click at [711, 18] on span "Ticket ID" at bounding box center [682, 16] width 58 height 14
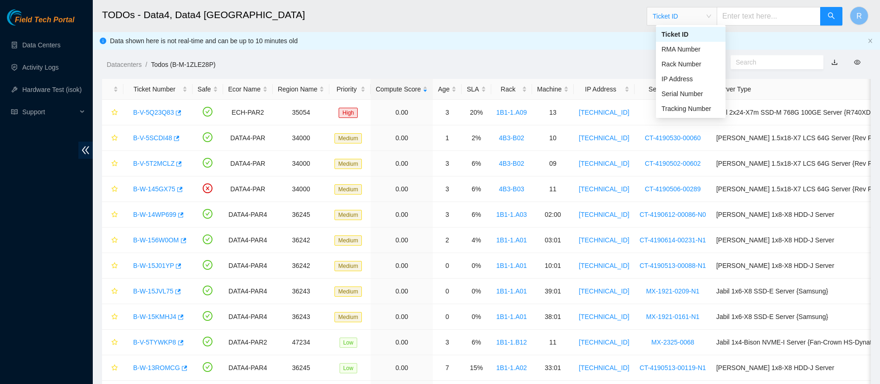
click at [747, 14] on input "text" at bounding box center [769, 16] width 104 height 19
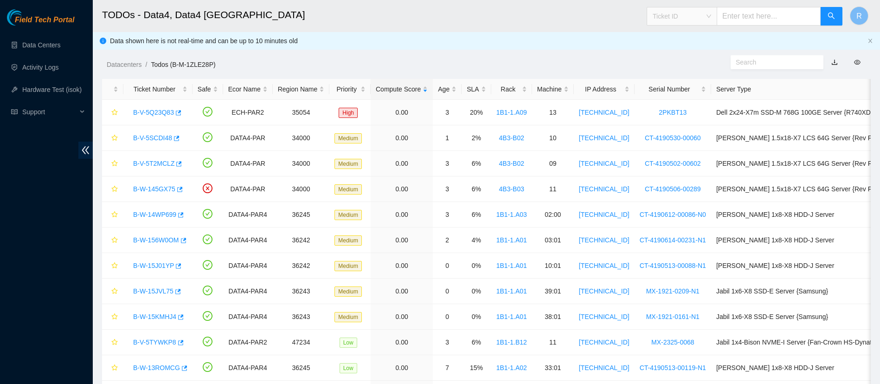
click at [711, 14] on span "Ticket ID" at bounding box center [682, 16] width 58 height 14
click at [682, 104] on div "Tracking Number" at bounding box center [691, 108] width 58 height 10
click at [779, 19] on input "text" at bounding box center [769, 16] width 104 height 19
type input "884024177852"
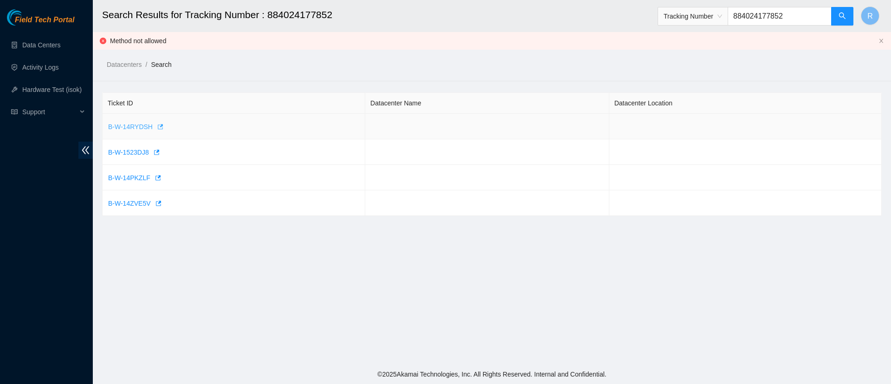
click at [138, 126] on span "B-W-14RYDSH" at bounding box center [130, 127] width 45 height 10
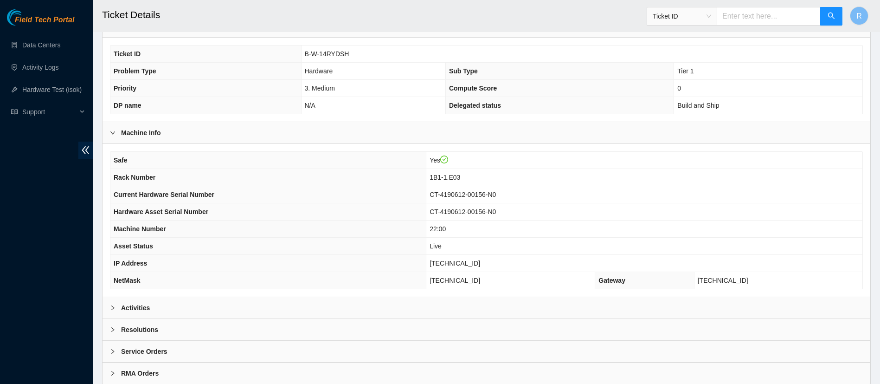
scroll to position [178, 0]
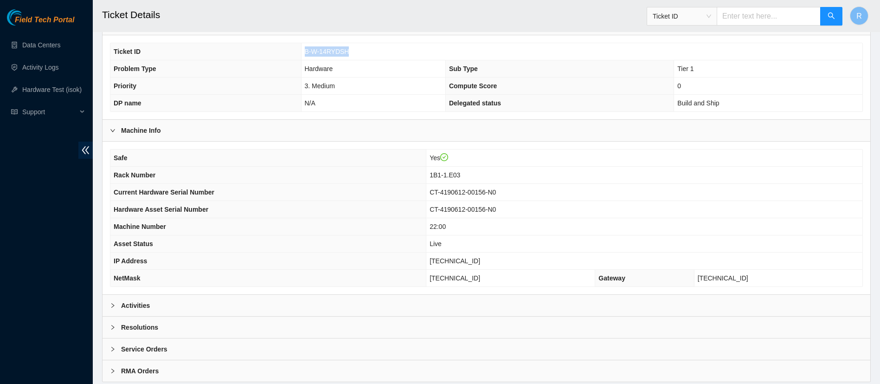
drag, startPoint x: 355, startPoint y: 52, endPoint x: 294, endPoint y: 54, distance: 61.8
click at [294, 54] on tr "Ticket ID B-W-14RYDSH" at bounding box center [486, 51] width 752 height 17
copy tr "B-W-14RYDSH"
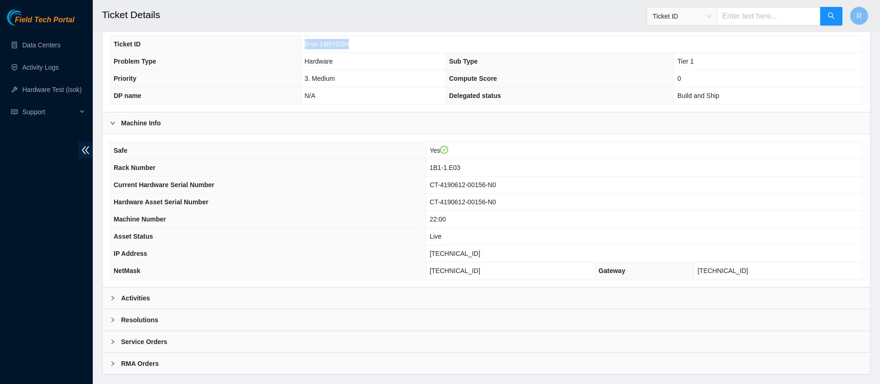
scroll to position [205, 0]
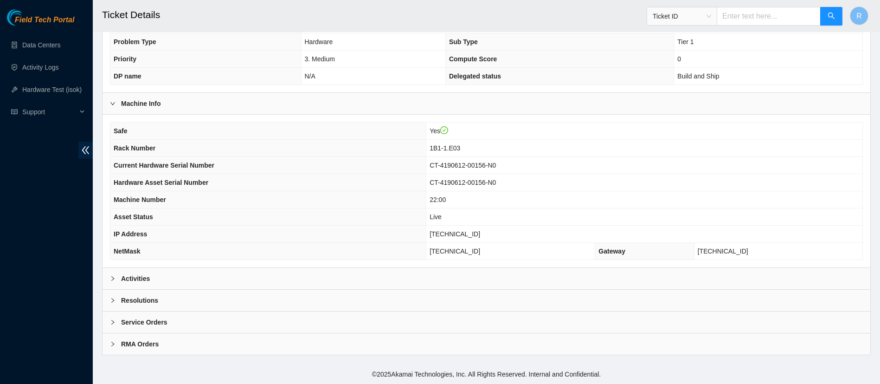
click at [483, 320] on div "Service Orders" at bounding box center [487, 321] width 768 height 21
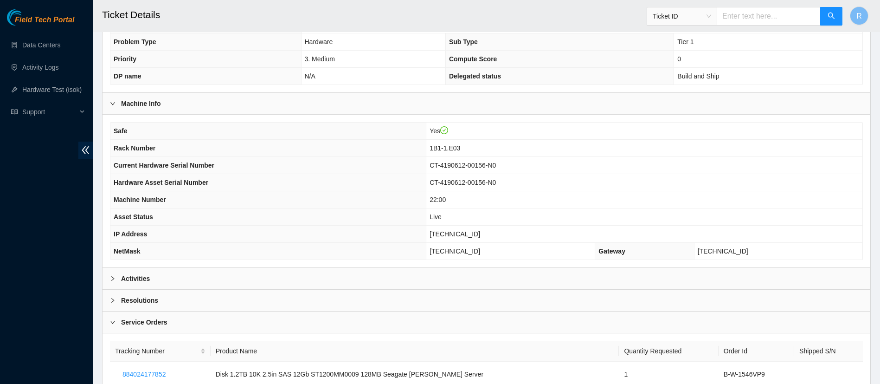
scroll to position [267, 0]
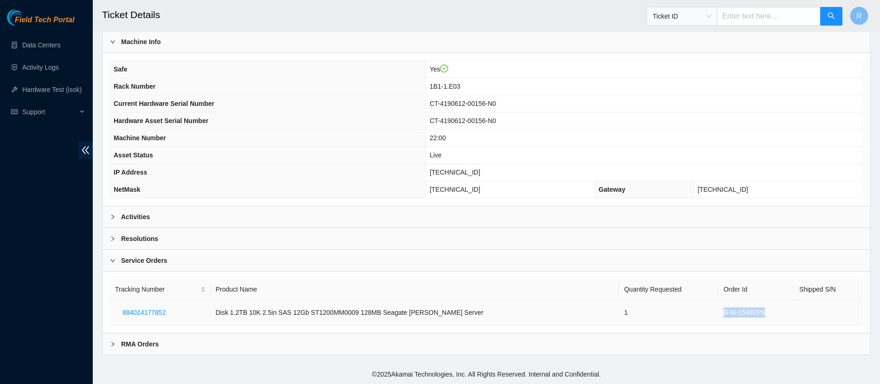
drag, startPoint x: 757, startPoint y: 312, endPoint x: 710, endPoint y: 311, distance: 47.8
click at [719, 311] on td "B-W-1546VP9" at bounding box center [757, 313] width 76 height 26
copy td "B-W-1546VP9"
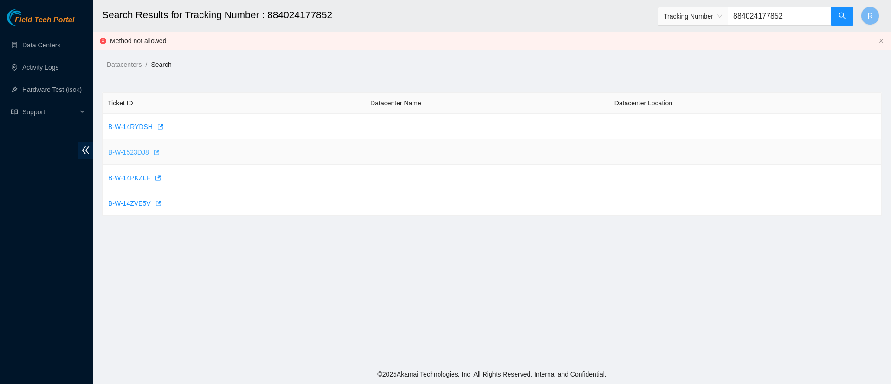
click at [134, 151] on span "B-W-1523DJ8" at bounding box center [128, 152] width 41 height 10
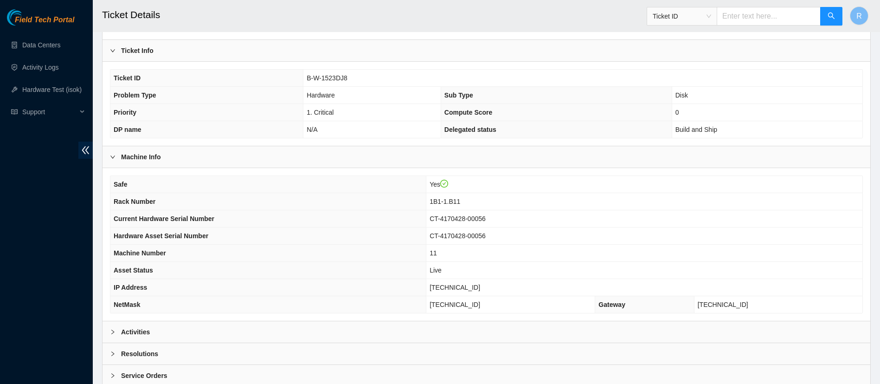
scroll to position [153, 0]
drag, startPoint x: 359, startPoint y: 80, endPoint x: 305, endPoint y: 77, distance: 54.0
click at [305, 77] on td "B-W-1523DJ8" at bounding box center [582, 77] width 559 height 17
copy span "B-W-1523DJ8"
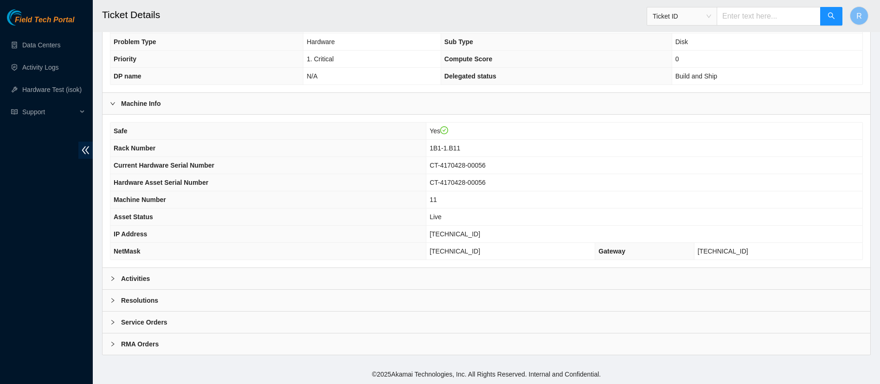
click at [505, 321] on div "Service Orders" at bounding box center [487, 321] width 768 height 21
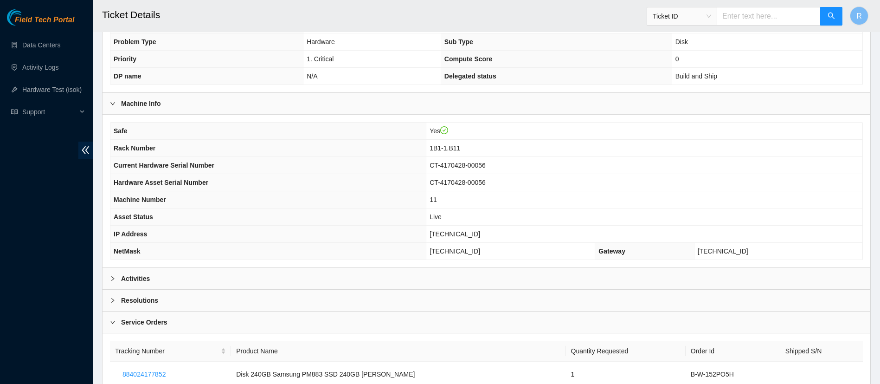
scroll to position [267, 0]
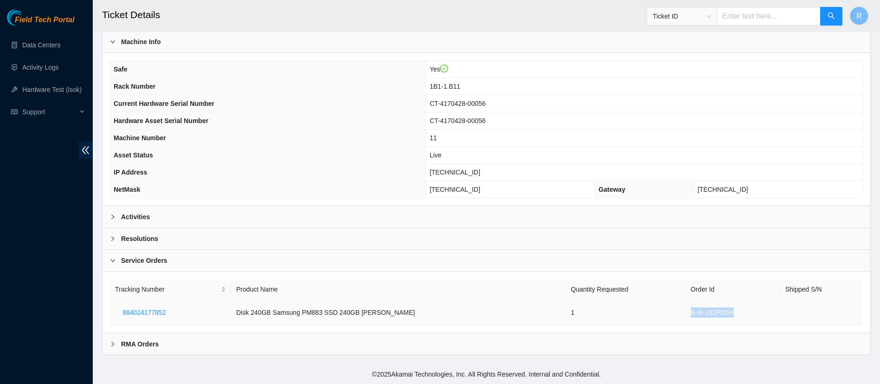
drag, startPoint x: 723, startPoint y: 311, endPoint x: 668, endPoint y: 312, distance: 54.8
click at [686, 312] on td "B-W-152PO5H" at bounding box center [733, 313] width 95 height 26
copy td "B-W-152PO5H"
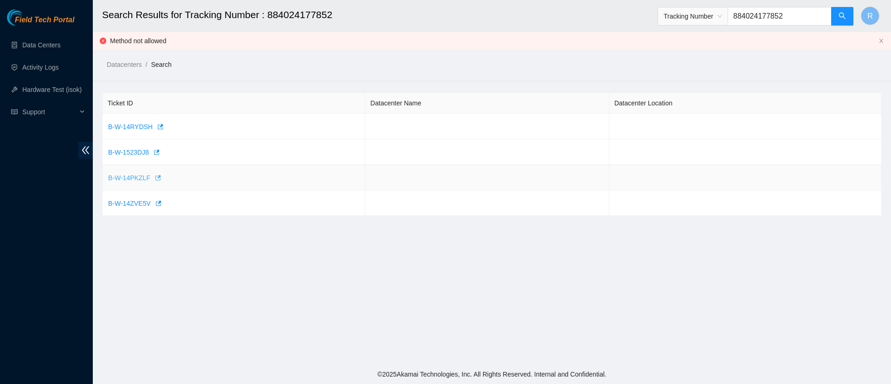
click at [122, 178] on span "B-W-14PKZLF" at bounding box center [129, 178] width 42 height 10
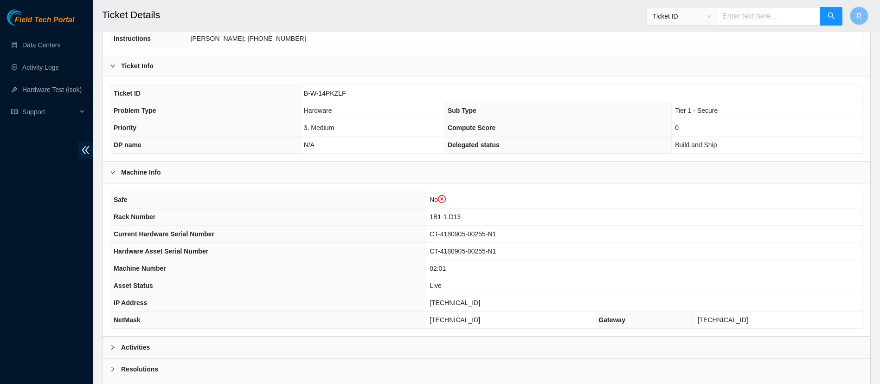
scroll to position [153, 0]
drag, startPoint x: 355, startPoint y: 96, endPoint x: 306, endPoint y: 92, distance: 48.9
click at [306, 92] on td "B-W-14PKZLF" at bounding box center [581, 94] width 562 height 17
copy span "B-W-14PKZLF"
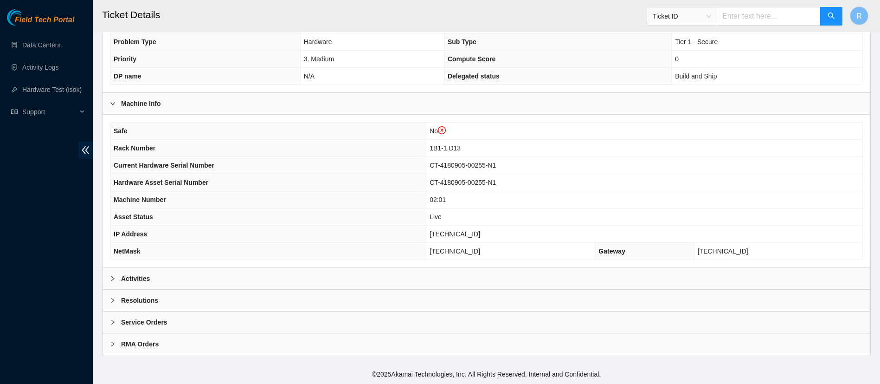
click at [551, 320] on div "Service Orders" at bounding box center [487, 321] width 768 height 21
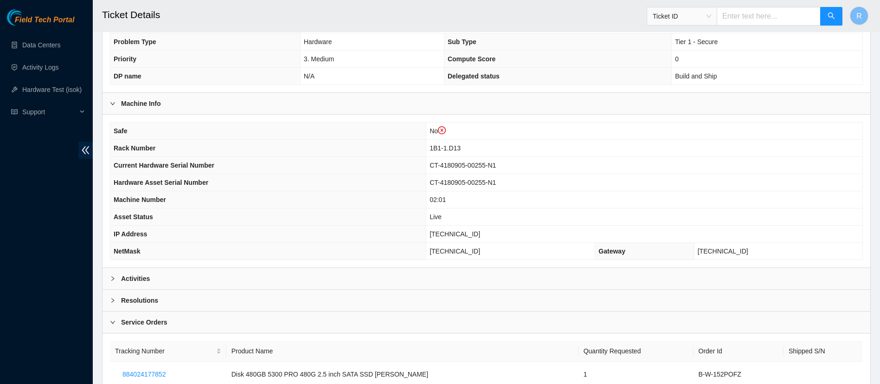
scroll to position [284, 0]
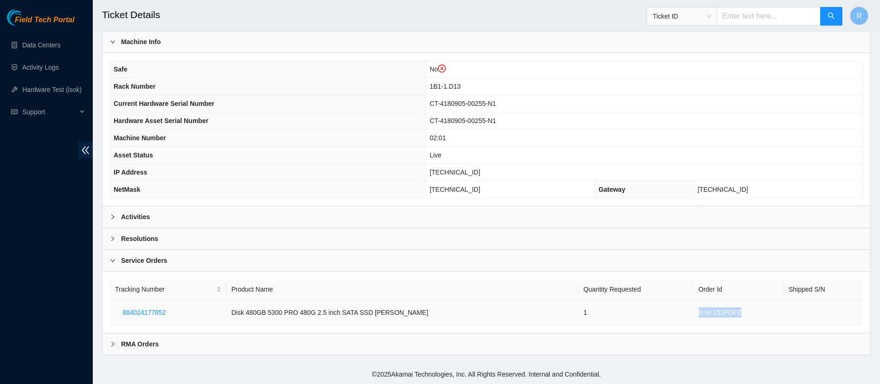
drag, startPoint x: 733, startPoint y: 310, endPoint x: 679, endPoint y: 310, distance: 53.8
click at [694, 310] on td "B-W-152POFZ" at bounding box center [739, 313] width 90 height 26
copy td "B-W-152POFZ"
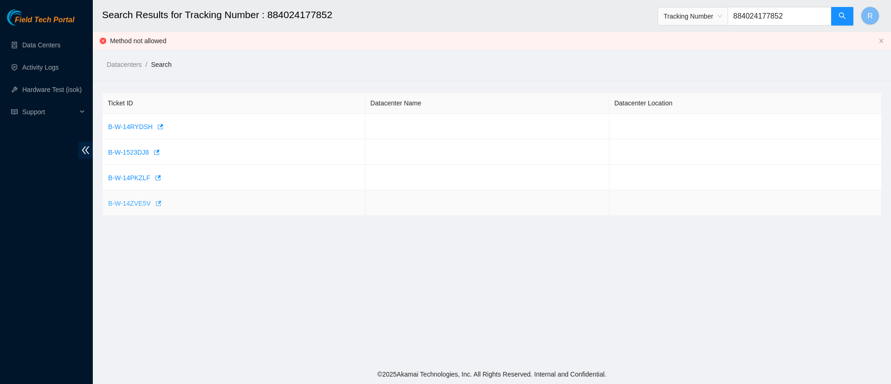
click at [127, 202] on span "B-W-14ZVE5V" at bounding box center [129, 203] width 43 height 10
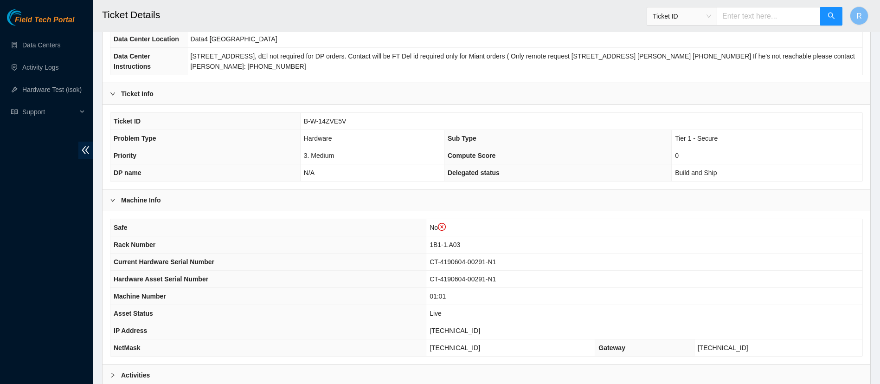
scroll to position [125, 0]
drag, startPoint x: 350, startPoint y: 122, endPoint x: 293, endPoint y: 120, distance: 56.6
click at [293, 120] on tr "Ticket ID B-W-14ZVE5V" at bounding box center [486, 122] width 752 height 17
click at [353, 121] on td "B-W-14ZVE5V" at bounding box center [581, 122] width 562 height 17
drag, startPoint x: 348, startPoint y: 121, endPoint x: 305, endPoint y: 120, distance: 43.6
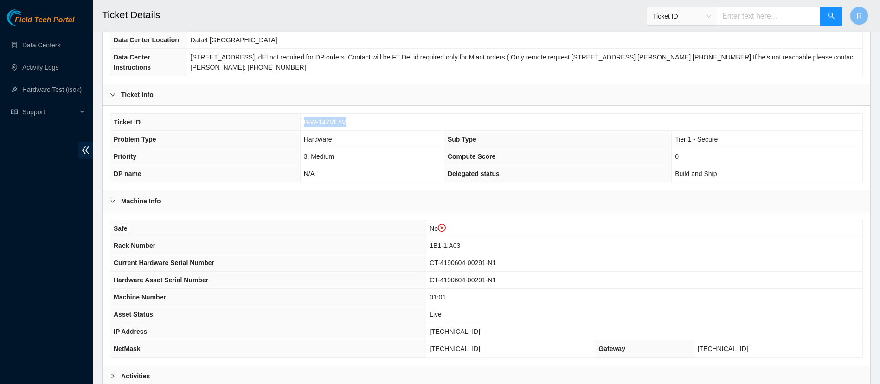
click at [305, 120] on td "B-W-14ZVE5V" at bounding box center [581, 122] width 562 height 17
copy span "B-W-14ZVE5V"
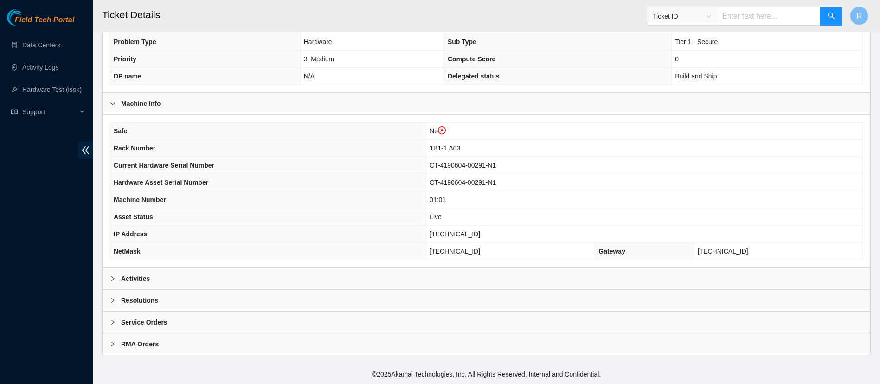
click at [590, 324] on div "Service Orders" at bounding box center [487, 321] width 768 height 21
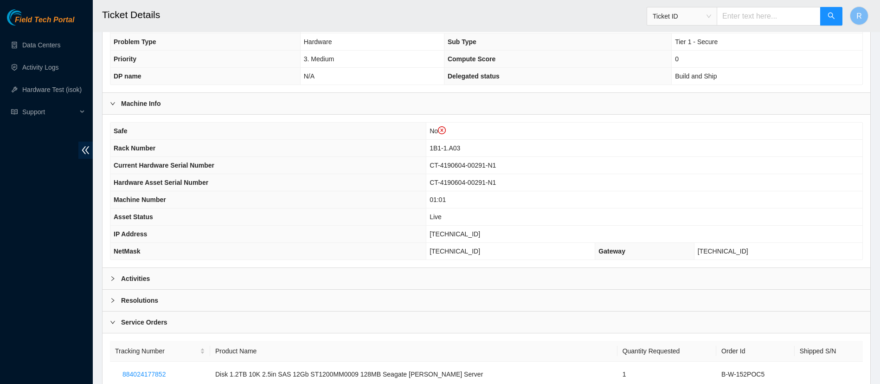
scroll to position [284, 0]
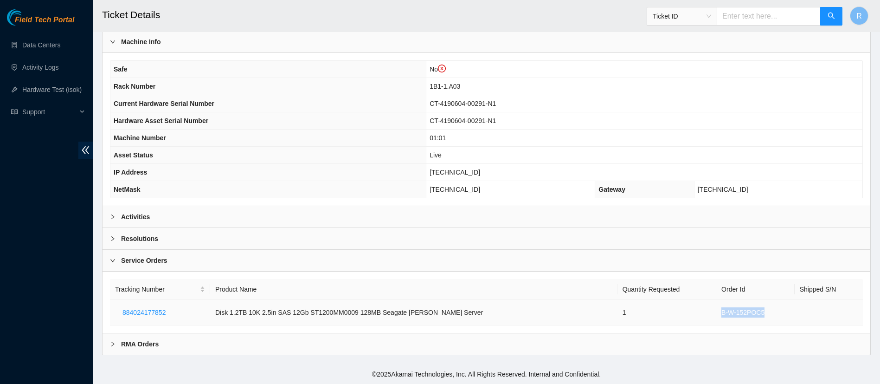
drag, startPoint x: 754, startPoint y: 315, endPoint x: 707, endPoint y: 311, distance: 46.6
click at [716, 311] on td "B-W-152POC5" at bounding box center [755, 313] width 78 height 26
copy td "B-W-152POC5"
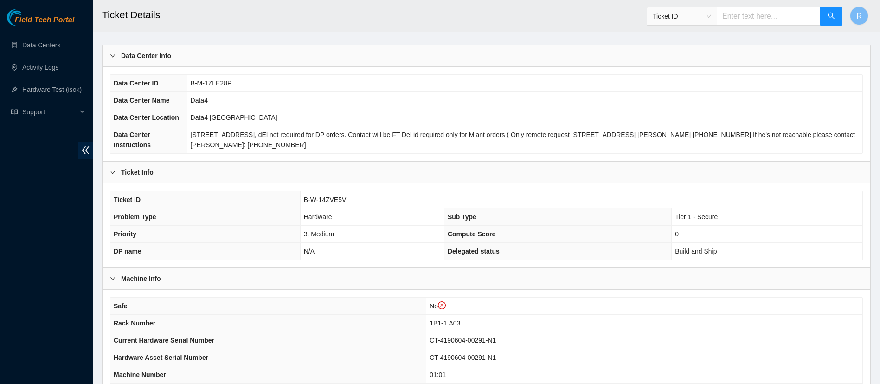
scroll to position [31, 0]
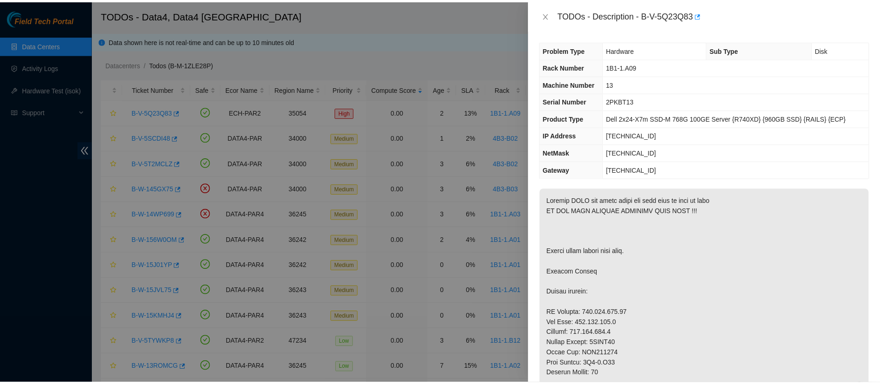
scroll to position [173, 0]
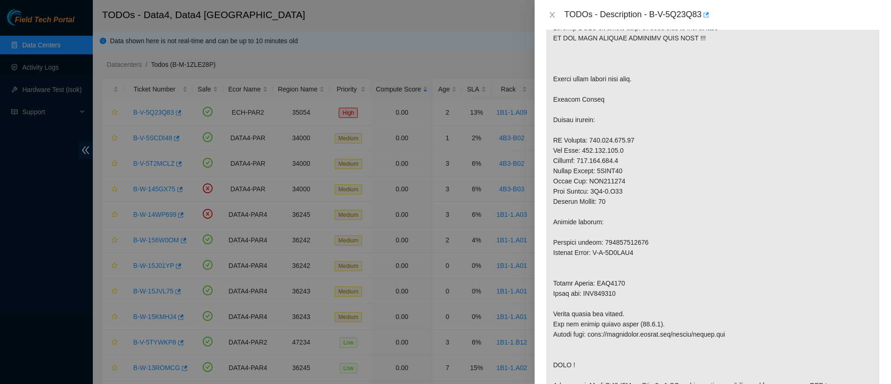
click at [552, 7] on div "TODOs - Description - B-V-5Q23Q83" at bounding box center [713, 14] width 334 height 15
click at [551, 14] on icon "close" at bounding box center [551, 14] width 7 height 7
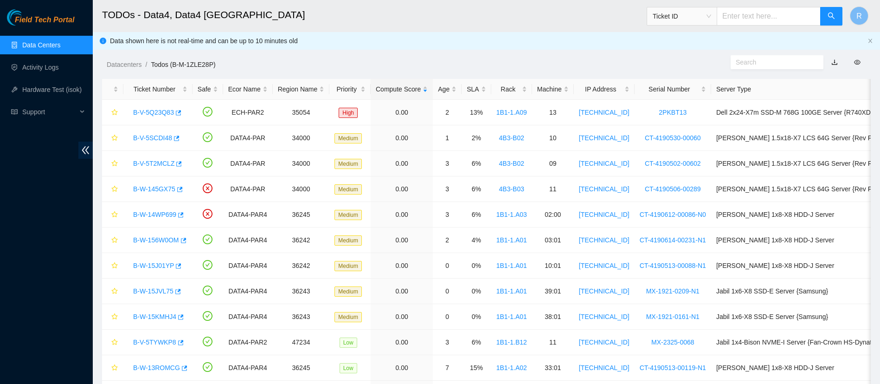
scroll to position [196, 0]
click at [161, 216] on link "B-W-14WP699" at bounding box center [154, 214] width 43 height 7
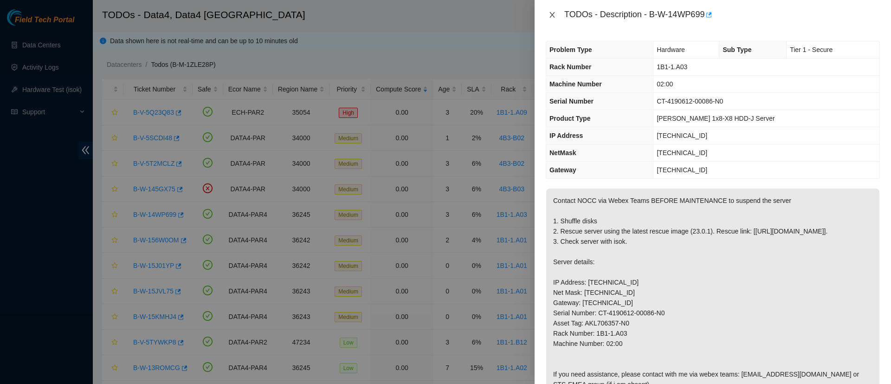
click at [554, 14] on icon "close" at bounding box center [551, 14] width 7 height 7
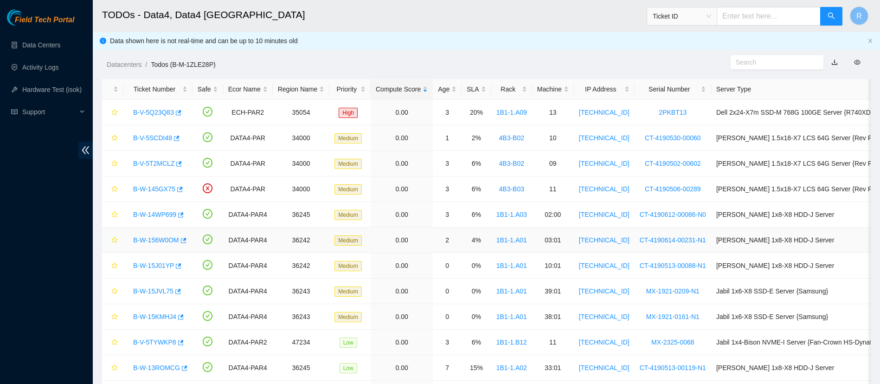
click at [165, 239] on link "B-W-156W0OM" at bounding box center [156, 239] width 46 height 7
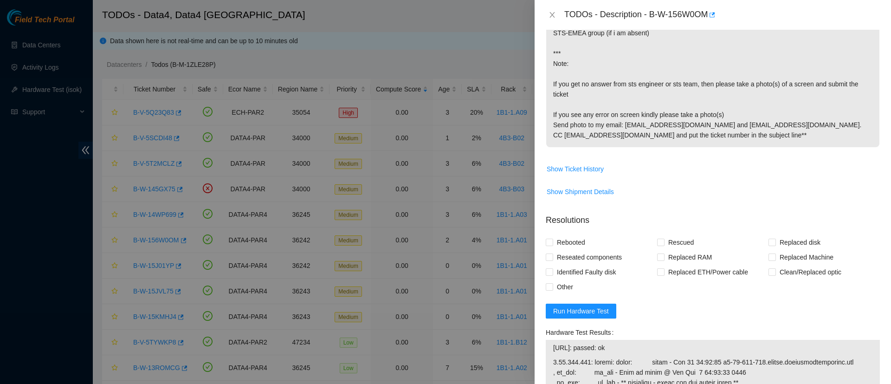
scroll to position [373, 0]
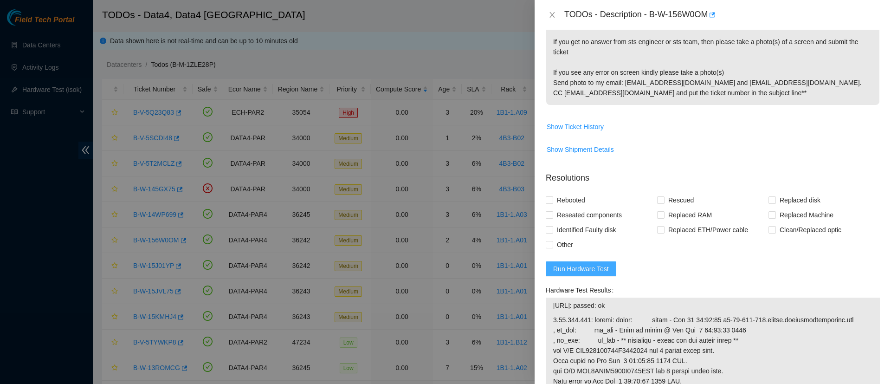
click at [570, 274] on span "Run Hardware Test" at bounding box center [581, 269] width 56 height 10
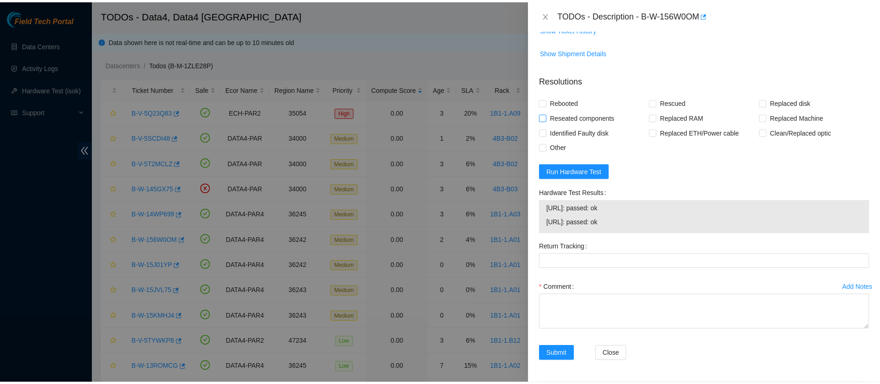
scroll to position [532, 0]
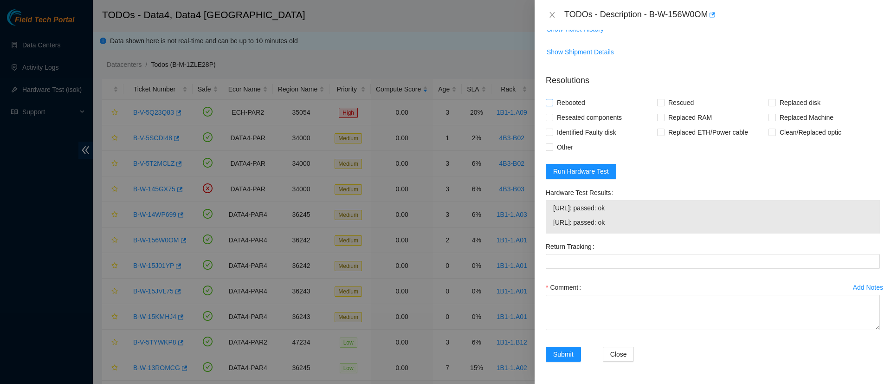
click at [555, 103] on span "Rebooted" at bounding box center [571, 102] width 36 height 15
click at [552, 103] on input "Rebooted" at bounding box center [549, 102] width 6 height 6
checkbox input "true"
click at [657, 104] on input "Rescued" at bounding box center [660, 102] width 6 height 6
checkbox input "true"
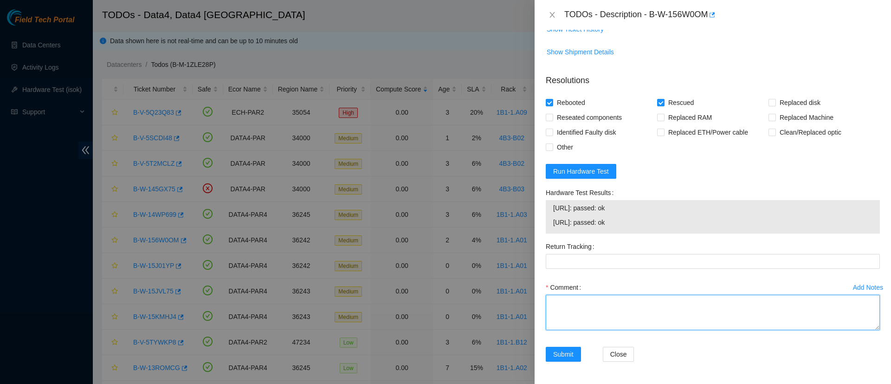
click at [587, 303] on textarea "Comment" at bounding box center [713, 312] width 334 height 35
type textarea "Shuffled disks"
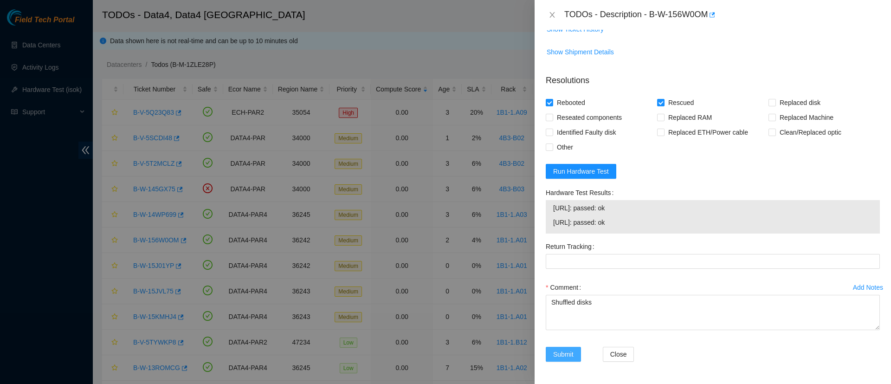
click at [555, 353] on span "Submit" at bounding box center [563, 354] width 20 height 10
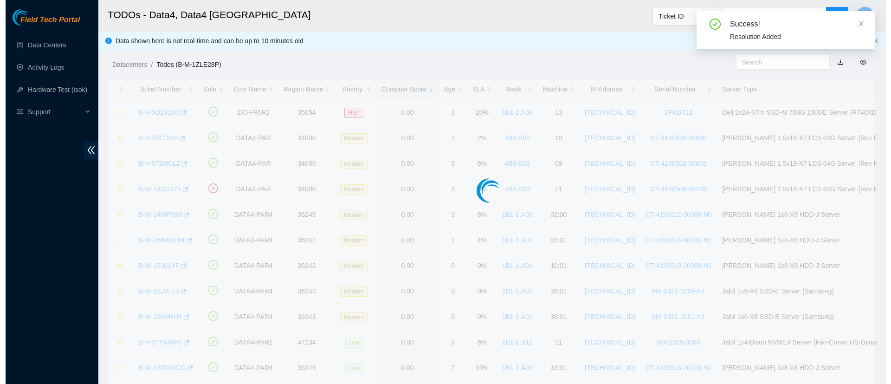
scroll to position [219, 0]
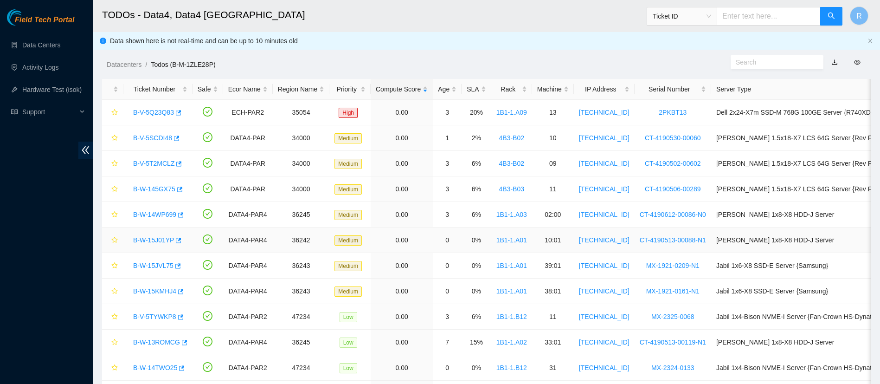
click at [160, 239] on link "B-W-15J01YP" at bounding box center [153, 239] width 41 height 7
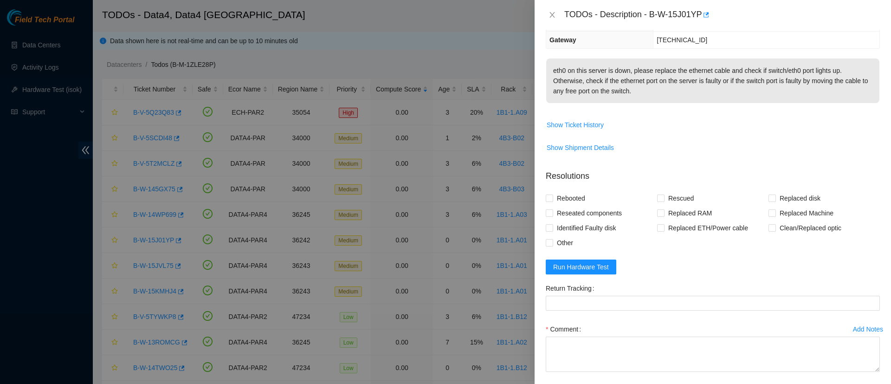
scroll to position [165, 0]
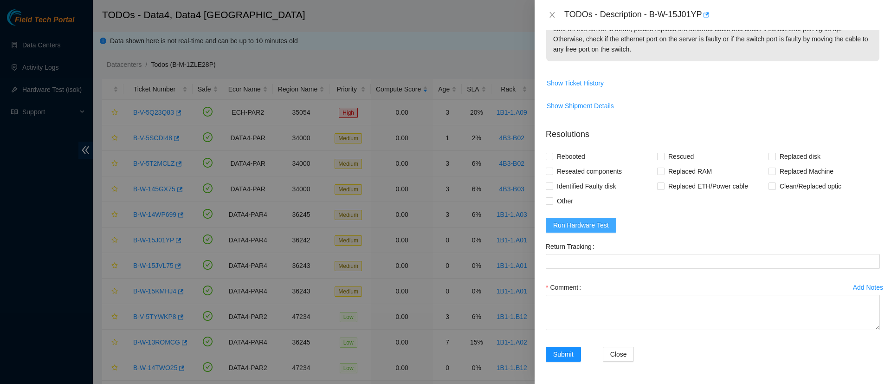
click at [581, 220] on span "Run Hardware Test" at bounding box center [581, 225] width 56 height 10
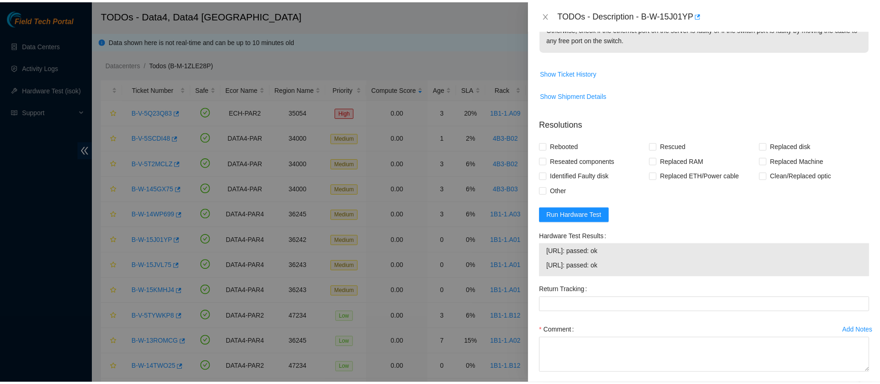
scroll to position [219, 0]
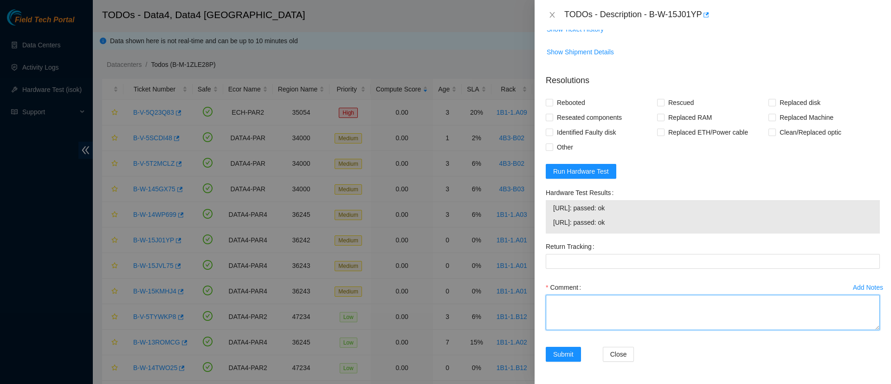
click at [571, 311] on textarea "Comment" at bounding box center [713, 312] width 334 height 35
type textarea "NIC ports up"
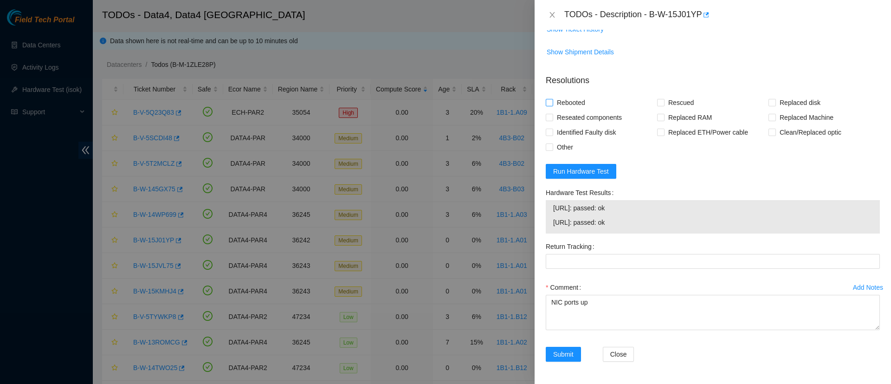
click at [551, 102] on input "Rebooted" at bounding box center [549, 102] width 6 height 6
checkbox input "true"
click at [659, 131] on input "Replaced ETH/Power cable" at bounding box center [660, 132] width 6 height 6
checkbox input "true"
click at [552, 117] on span at bounding box center [549, 117] width 7 height 7
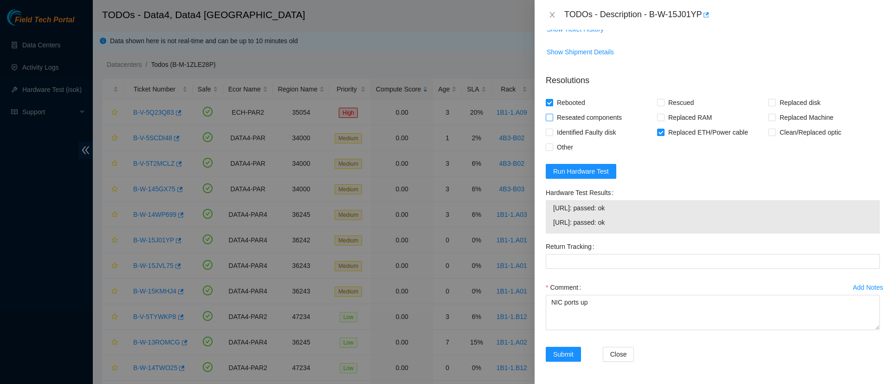
click at [552, 117] on input "Reseated components" at bounding box center [549, 117] width 6 height 6
checkbox input "true"
click at [563, 354] on span "Submit" at bounding box center [563, 354] width 20 height 10
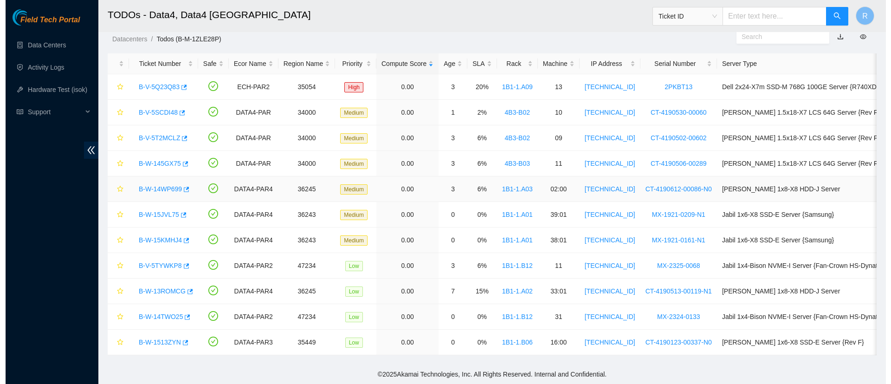
scroll to position [36, 0]
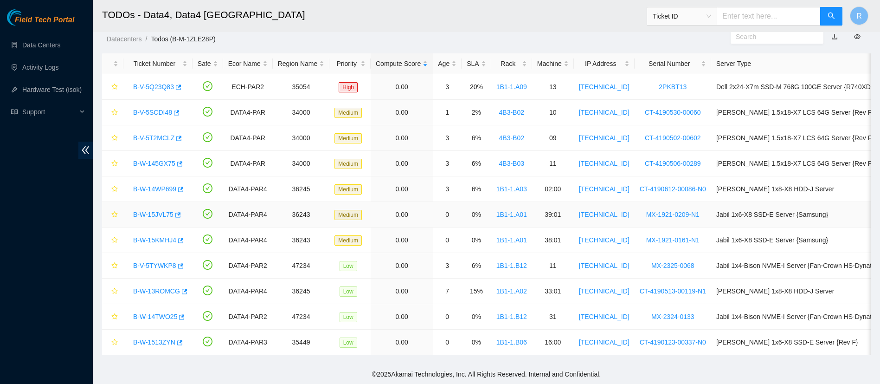
click at [155, 211] on link "B-W-15JVL75" at bounding box center [153, 214] width 40 height 7
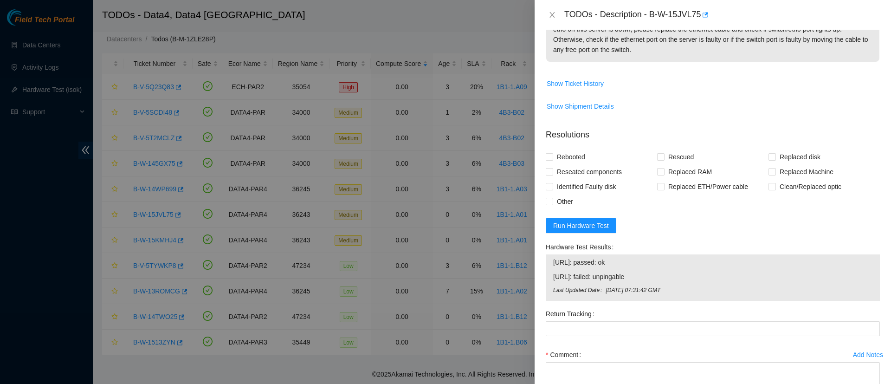
scroll to position [155, 0]
click at [576, 230] on span "Run Hardware Test" at bounding box center [581, 225] width 56 height 10
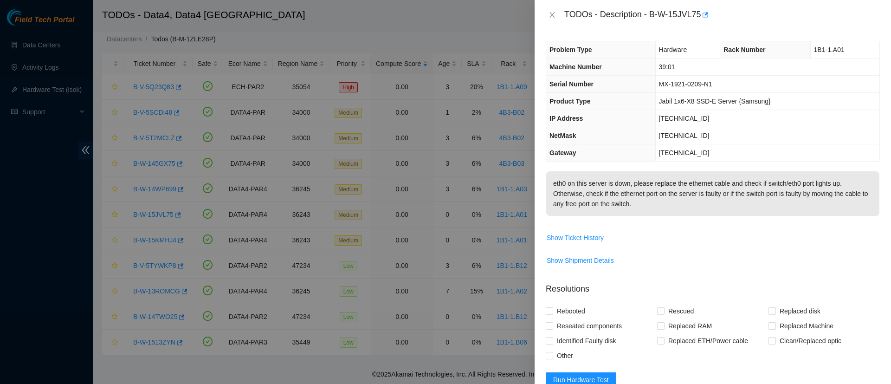
scroll to position [219, 0]
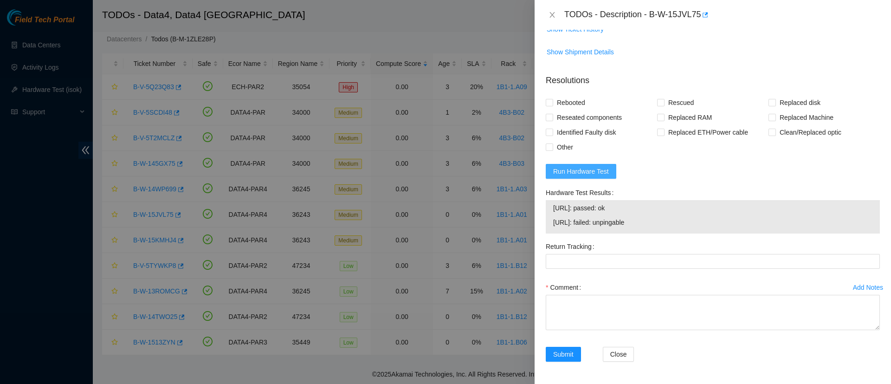
click at [585, 173] on span "Run Hardware Test" at bounding box center [581, 171] width 56 height 10
click at [580, 168] on span "Run Hardware Test" at bounding box center [581, 171] width 56 height 10
click at [554, 116] on span "Reseated components" at bounding box center [589, 117] width 72 height 15
click at [552, 116] on input "Reseated components" at bounding box center [549, 117] width 6 height 6
checkbox input "true"
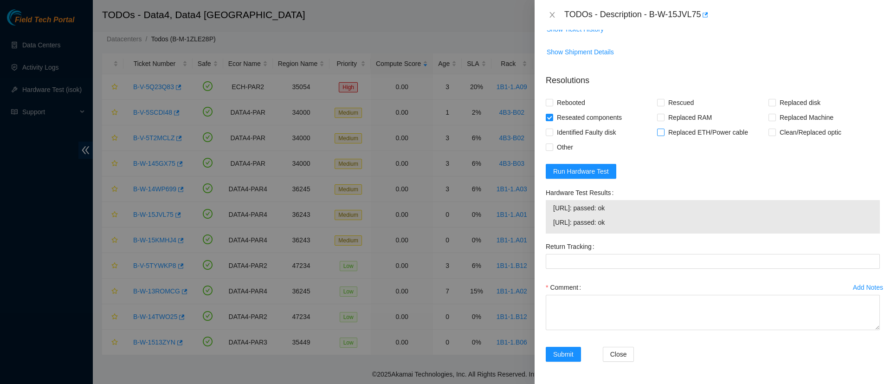
click at [658, 131] on input "Replaced ETH/Power cable" at bounding box center [660, 132] width 6 height 6
checkbox input "true"
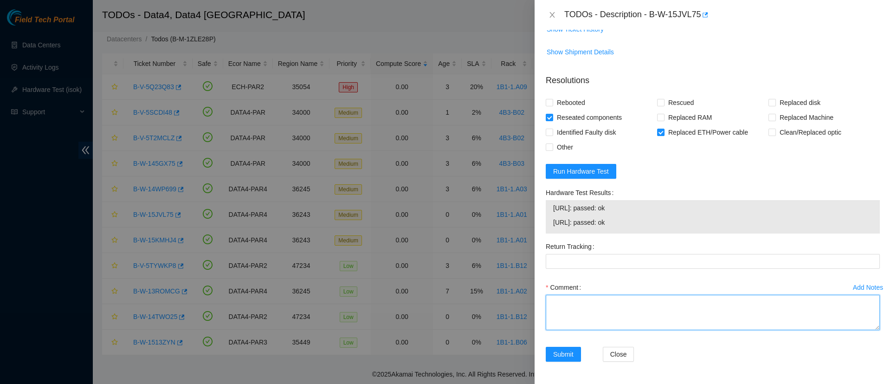
click at [555, 322] on textarea "Comment" at bounding box center [713, 312] width 334 height 35
type textarea "All ports up."
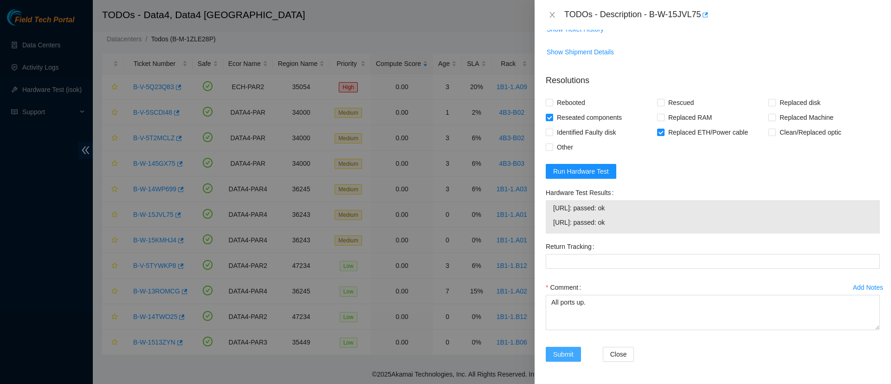
click at [561, 349] on span "Submit" at bounding box center [563, 354] width 20 height 10
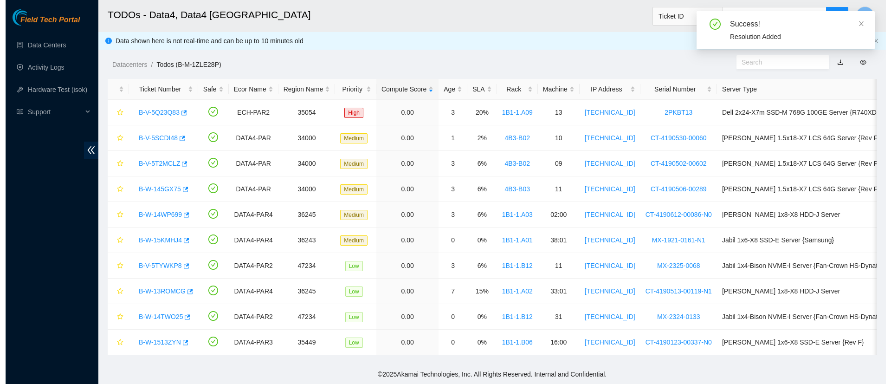
scroll to position [11, 0]
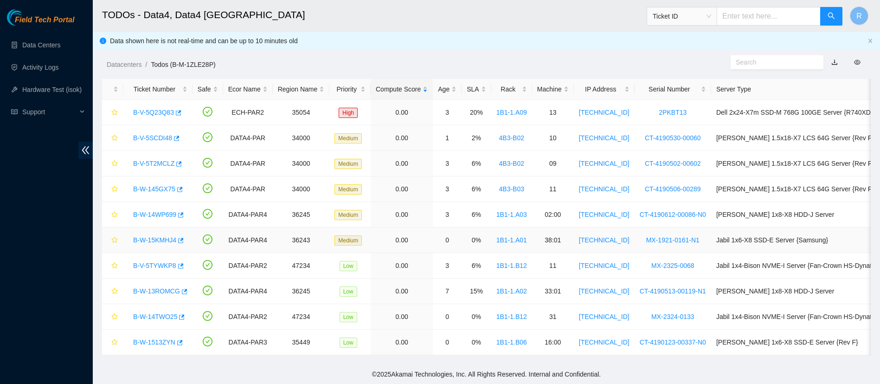
click at [157, 236] on link "B-W-15KMHJ4" at bounding box center [154, 239] width 43 height 7
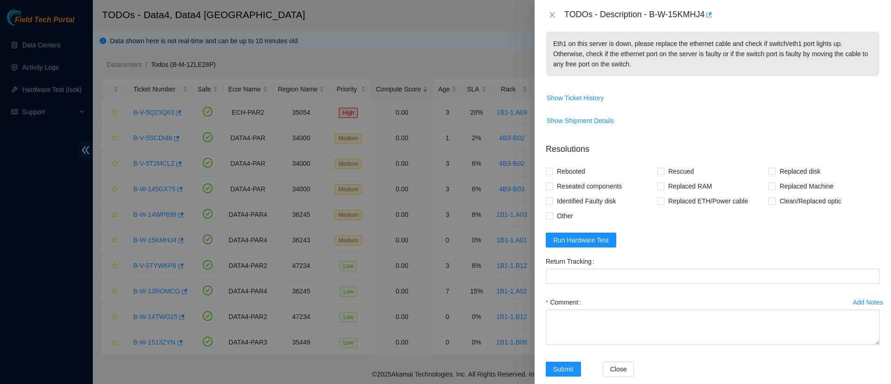
scroll to position [182, 0]
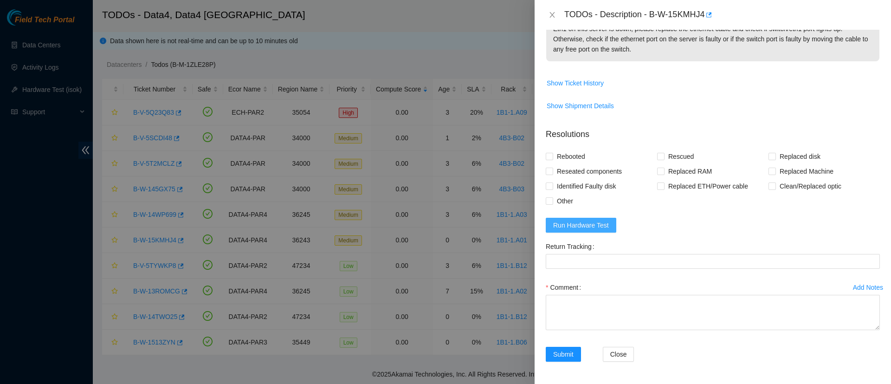
click at [586, 219] on button "Run Hardware Test" at bounding box center [581, 225] width 71 height 15
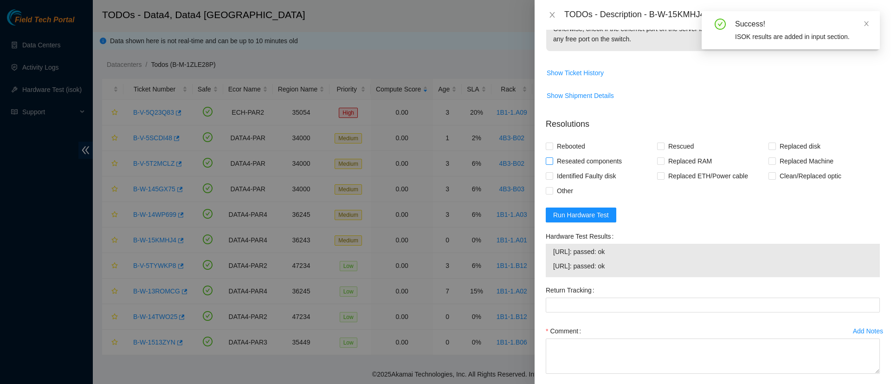
click at [552, 164] on input "Reseated components" at bounding box center [549, 160] width 6 height 6
checkbox input "true"
click at [664, 183] on span "Replaced ETH/Power cable" at bounding box center [707, 175] width 87 height 15
click at [663, 179] on input "Replaced ETH/Power cable" at bounding box center [660, 175] width 6 height 6
checkbox input "true"
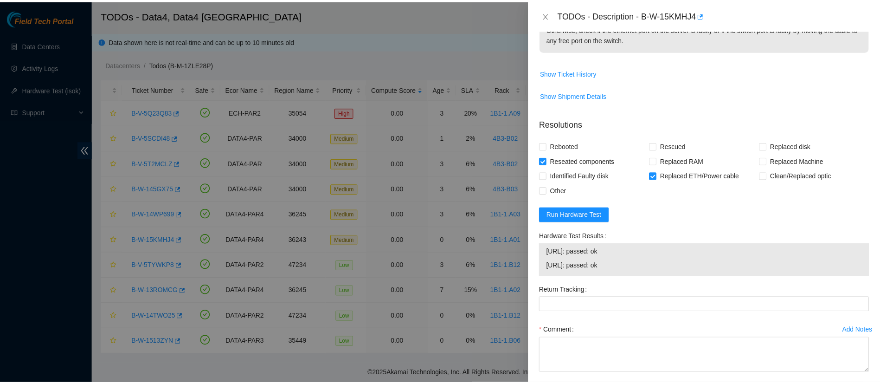
scroll to position [236, 0]
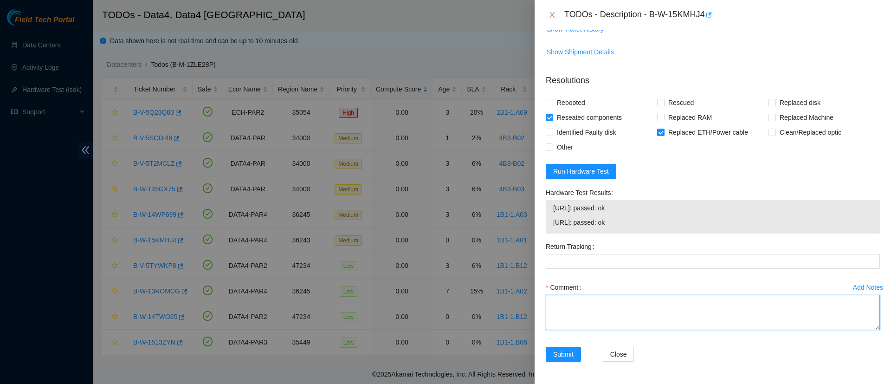
click at [571, 319] on textarea "Comment" at bounding box center [713, 312] width 334 height 35
type textarea "All ports up."
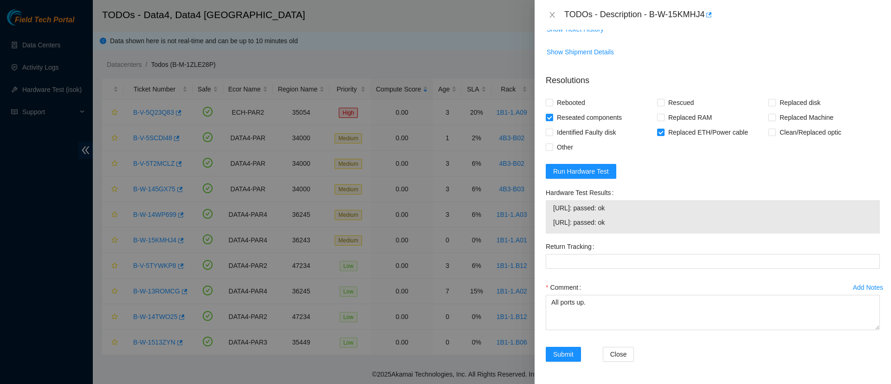
click at [555, 362] on div "Submit" at bounding box center [570, 360] width 57 height 26
click at [555, 356] on span "Submit" at bounding box center [563, 354] width 20 height 10
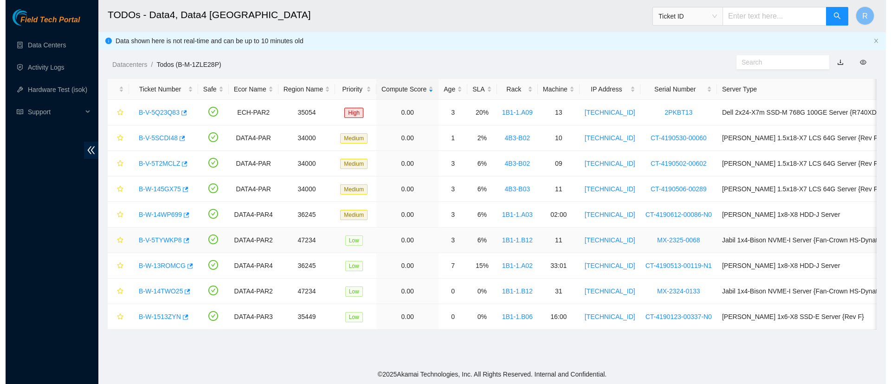
scroll to position [0, 0]
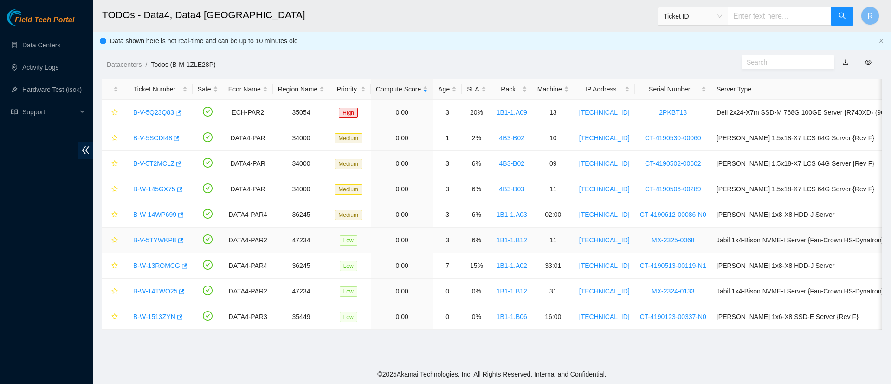
click at [153, 239] on link "B-V-5TYWKP8" at bounding box center [154, 239] width 43 height 7
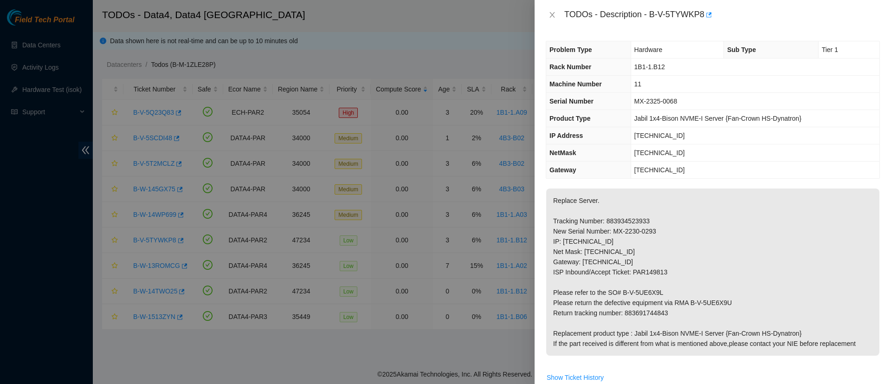
click at [551, 197] on p "Replace Server. Tracking Number: 883934523933 New Serial Number: MX-2230-0293 I…" at bounding box center [712, 271] width 333 height 167
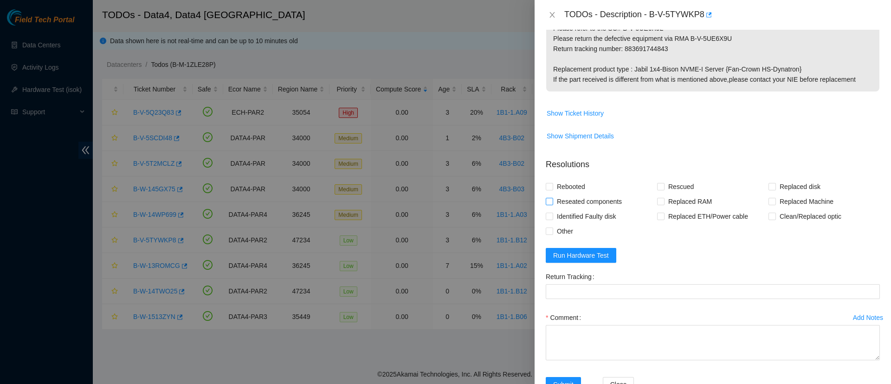
scroll to position [269, 0]
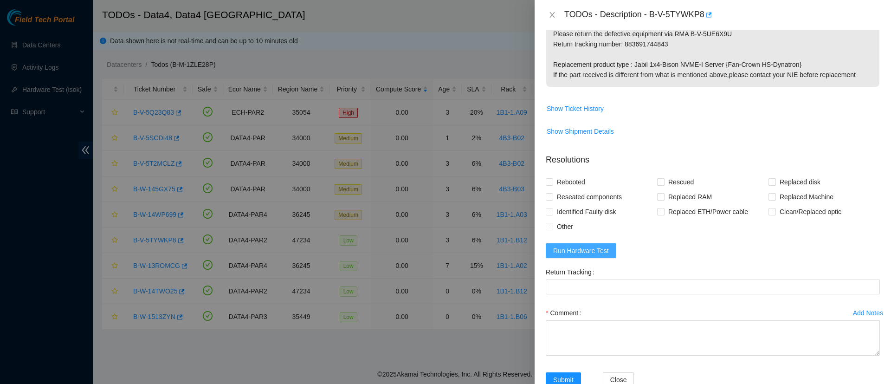
click at [589, 252] on span "Run Hardware Test" at bounding box center [581, 250] width 56 height 10
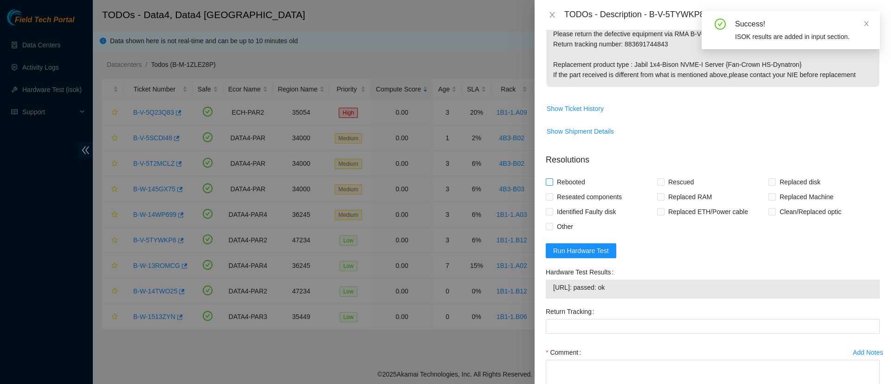
click at [552, 184] on span at bounding box center [549, 181] width 7 height 7
click at [552, 184] on input "Rebooted" at bounding box center [549, 181] width 6 height 6
checkbox input "true"
click at [551, 195] on input "Reseated components" at bounding box center [549, 196] width 6 height 6
checkbox input "true"
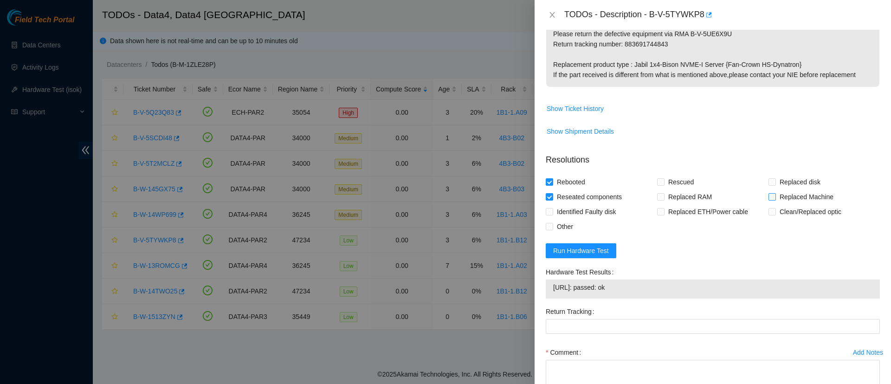
click at [768, 195] on input "Replaced Machine" at bounding box center [771, 196] width 6 height 6
checkbox input "true"
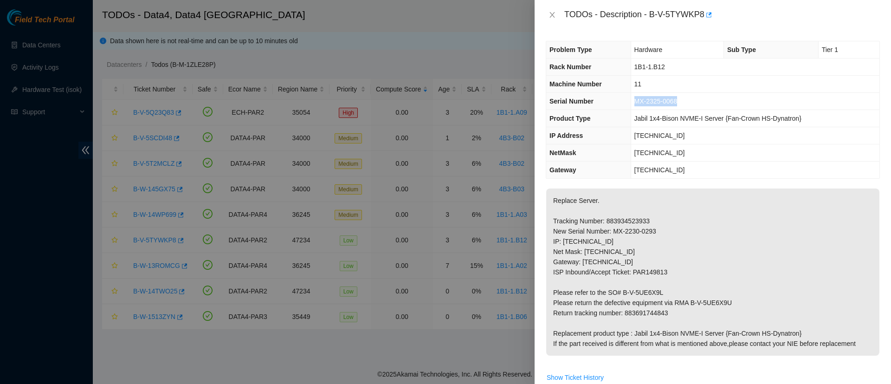
drag, startPoint x: 691, startPoint y: 99, endPoint x: 636, endPoint y: 99, distance: 55.2
click at [636, 99] on td "MX-2325-0068" at bounding box center [755, 101] width 249 height 17
copy span "MX-2325-0068"
click at [700, 97] on td "MX-2325-0068" at bounding box center [755, 101] width 249 height 17
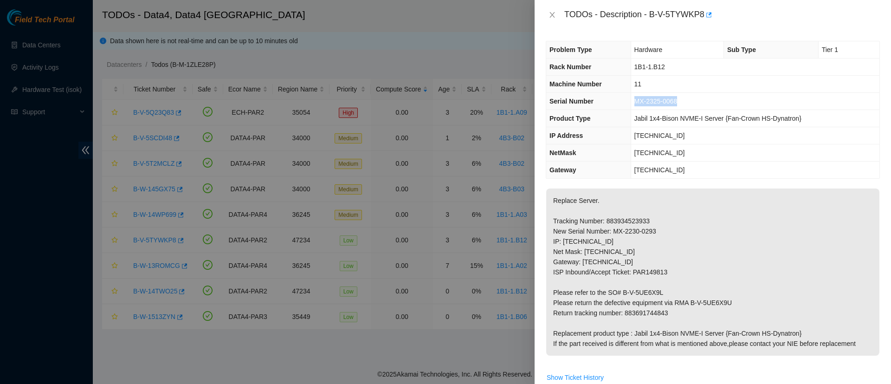
drag, startPoint x: 679, startPoint y: 101, endPoint x: 639, endPoint y: 102, distance: 40.4
click at [639, 102] on td "MX-2325-0068" at bounding box center [755, 101] width 249 height 17
copy span "MX-2325-0068"
drag, startPoint x: 655, startPoint y: 230, endPoint x: 614, endPoint y: 229, distance: 41.3
click at [614, 229] on p "Replace Server. Tracking Number: 883934523933 New Serial Number: MX-2230-0293 I…" at bounding box center [712, 271] width 333 height 167
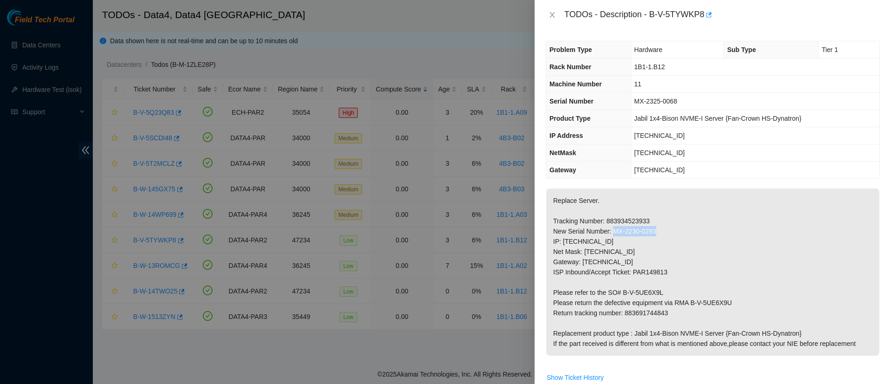
copy p "MX-2230-0293"
drag, startPoint x: 731, startPoint y: 303, endPoint x: 689, endPoint y: 304, distance: 42.2
click at [689, 304] on p "Replace Server. Tracking Number: 883934523933 New Serial Number: MX-2230-0293 I…" at bounding box center [712, 271] width 333 height 167
copy p "B-V-5UE6X9U"
drag, startPoint x: 661, startPoint y: 291, endPoint x: 623, endPoint y: 291, distance: 38.1
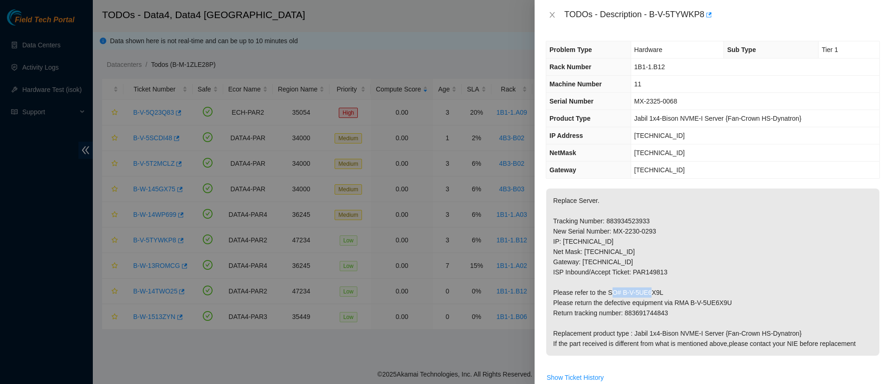
click at [623, 291] on p "Replace Server. Tracking Number: 883934523933 New Serial Number: MX-2230-0293 I…" at bounding box center [712, 271] width 333 height 167
copy p "B-V-5UE6X9L"
drag, startPoint x: 733, startPoint y: 301, endPoint x: 706, endPoint y: 295, distance: 27.0
click at [706, 295] on p "Replace Server. Tracking Number: 883934523933 New Serial Number: MX-2230-0293 I…" at bounding box center [712, 271] width 333 height 167
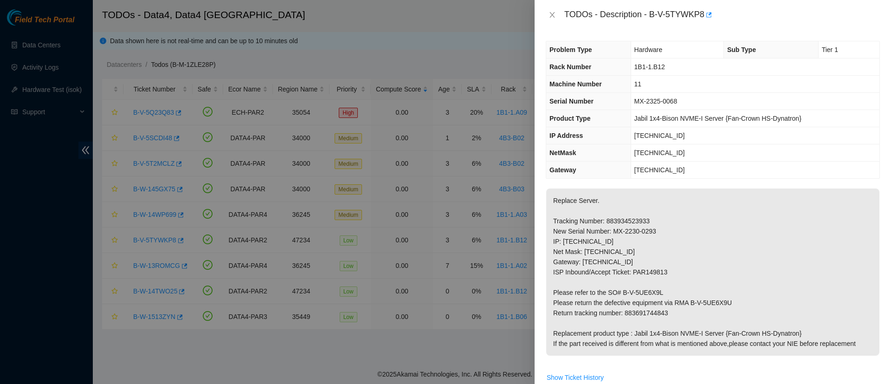
click at [640, 313] on p "Replace Server. Tracking Number: 883934523933 New Serial Number: MX-2230-0293 I…" at bounding box center [712, 271] width 333 height 167
copy p "883691744843"
drag, startPoint x: 651, startPoint y: 13, endPoint x: 703, endPoint y: 16, distance: 52.0
click at [703, 16] on div "TODOs - Description - B-V-5TYWKP8" at bounding box center [722, 14] width 316 height 15
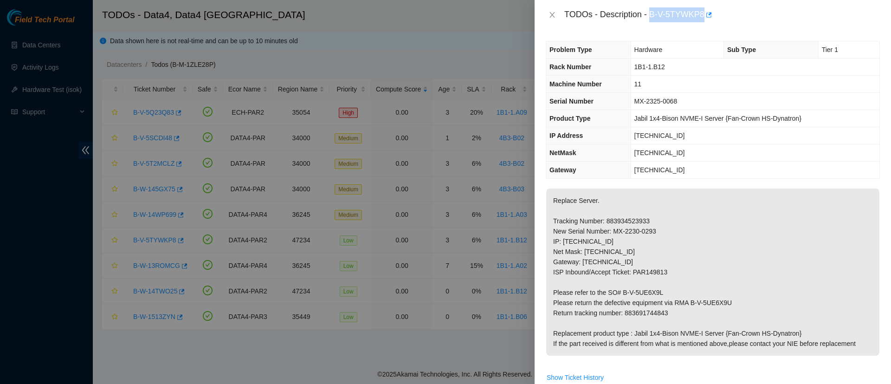
copy div "B-V-5TYWKP8"
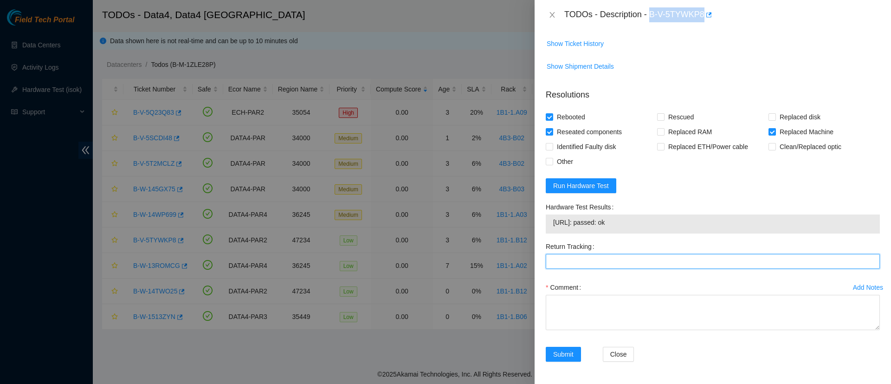
click at [575, 266] on Tracking "Return Tracking" at bounding box center [713, 261] width 334 height 15
paste Tracking "B-V-5TYWKP8"
click at [571, 264] on Tracking "B-V-5TYWKP8" at bounding box center [713, 261] width 334 height 15
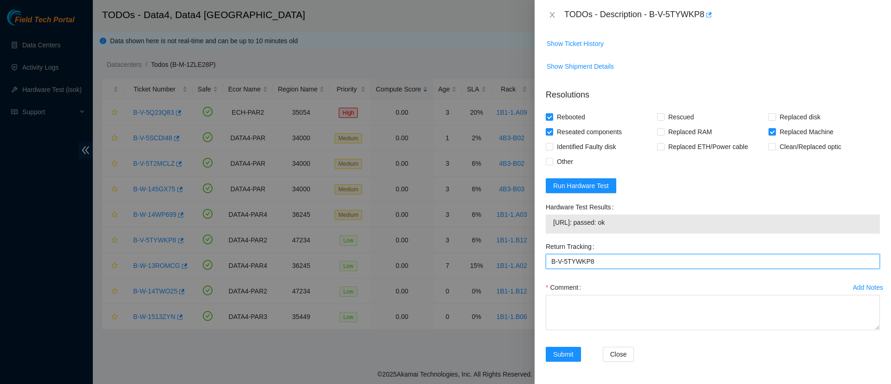
paste Tracking "883691744843"
type Tracking "883691744843"
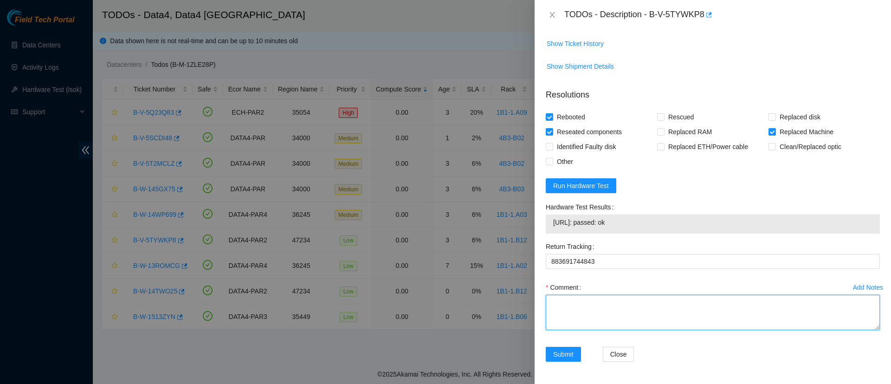
click at [580, 321] on textarea "Comment" at bounding box center [713, 312] width 334 height 35
paste textarea "MX-2325-0068"
paste textarea "MX-2230-0293"
type textarea "Replaced MX-2325-0068 with MX-2230-0293"
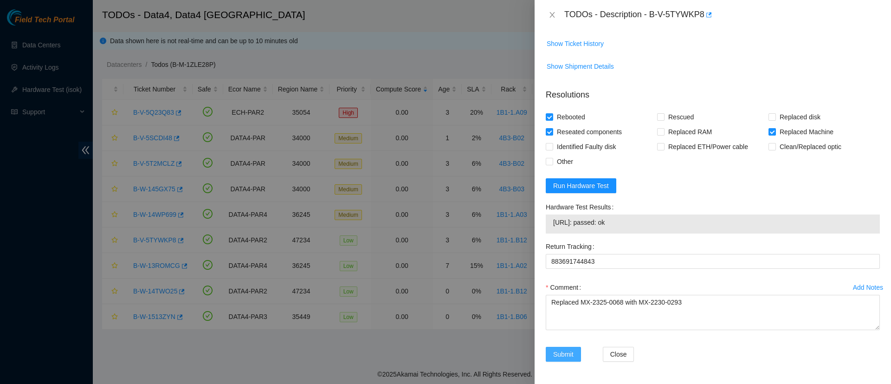
click at [564, 356] on span "Submit" at bounding box center [563, 354] width 20 height 10
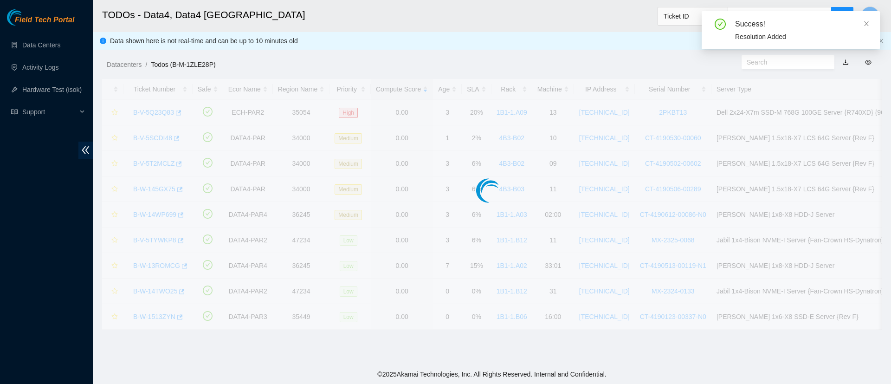
scroll to position [246, 0]
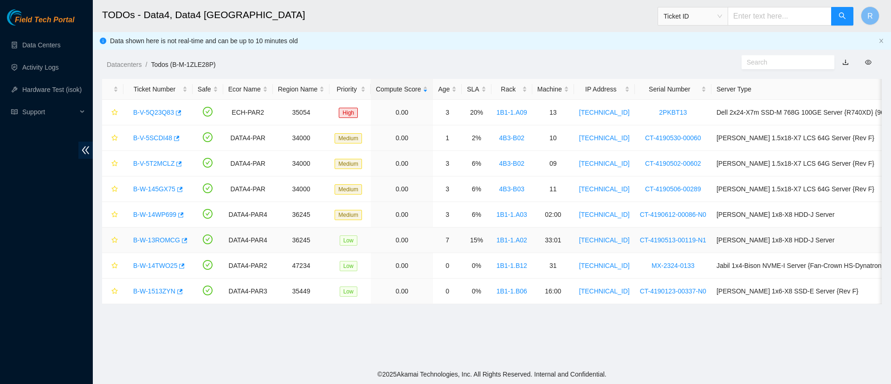
click at [158, 239] on link "B-W-13ROMCG" at bounding box center [156, 239] width 47 height 7
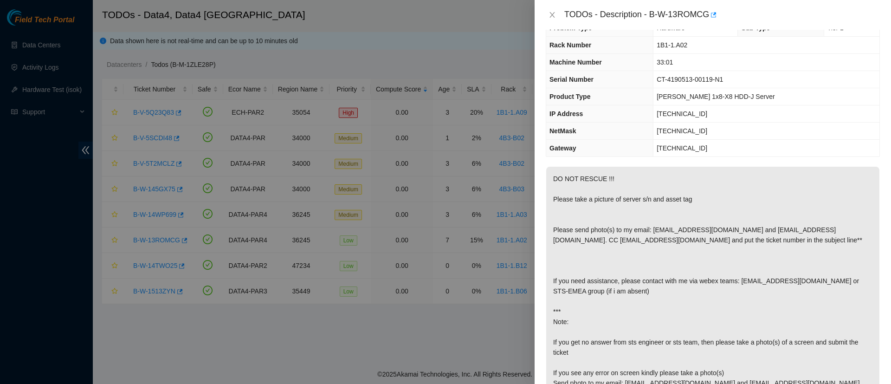
scroll to position [0, 0]
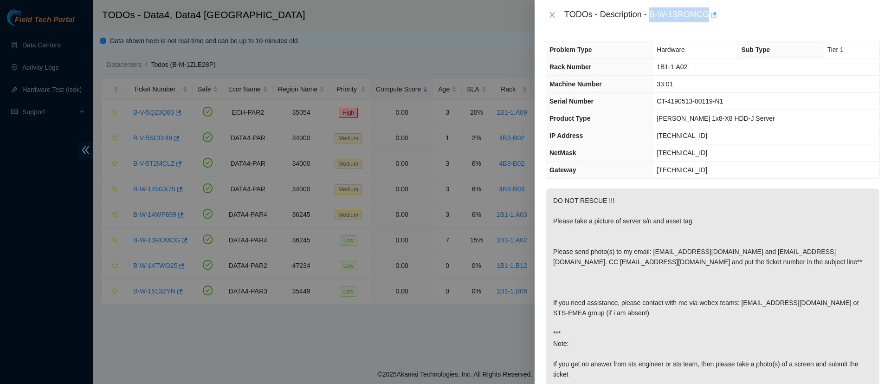
drag, startPoint x: 650, startPoint y: 17, endPoint x: 710, endPoint y: 12, distance: 60.1
click at [710, 12] on div "TODOs - Description - B-W-13ROMCG" at bounding box center [722, 14] width 316 height 15
copy div "B-W-13ROMCG"
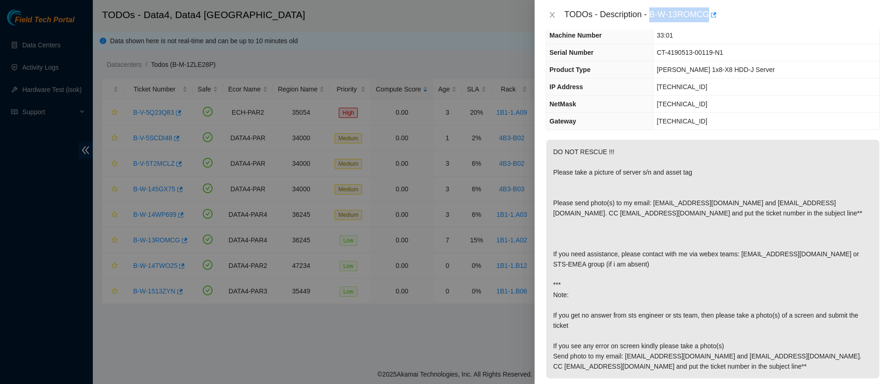
scroll to position [53, 0]
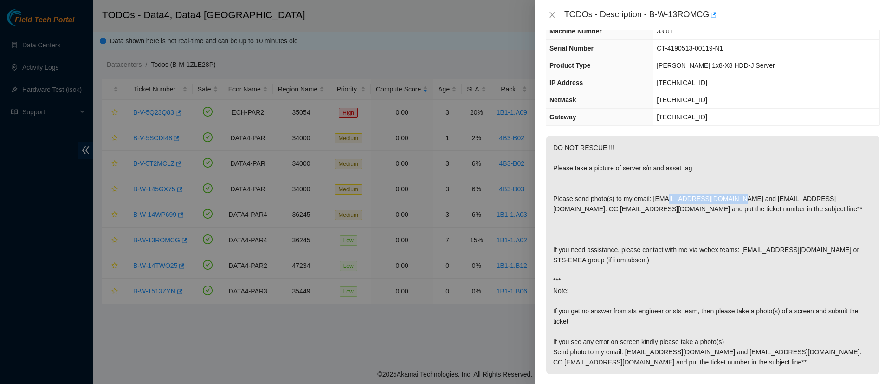
drag, startPoint x: 721, startPoint y: 219, endPoint x: 652, endPoint y: 220, distance: 69.1
click at [652, 220] on p "DO NOT RESCUE !!! Please take a picture of server s/n and asset tag Please send…" at bounding box center [712, 254] width 333 height 239
copy p "ukhodjam@akamai.com"
click at [630, 191] on p "DO NOT RESCUE !!! Please take a picture of server s/n and asset tag Please send…" at bounding box center [712, 254] width 333 height 239
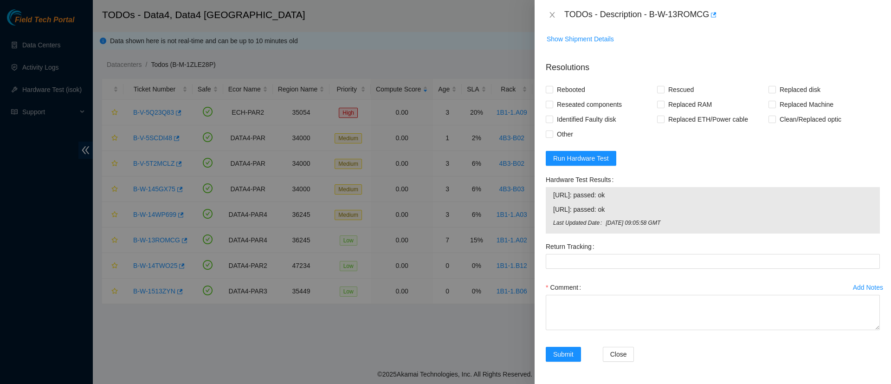
scroll to position [494, 0]
click at [549, 135] on input "Other" at bounding box center [549, 133] width 6 height 6
checkbox input "true"
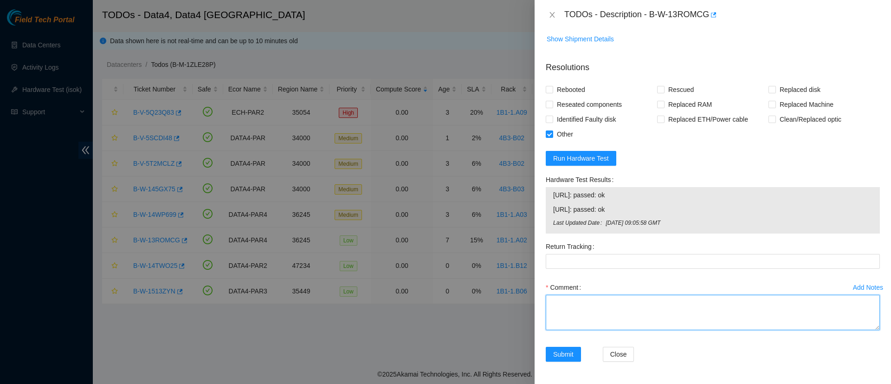
click at [603, 305] on textarea "Comment" at bounding box center [713, 312] width 334 height 35
type textarea "Photo of SN and Asset tag sent."
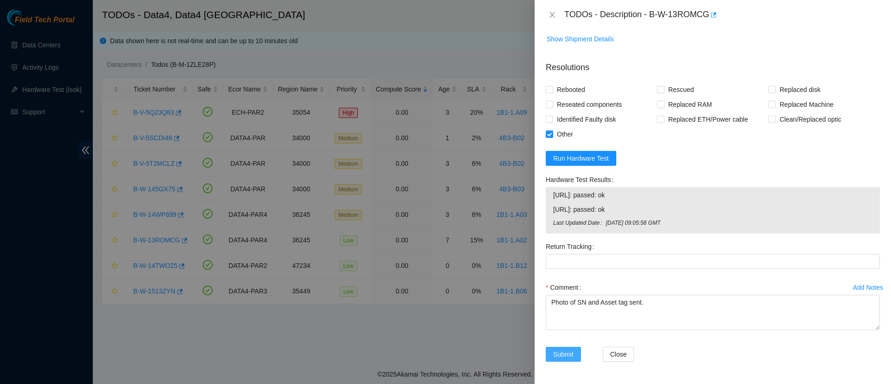
click at [563, 353] on span "Submit" at bounding box center [563, 354] width 20 height 10
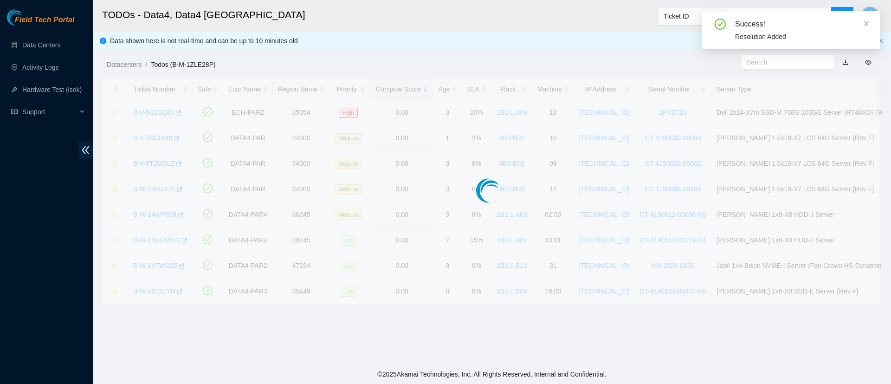
scroll to position [232, 0]
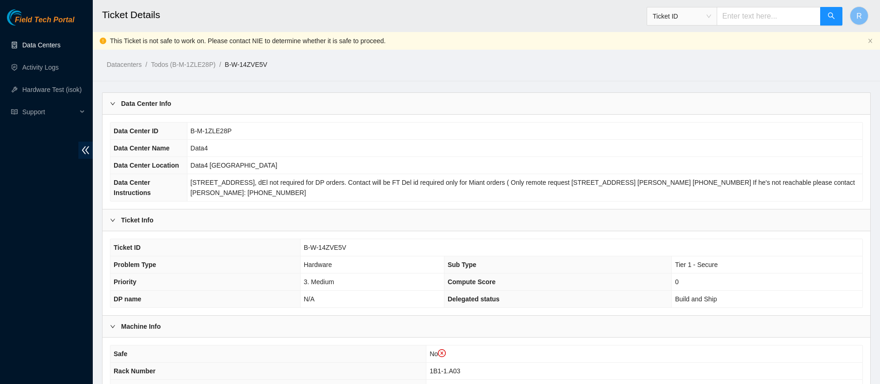
scroll to position [31, 0]
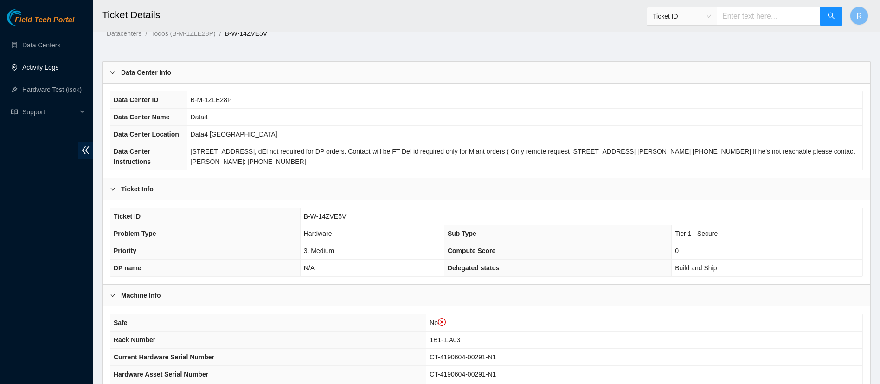
click at [40, 65] on link "Activity Logs" at bounding box center [40, 67] width 37 height 7
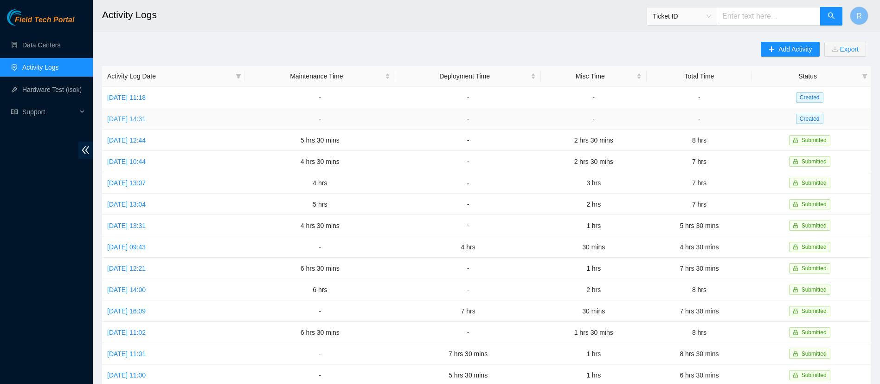
click at [146, 119] on link "[DATE] 14:31" at bounding box center [126, 118] width 39 height 7
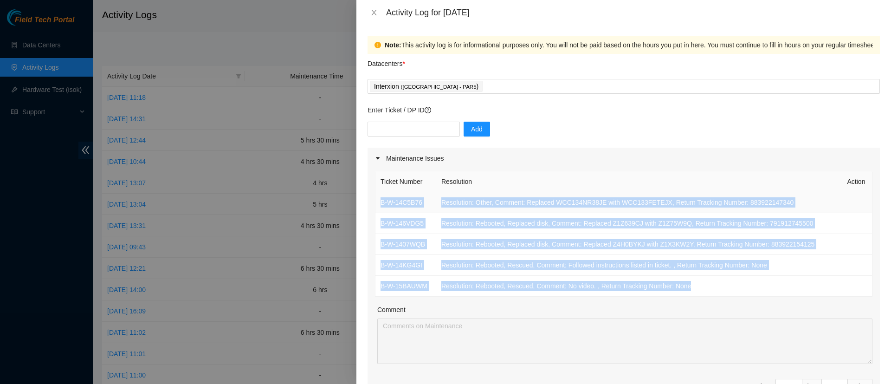
drag, startPoint x: 704, startPoint y: 285, endPoint x: 381, endPoint y: 204, distance: 333.1
click at [381, 204] on tbody "B-W-14C5B76 Resolution: Other, Comment: Replaced WCC134NR38JE with WCC133FETEJX…" at bounding box center [623, 244] width 497 height 104
copy tbody "B-W-14C5B76 Resolution: Other, Comment: Replaced WCC134NR38JE with WCC133FETEJX…"
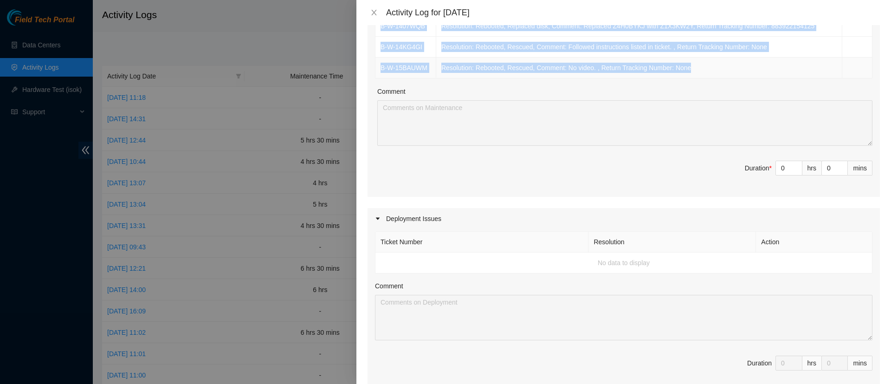
scroll to position [224, 0]
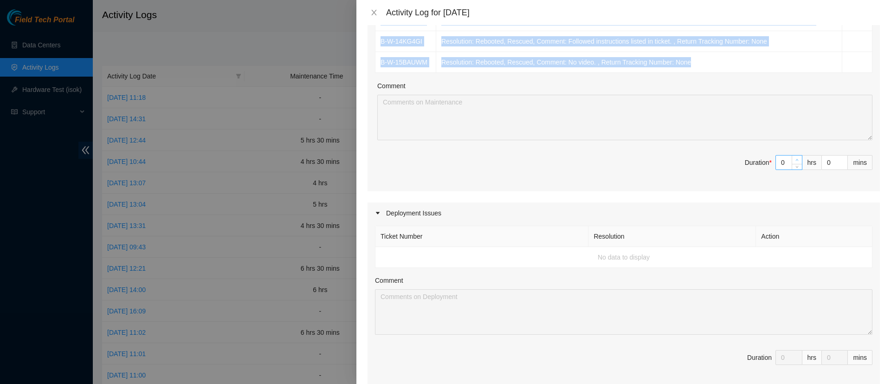
type input "1"
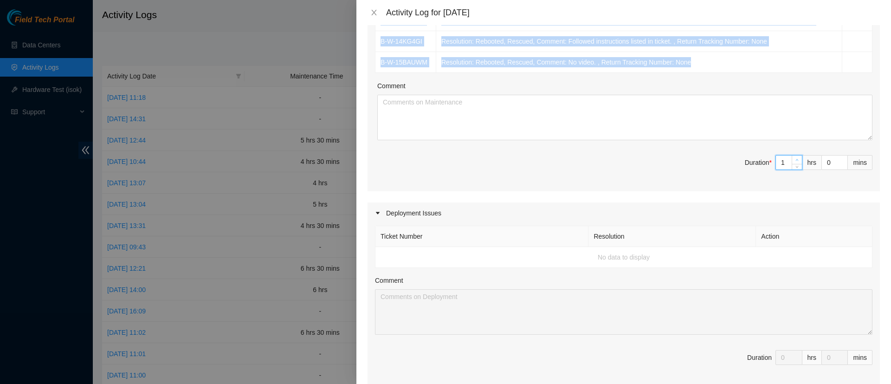
click at [795, 160] on icon "up" at bounding box center [796, 159] width 3 height 3
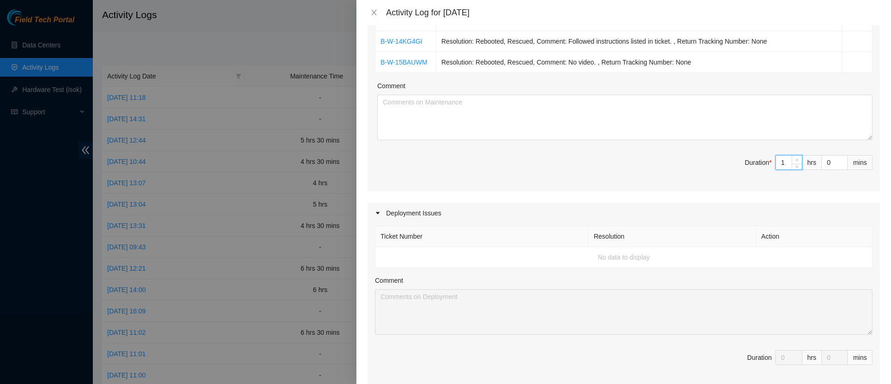
type input "2"
click at [795, 161] on icon "up" at bounding box center [796, 162] width 3 height 3
type input "3"
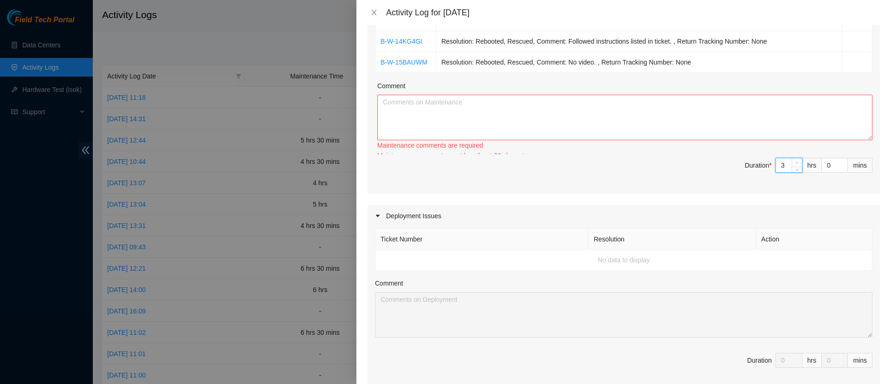
click at [785, 160] on div "Ticket Number Resolution Action B-W-14C5B76 Resolution: Other, Comment: Replace…" at bounding box center [624, 69] width 512 height 249
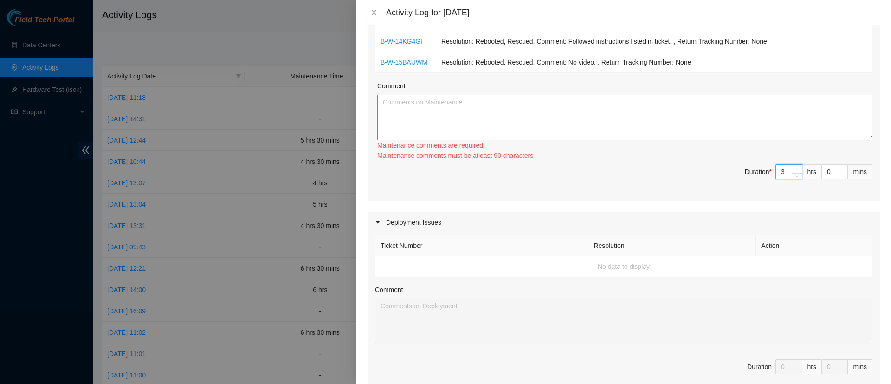
click at [792, 165] on span "Increase Value" at bounding box center [797, 169] width 10 height 8
type input "4"
click at [709, 138] on textarea "Comment" at bounding box center [624, 117] width 495 height 45
paste textarea "B-W-14C5B76 Resolution: Other, Comment: Replaced WCC134NR38JE with WCC133FETEJX…"
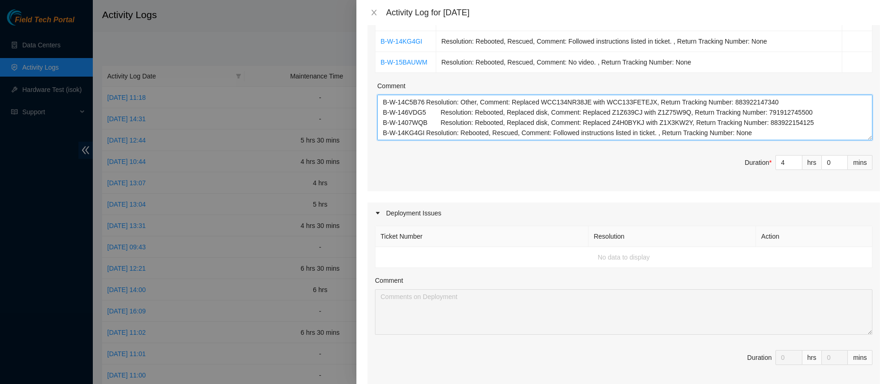
scroll to position [7, 0]
type textarea "B-W-14C5B76 Resolution: Other, Comment: Replaced WCC134NR38JE with WCC133FETEJX…"
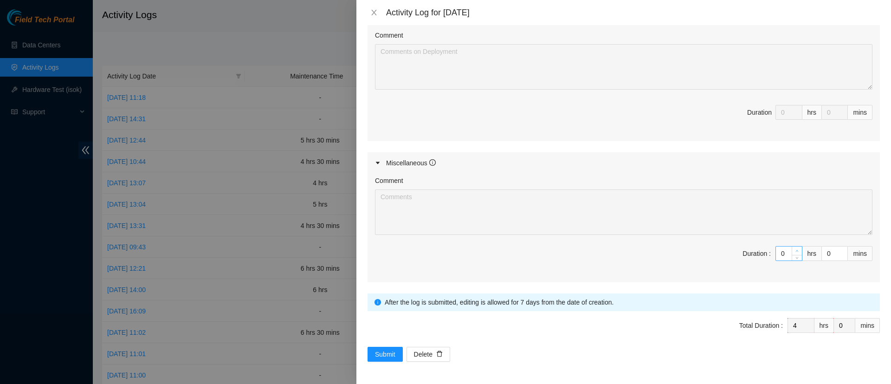
type input "1"
type input "5"
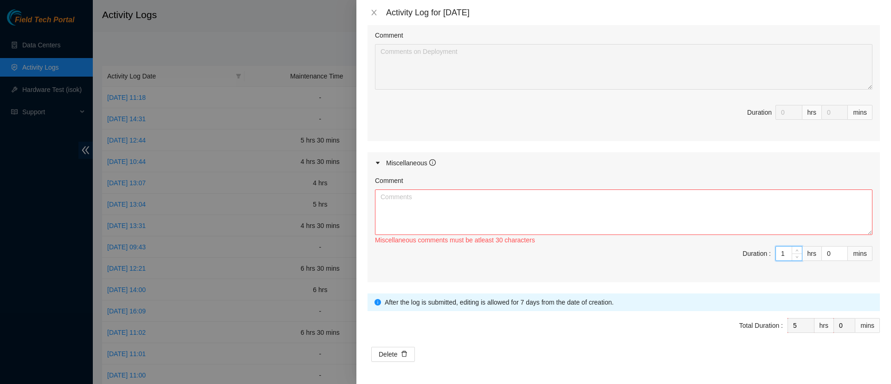
drag, startPoint x: 788, startPoint y: 247, endPoint x: 722, endPoint y: 210, distance: 75.0
click at [722, 210] on div "Comment Miscellaneous comments must be atleast 30 characters Duration : 1 hrs 0…" at bounding box center [624, 228] width 512 height 109
click at [722, 210] on textarea "Comment" at bounding box center [623, 211] width 497 height 45
paste textarea "Noticed 3 packages missing in stock, checked FedEx tracking. Disks were deliver…"
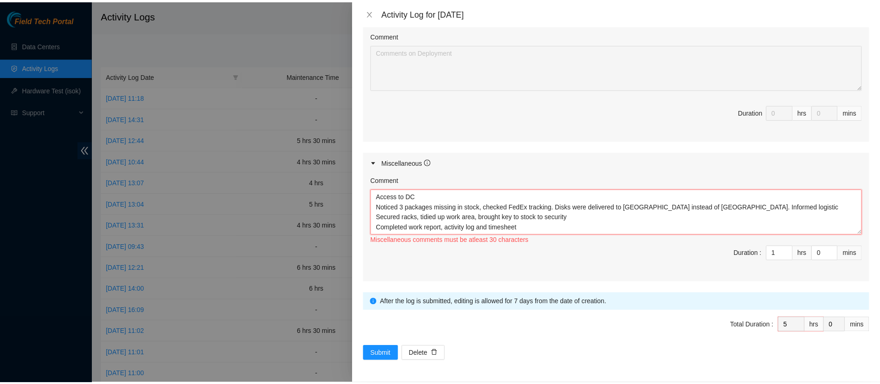
scroll to position [18, 0]
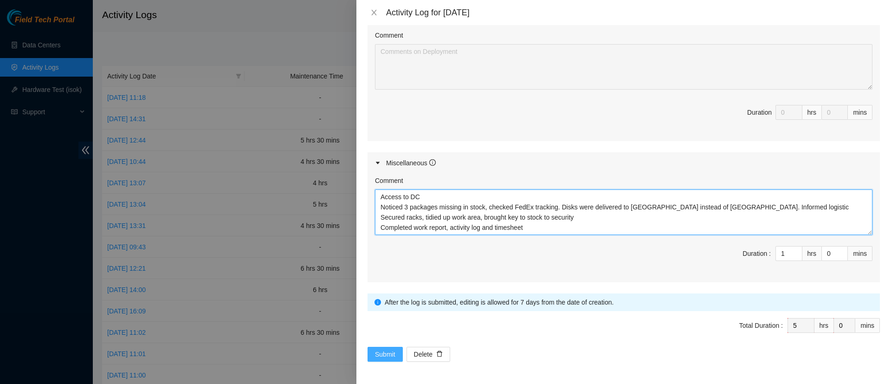
type textarea "Access to DC Noticed 3 packages missing in stock, checked FedEx tracking. Disks…"
click at [379, 347] on button "Submit" at bounding box center [385, 354] width 35 height 15
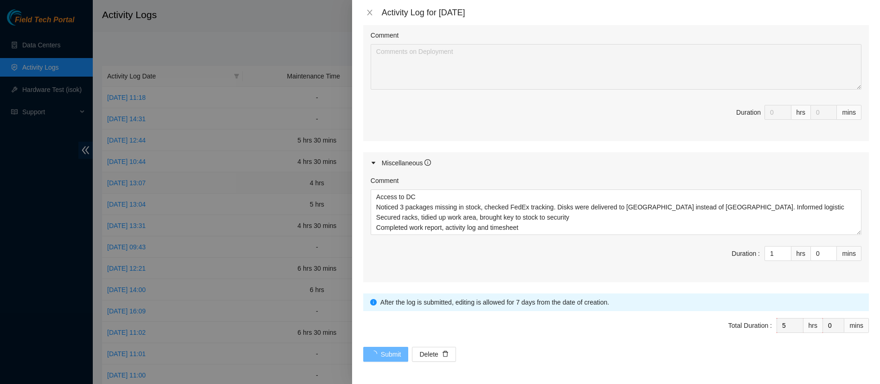
scroll to position [0, 0]
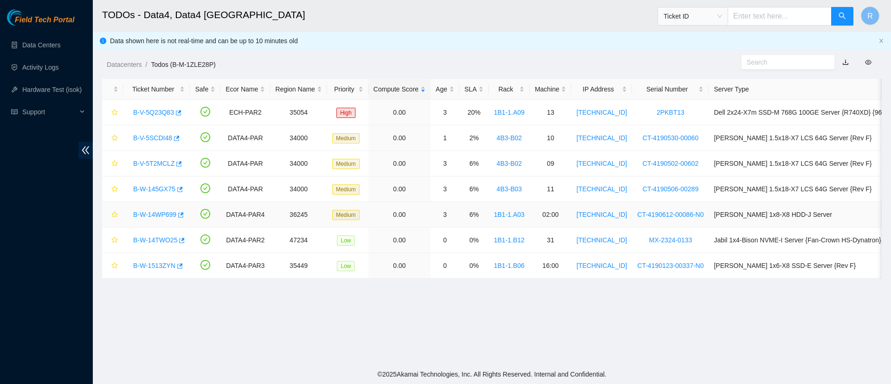
click at [154, 211] on link "B-W-14WP699" at bounding box center [154, 214] width 43 height 7
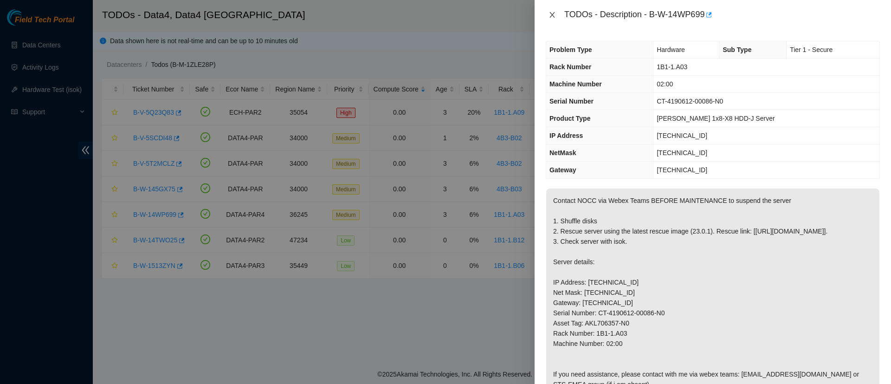
click at [549, 14] on icon "close" at bounding box center [551, 14] width 7 height 7
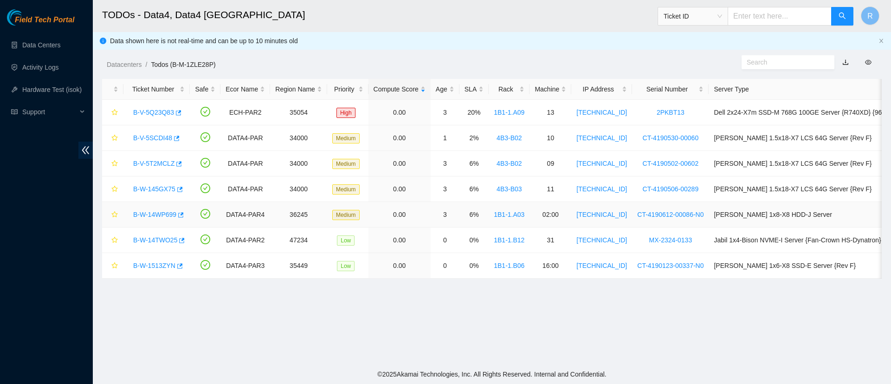
click at [146, 211] on link "B-W-14WP699" at bounding box center [154, 214] width 43 height 7
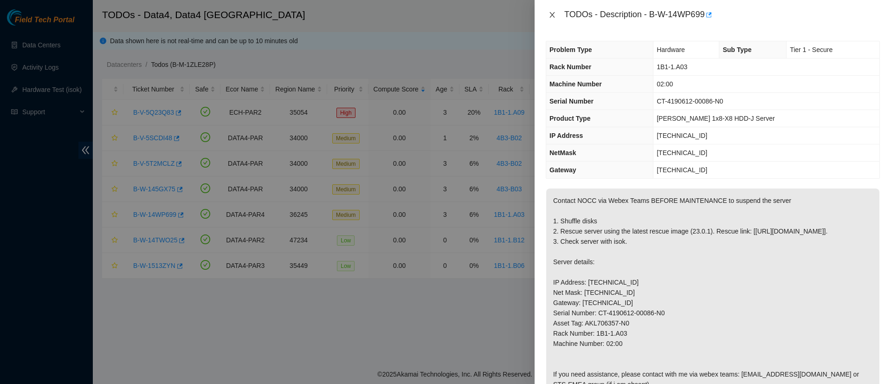
click at [550, 16] on icon "close" at bounding box center [551, 14] width 7 height 7
